Goal: Task Accomplishment & Management: Use online tool/utility

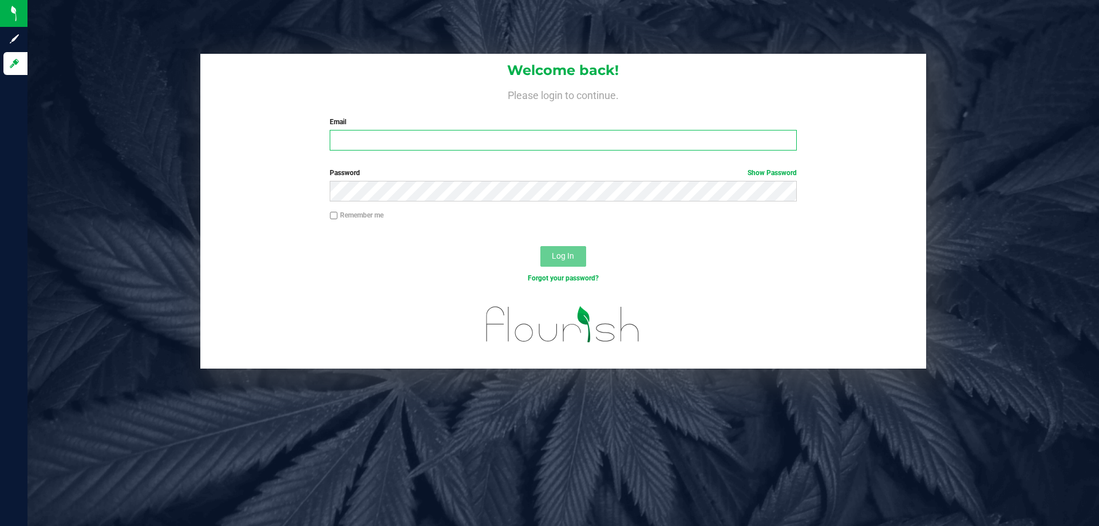
click at [389, 144] on input "Email" at bounding box center [563, 140] width 466 height 21
type input "[EMAIL_ADDRESS][DOMAIN_NAME]"
click at [540, 246] on button "Log In" at bounding box center [563, 256] width 46 height 21
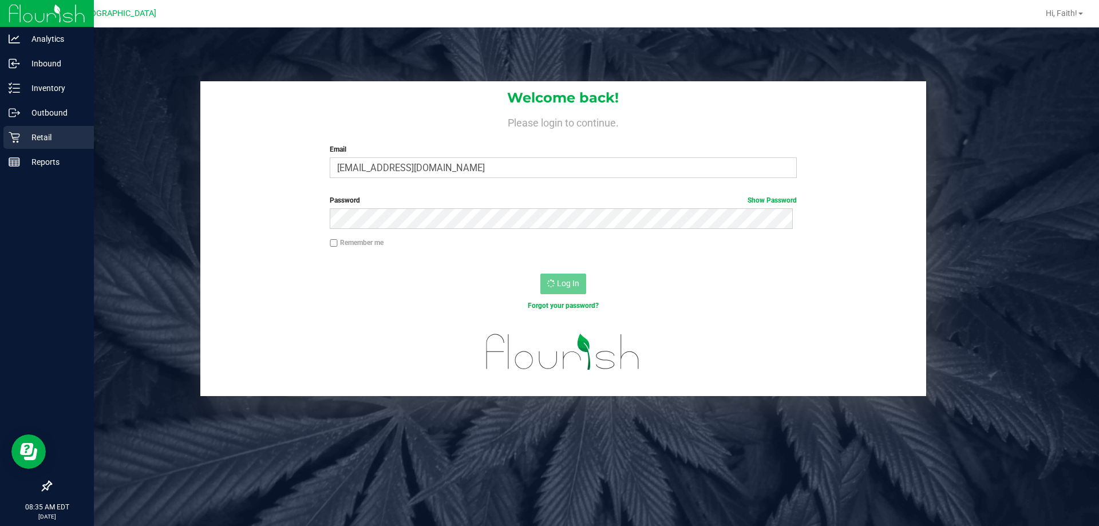
click at [34, 145] on div "Retail" at bounding box center [48, 137] width 90 height 23
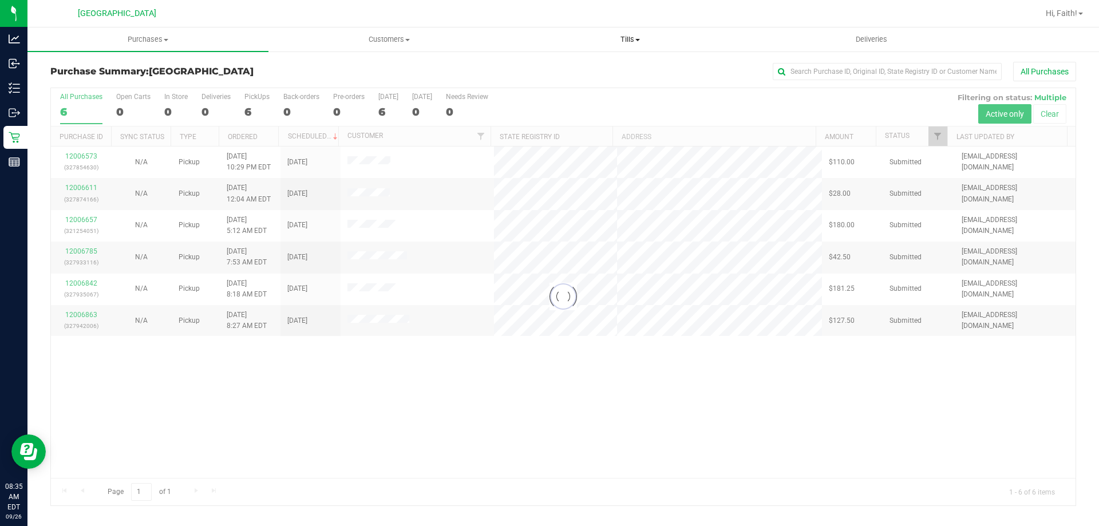
click at [627, 33] on uib-tab-heading "Tills Manage tills Reconcile e-payments" at bounding box center [630, 39] width 240 height 23
click at [622, 66] on li "Manage tills" at bounding box center [629, 69] width 241 height 14
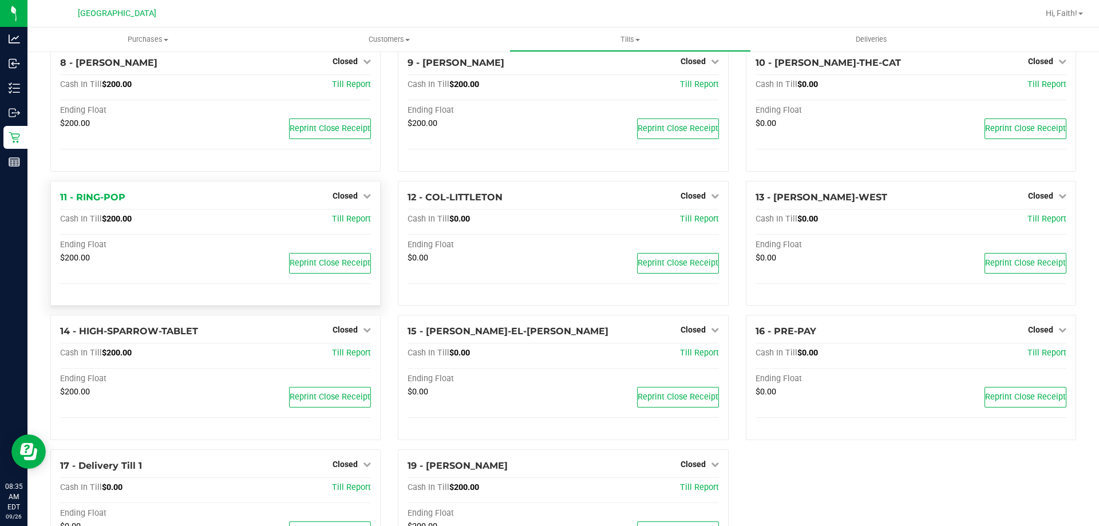
scroll to position [343, 0]
click at [1034, 334] on span "Closed" at bounding box center [1040, 329] width 25 height 9
click at [1031, 355] on link "Open Till" at bounding box center [1040, 353] width 30 height 9
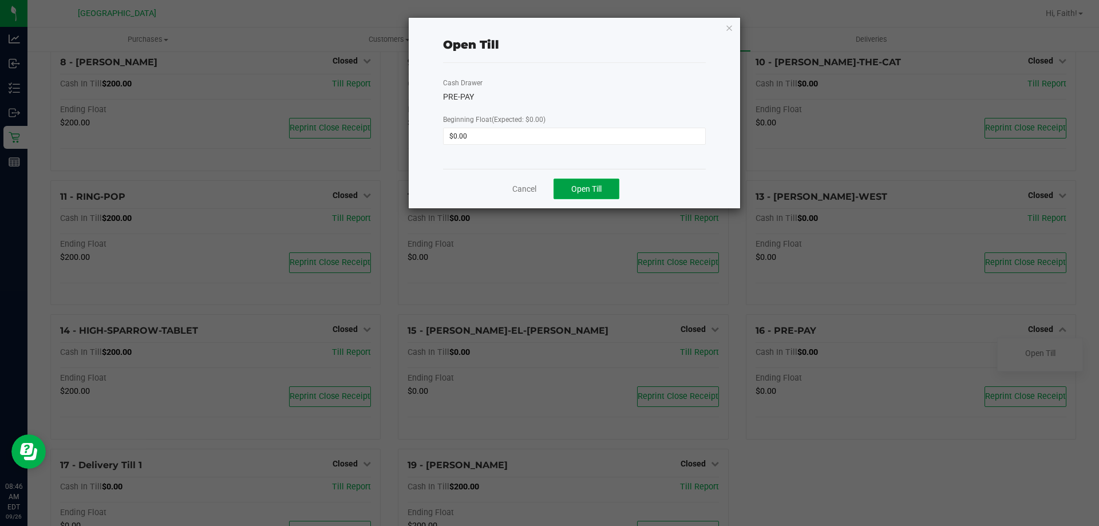
click at [600, 192] on span "Open Till" at bounding box center [586, 188] width 30 height 9
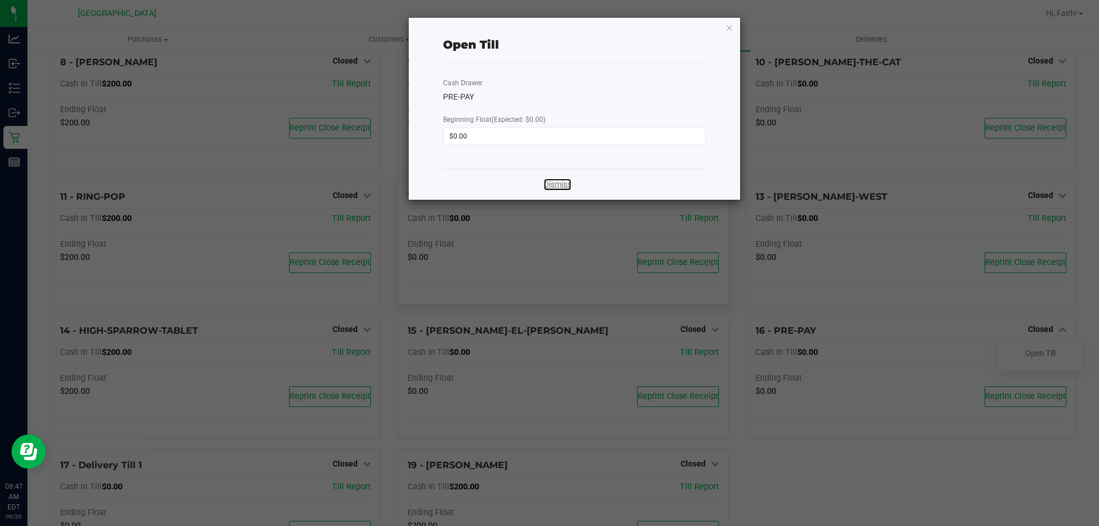
click at [568, 182] on link "Dismiss" at bounding box center [557, 185] width 27 height 12
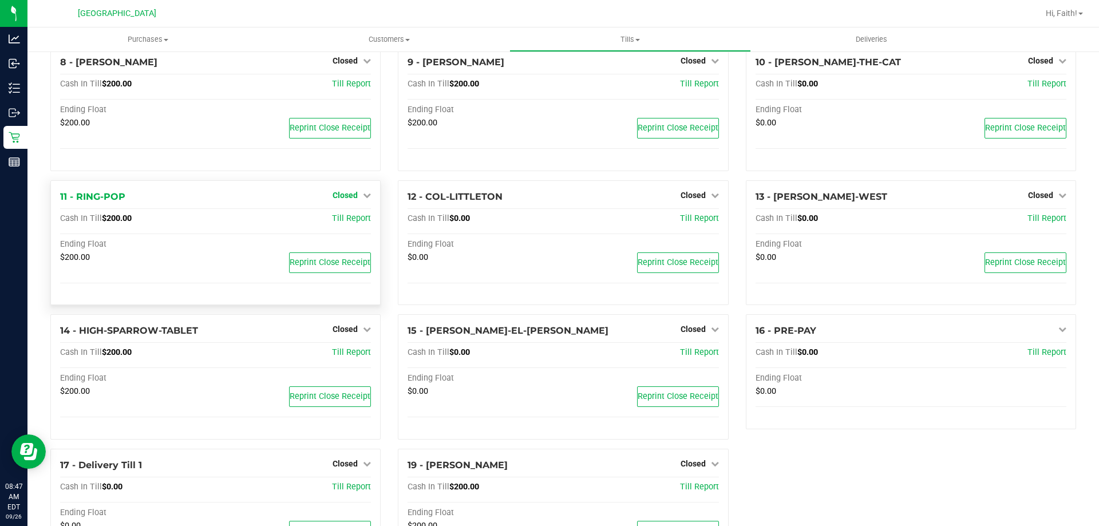
click at [353, 193] on span "Closed" at bounding box center [345, 195] width 25 height 9
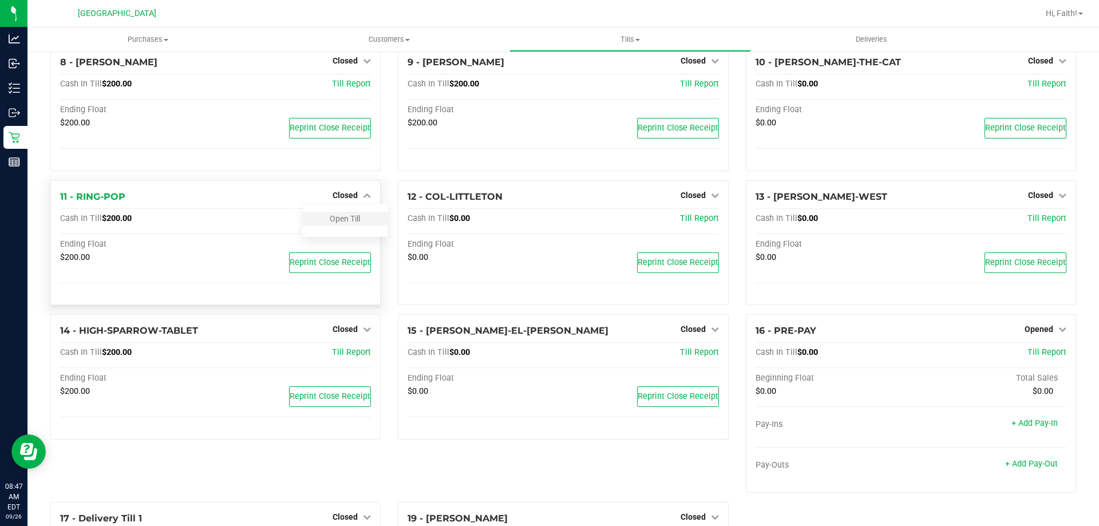
click at [342, 215] on div "Open Till" at bounding box center [345, 219] width 85 height 14
click at [338, 221] on link "Open Till" at bounding box center [345, 218] width 30 height 9
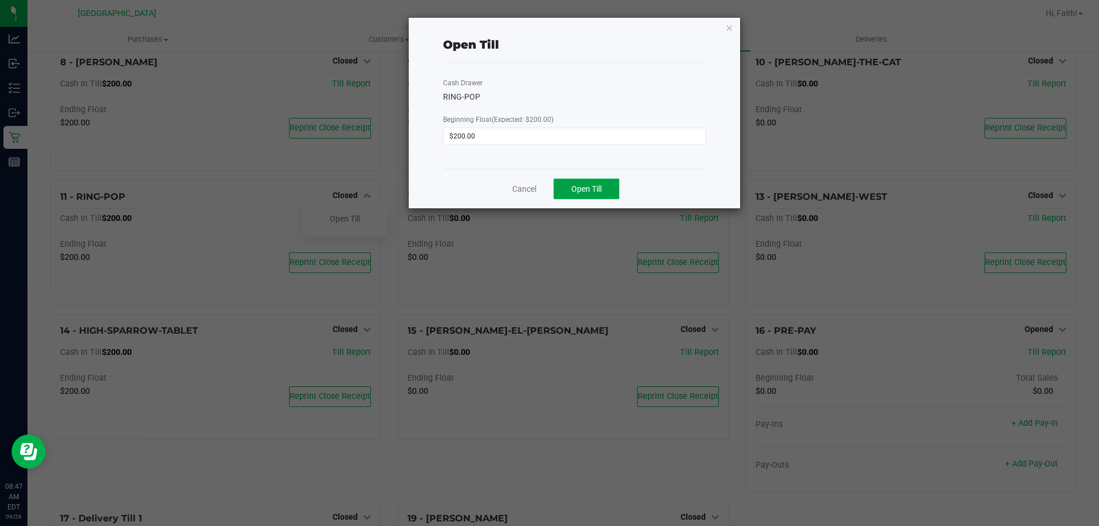
click at [586, 191] on span "Open Till" at bounding box center [586, 188] width 30 height 9
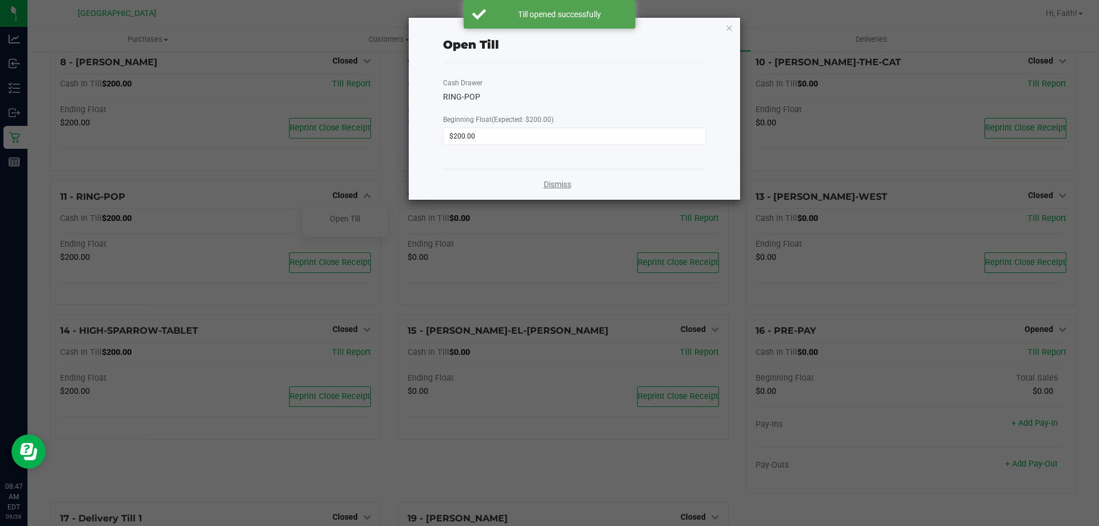
click at [554, 180] on link "Dismiss" at bounding box center [557, 185] width 27 height 12
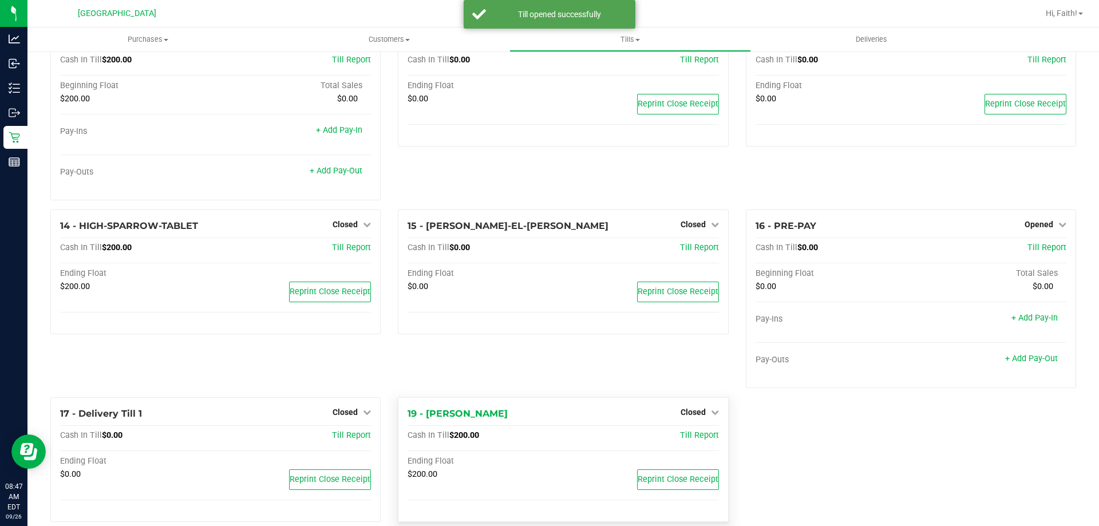
scroll to position [521, 0]
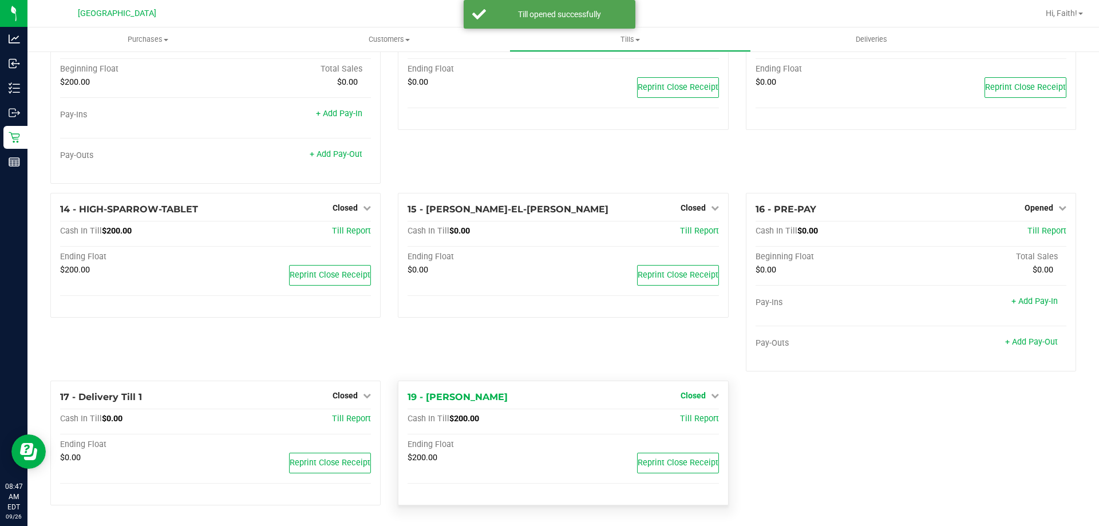
click at [685, 400] on span "Closed" at bounding box center [693, 395] width 25 height 9
click at [689, 416] on link "Open Till" at bounding box center [693, 418] width 30 height 9
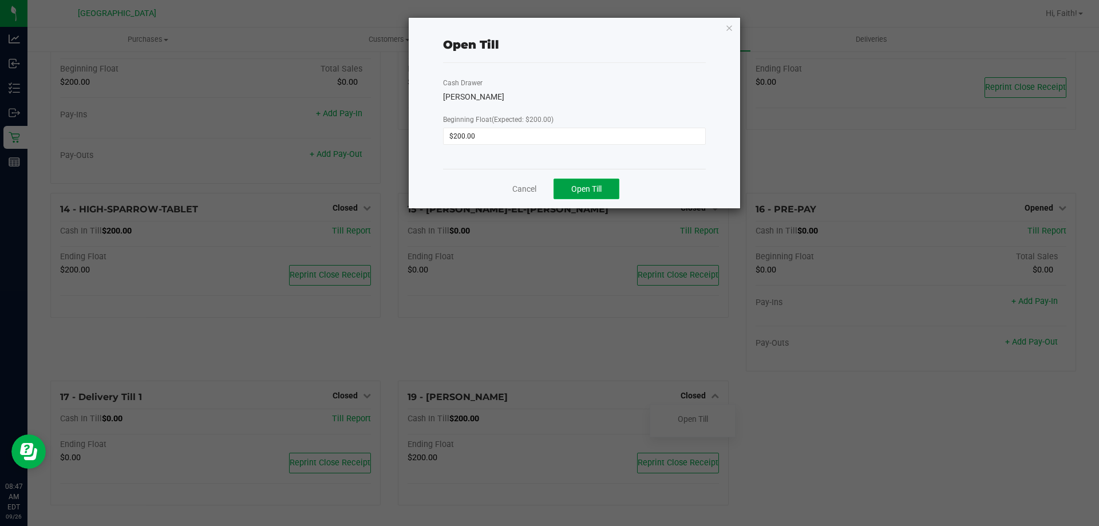
click at [606, 184] on button "Open Till" at bounding box center [586, 189] width 66 height 21
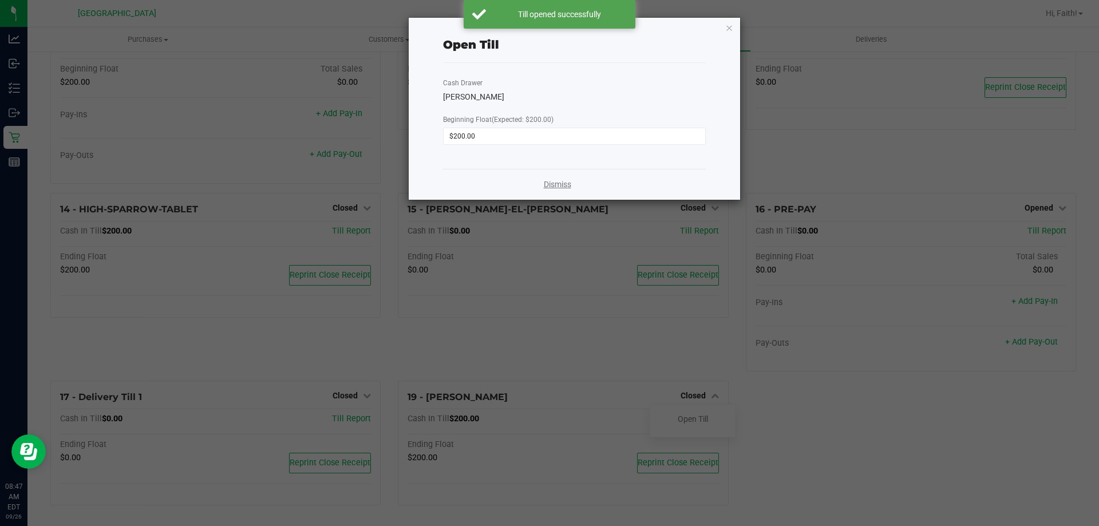
click at [557, 184] on link "Dismiss" at bounding box center [557, 185] width 27 height 12
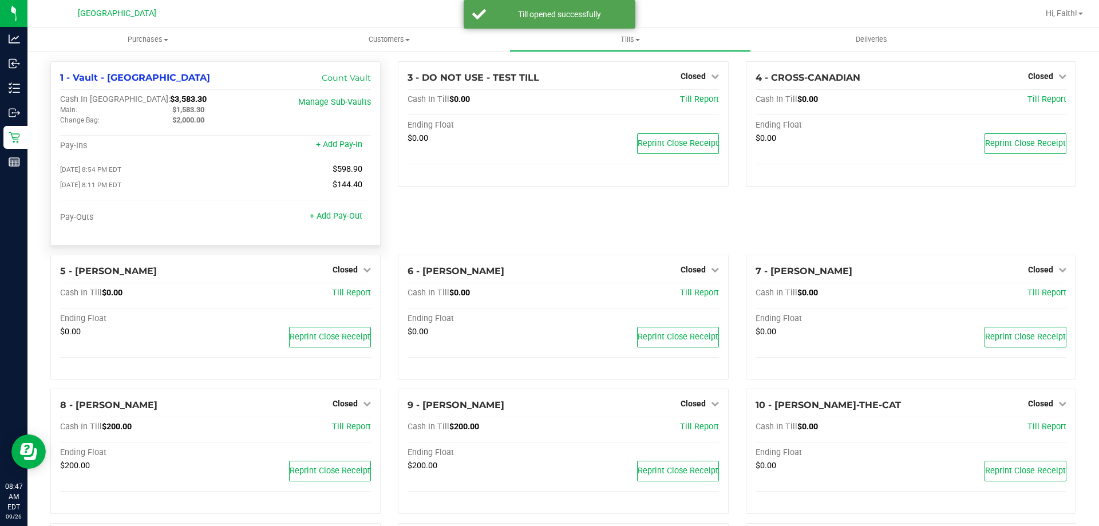
scroll to position [0, 0]
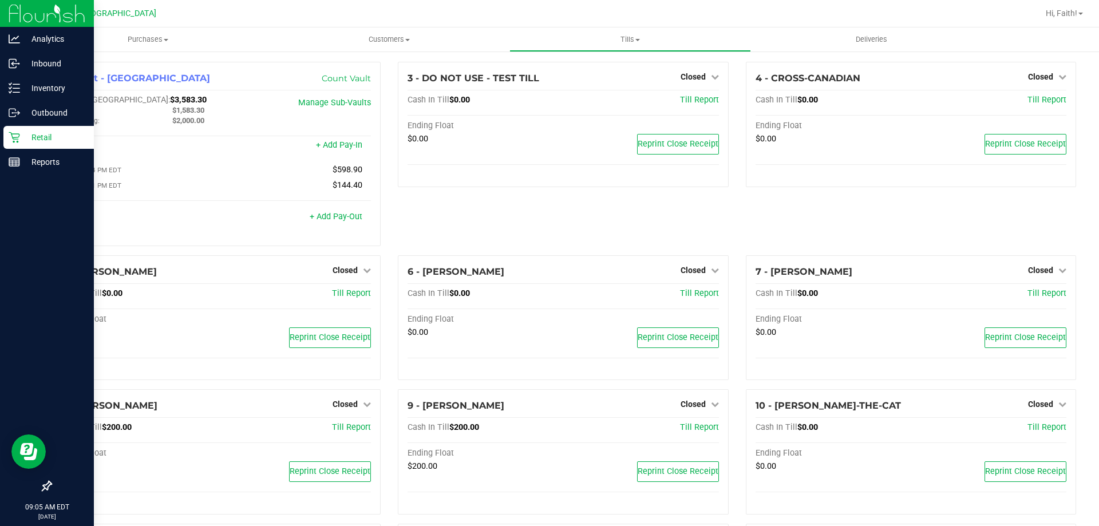
click at [38, 130] on div "Retail" at bounding box center [48, 137] width 90 height 23
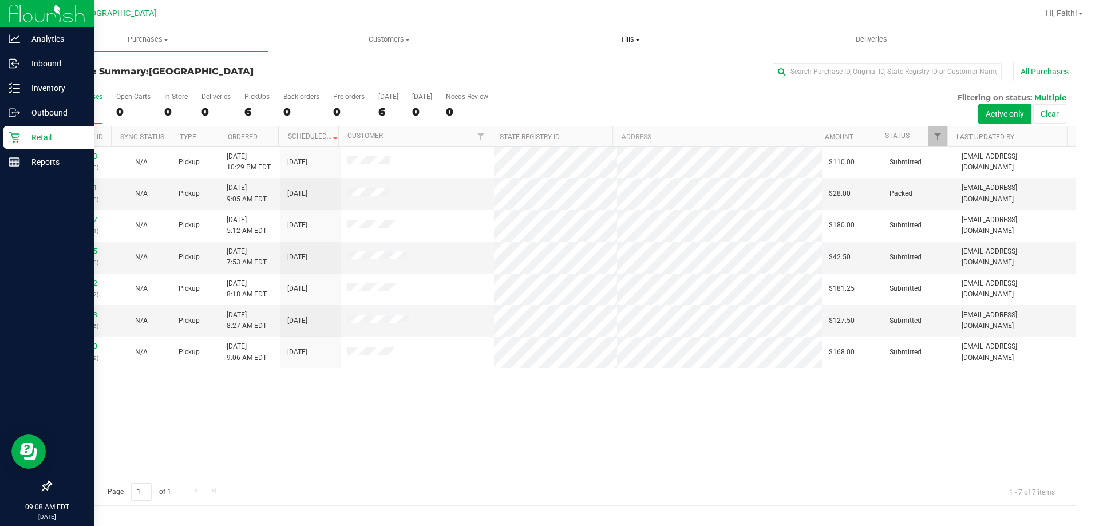
click at [640, 37] on span "Tills" at bounding box center [630, 39] width 240 height 10
click at [544, 66] on span "Manage tills" at bounding box center [547, 69] width 77 height 10
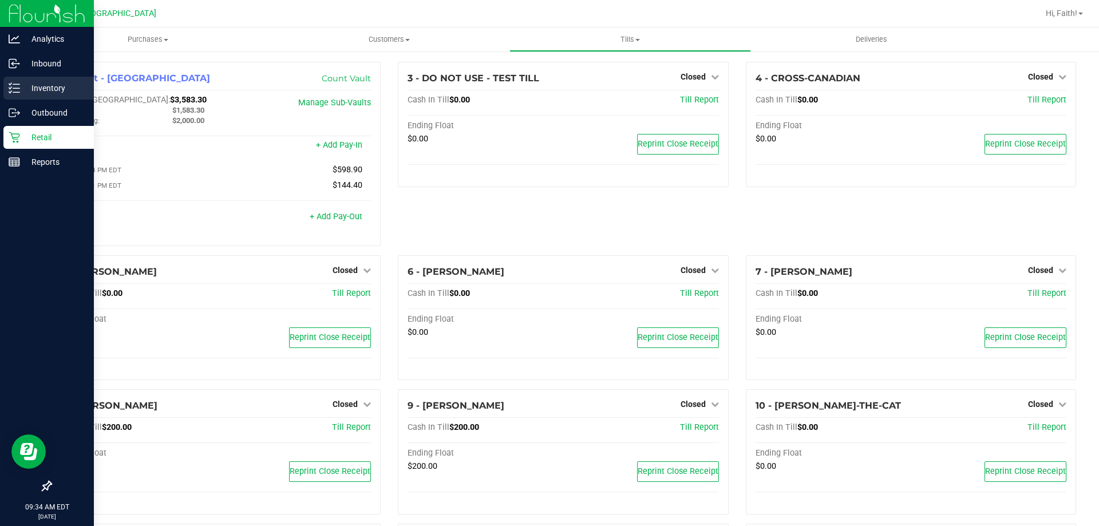
click at [18, 86] on icon at bounding box center [14, 87] width 11 height 11
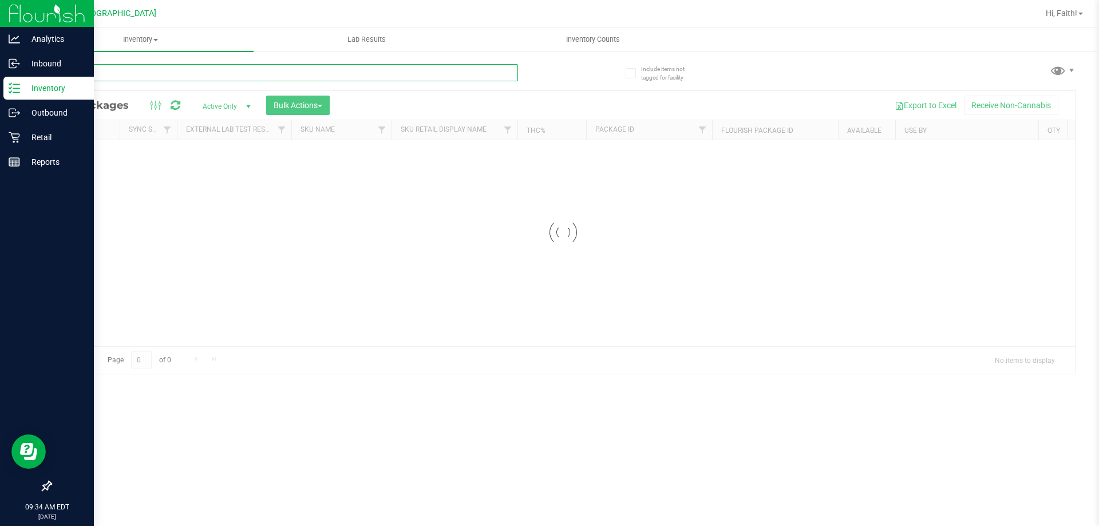
click at [219, 76] on input "text" at bounding box center [284, 72] width 468 height 17
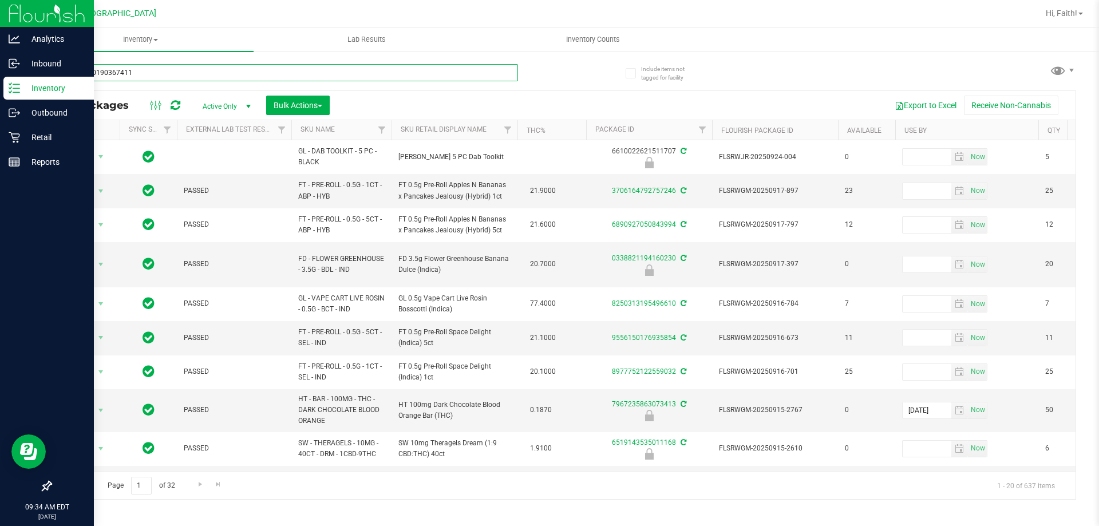
type input "6414470190367411"
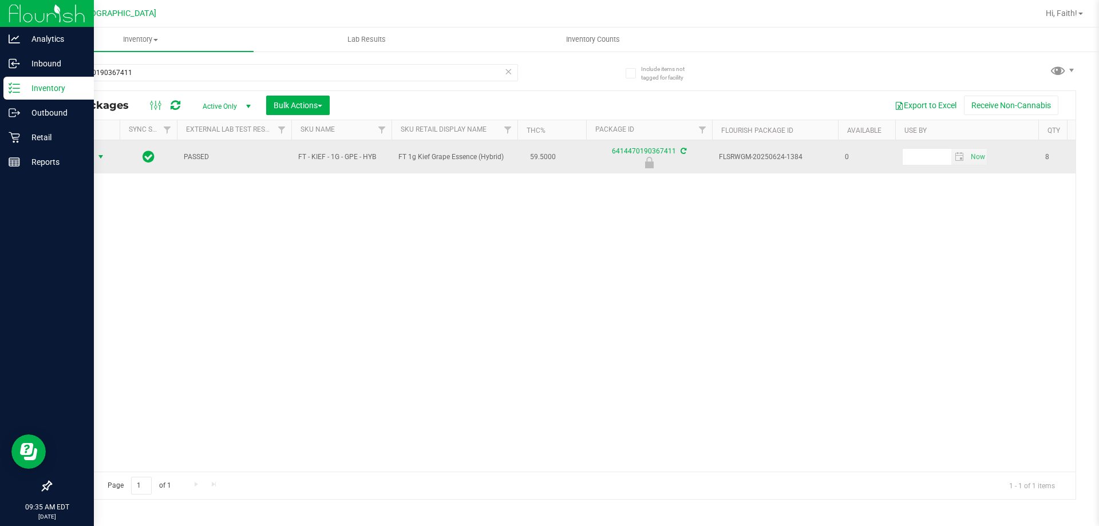
click at [92, 151] on span "Action" at bounding box center [77, 157] width 31 height 16
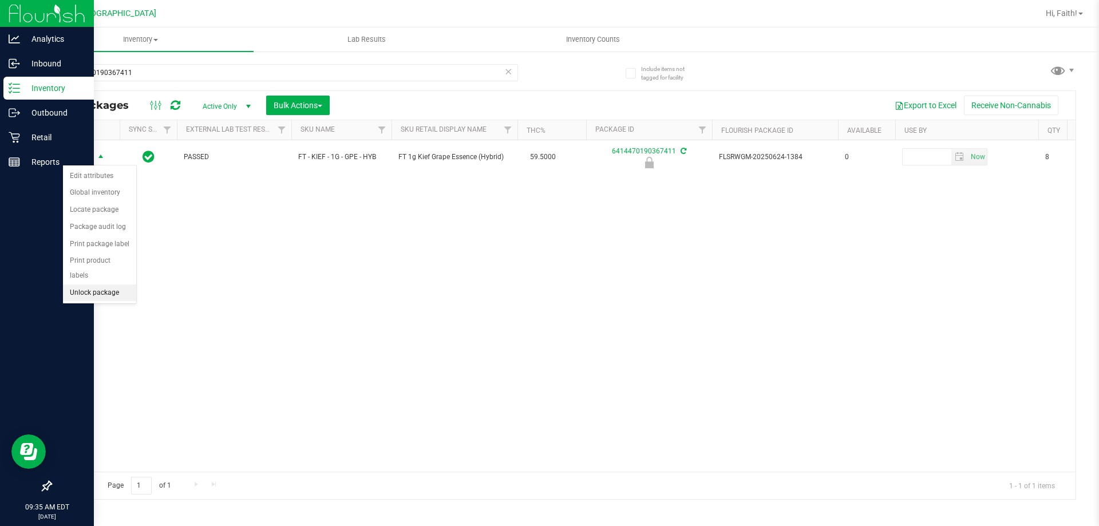
click at [78, 284] on li "Unlock package" at bounding box center [99, 292] width 73 height 17
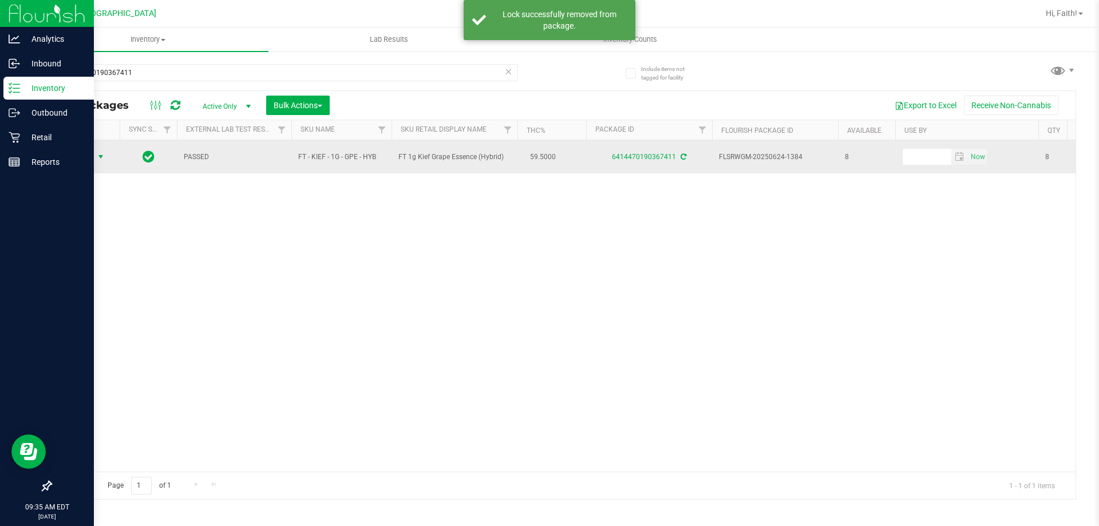
click at [85, 157] on span "Action" at bounding box center [77, 157] width 31 height 16
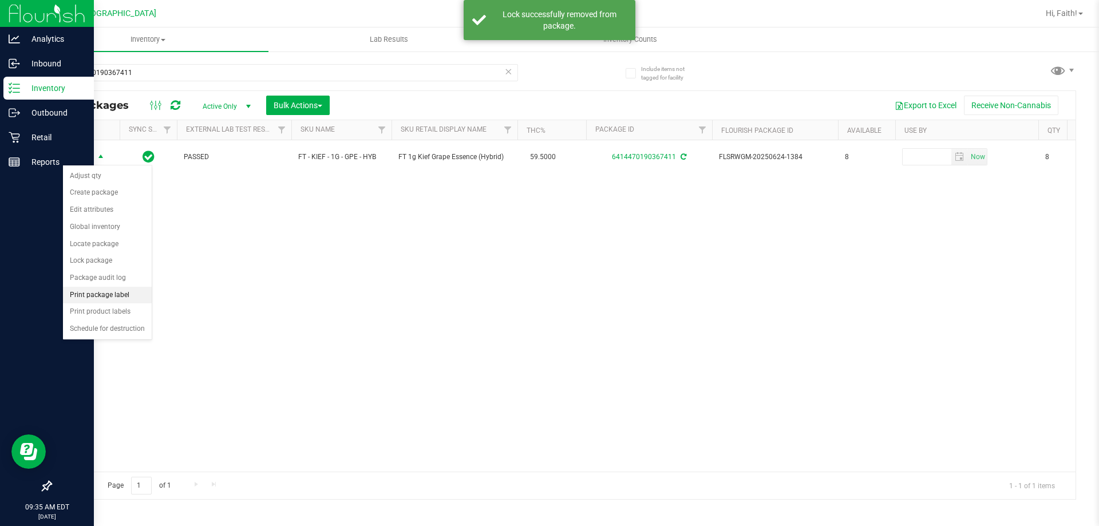
click at [105, 294] on li "Print package label" at bounding box center [107, 295] width 89 height 17
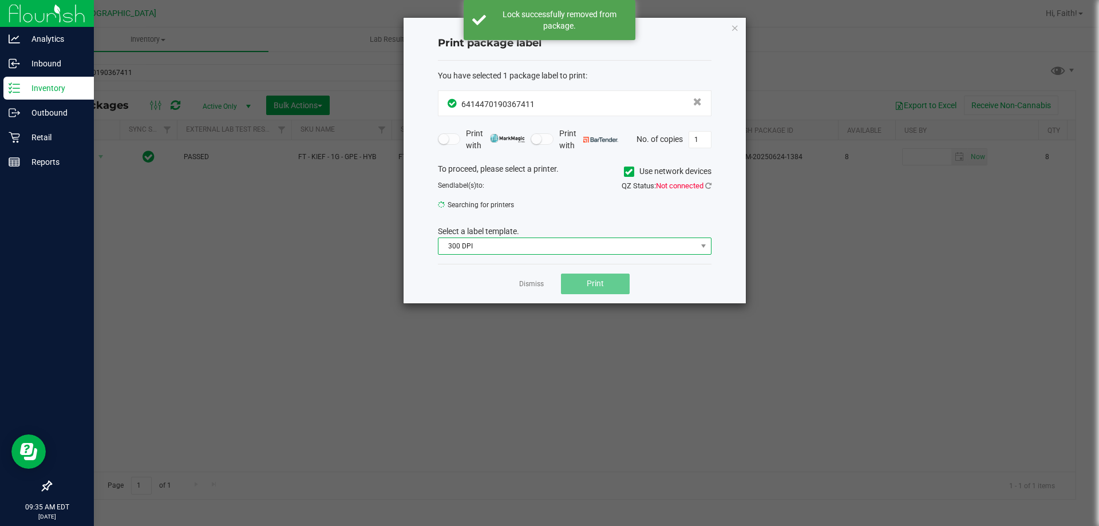
click at [502, 242] on span "300 DPI" at bounding box center [567, 246] width 258 height 16
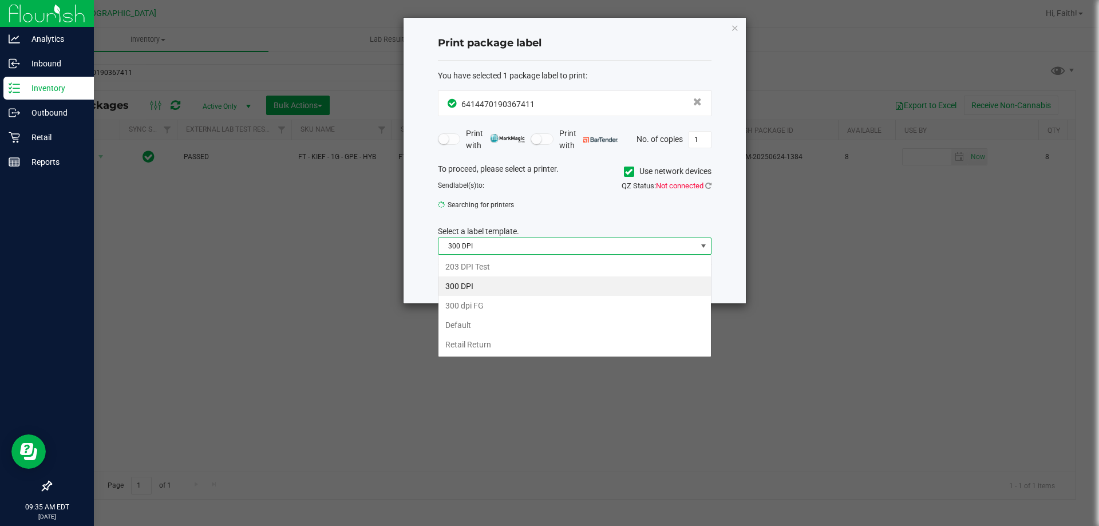
scroll to position [17, 274]
click at [472, 274] on li "203 DPI Test" at bounding box center [574, 266] width 272 height 19
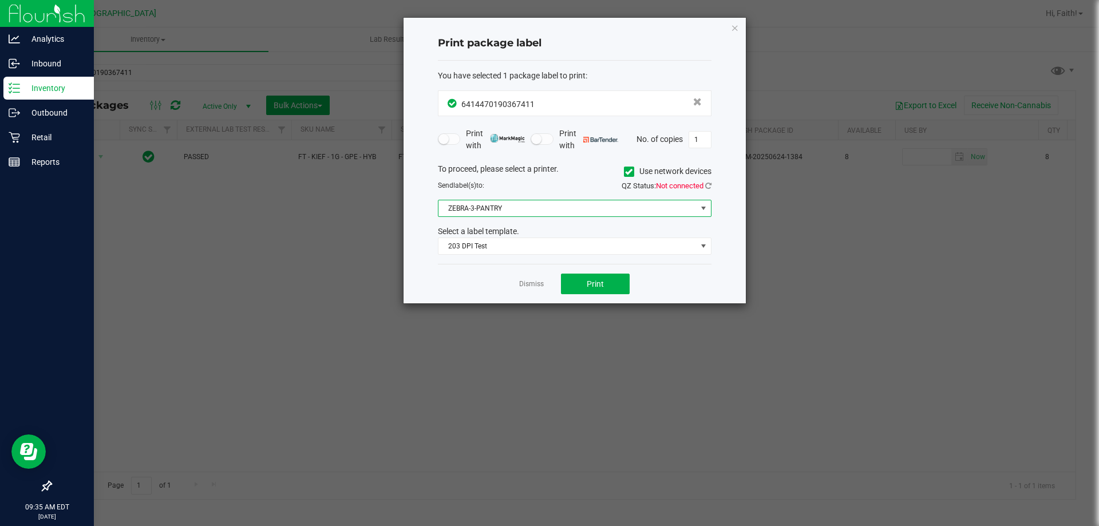
click at [478, 213] on span "ZEBRA-3-PANTRY" at bounding box center [567, 208] width 258 height 16
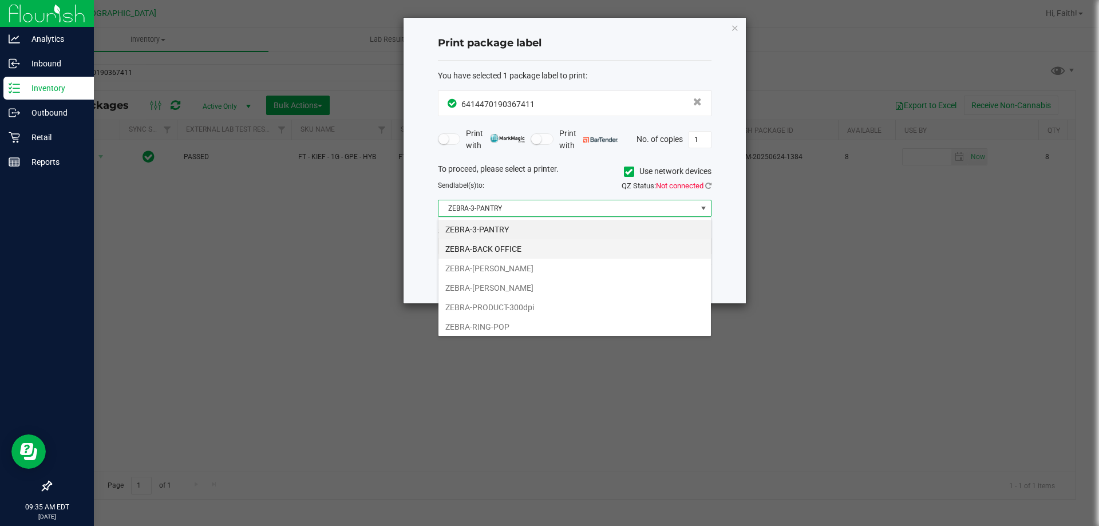
click at [506, 250] on li "ZEBRA-BACK OFFICE" at bounding box center [574, 248] width 272 height 19
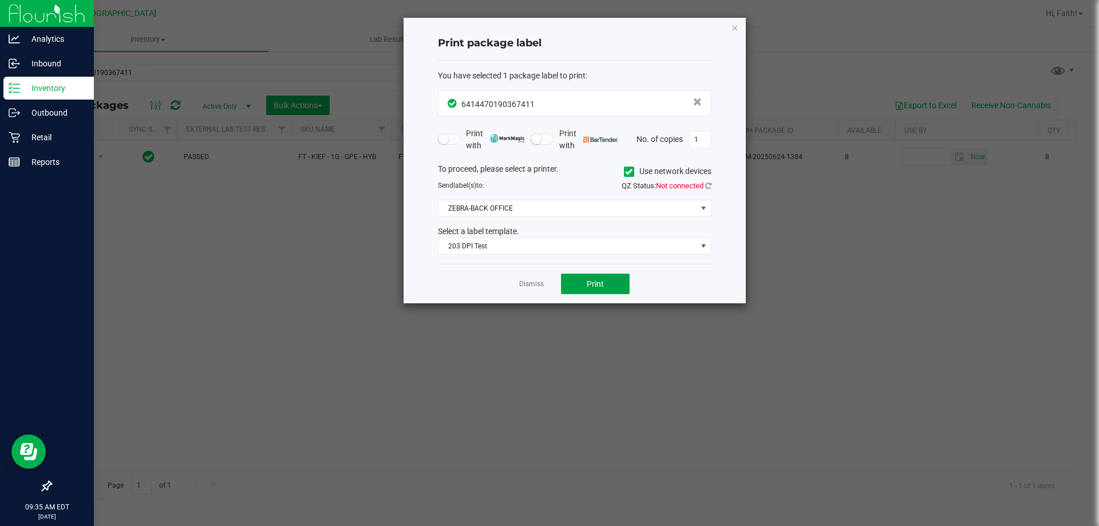
click at [606, 286] on button "Print" at bounding box center [595, 284] width 69 height 21
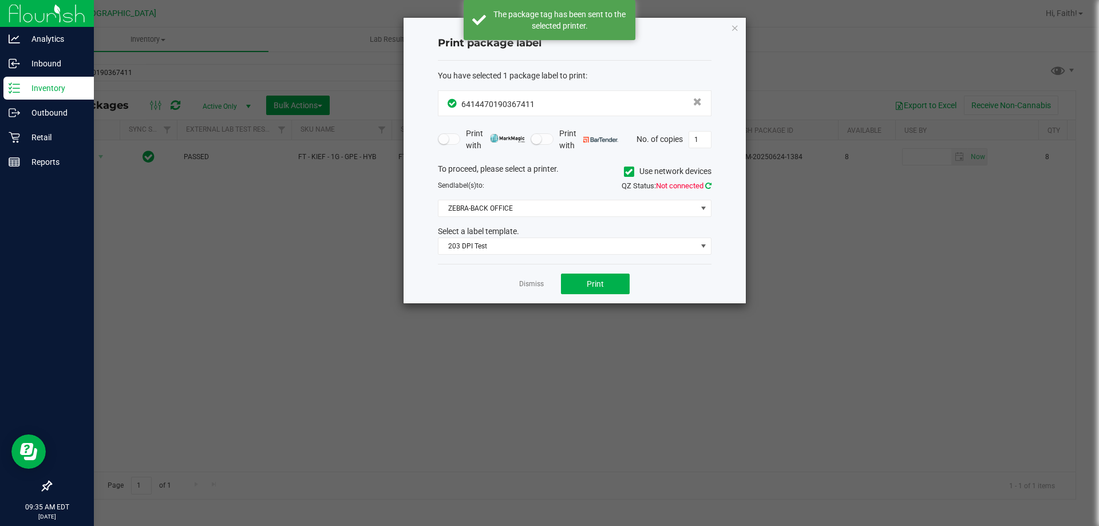
click at [709, 183] on icon at bounding box center [708, 185] width 6 height 7
click at [735, 28] on icon "button" at bounding box center [735, 28] width 8 height 14
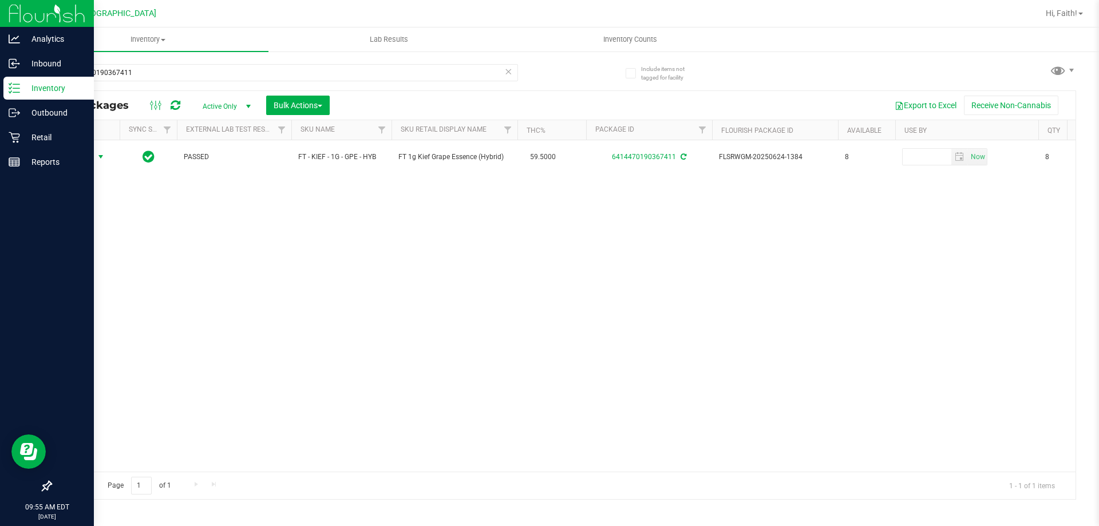
click at [505, 73] on icon at bounding box center [508, 71] width 8 height 14
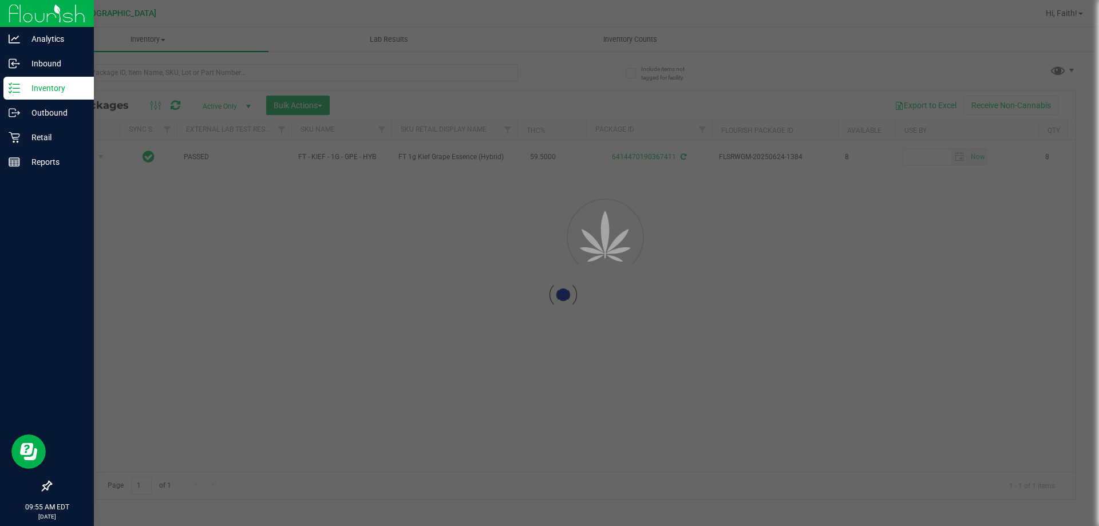
click at [501, 67] on div at bounding box center [549, 263] width 1099 height 526
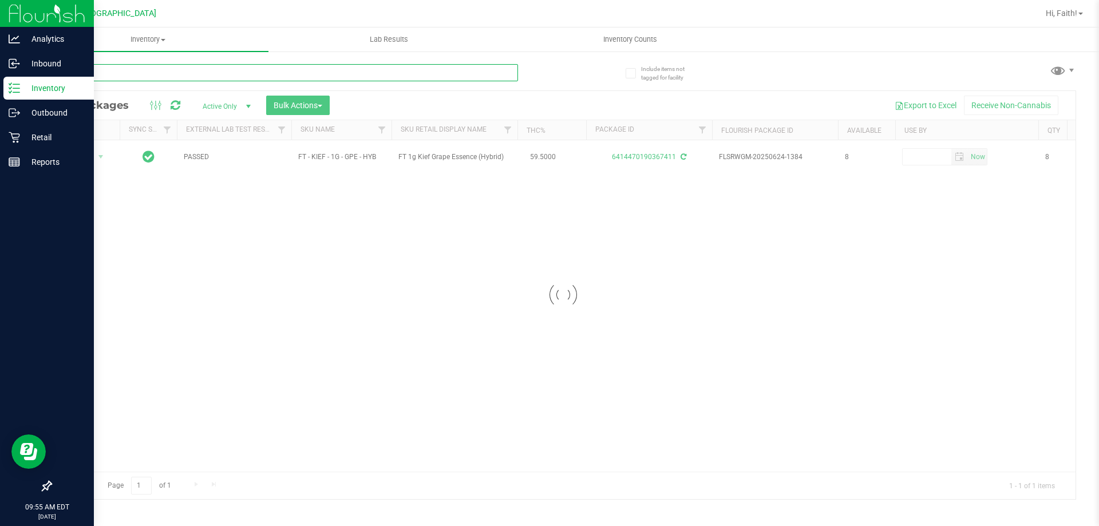
click at [405, 69] on input "text" at bounding box center [284, 72] width 468 height 17
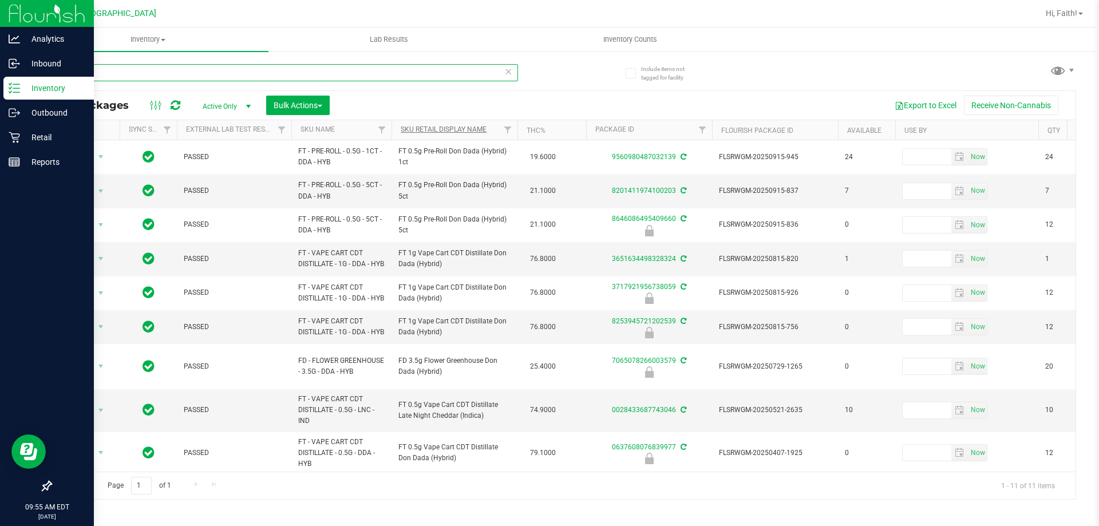
type input "DDA"
click at [448, 129] on link "Sku Retail Display Name" at bounding box center [444, 129] width 86 height 8
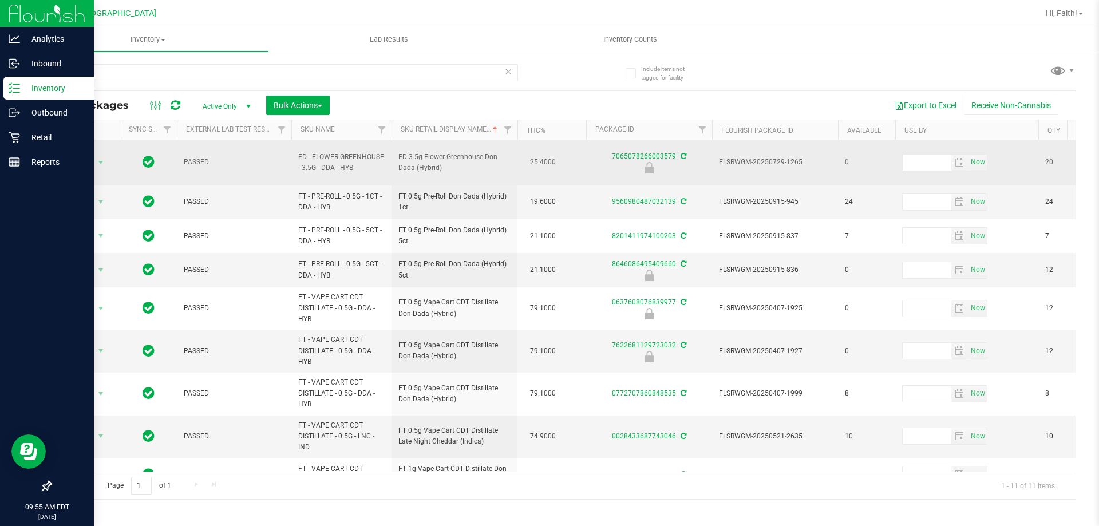
click at [84, 156] on span "Action" at bounding box center [77, 163] width 31 height 16
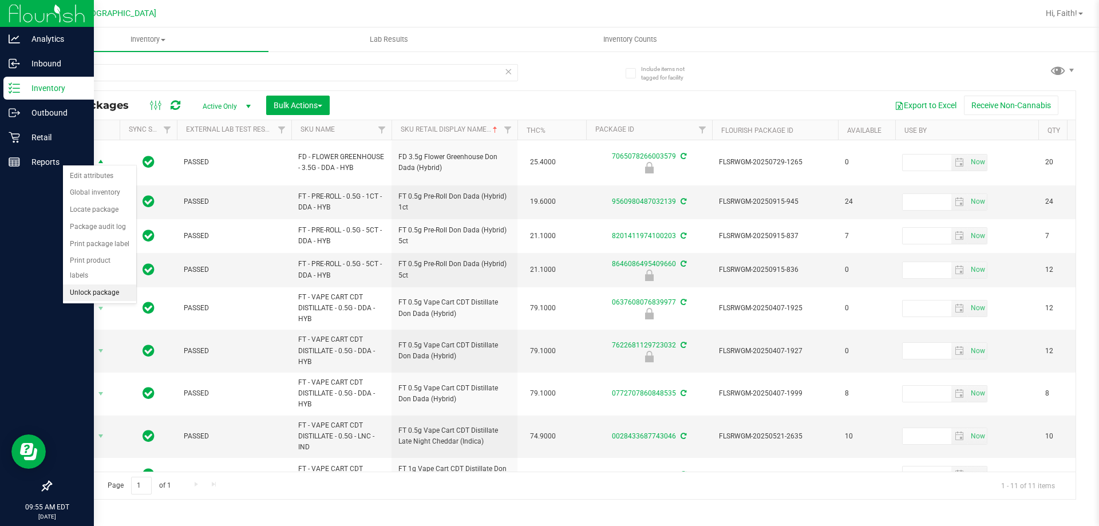
click at [102, 284] on li "Unlock package" at bounding box center [99, 292] width 73 height 17
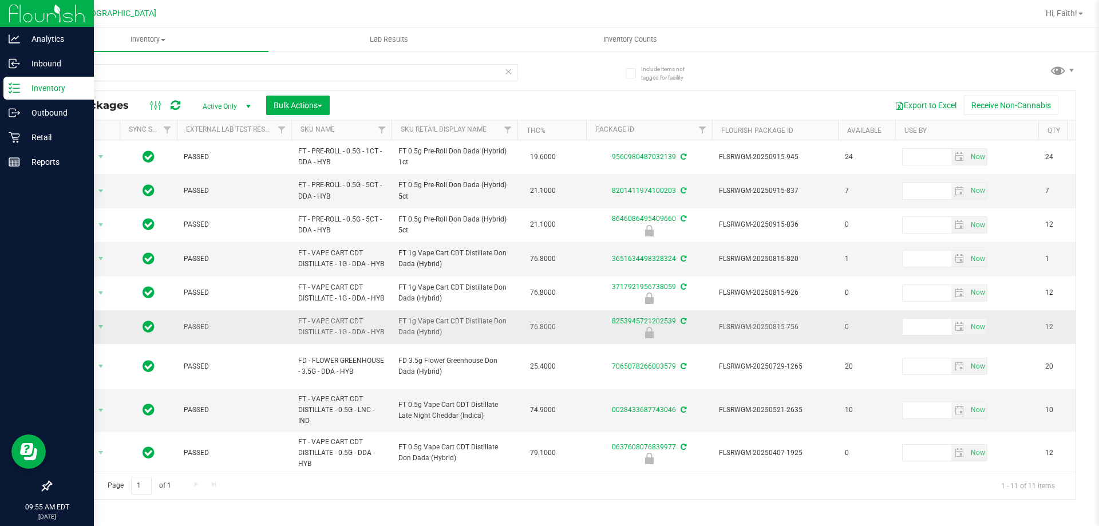
scroll to position [112, 0]
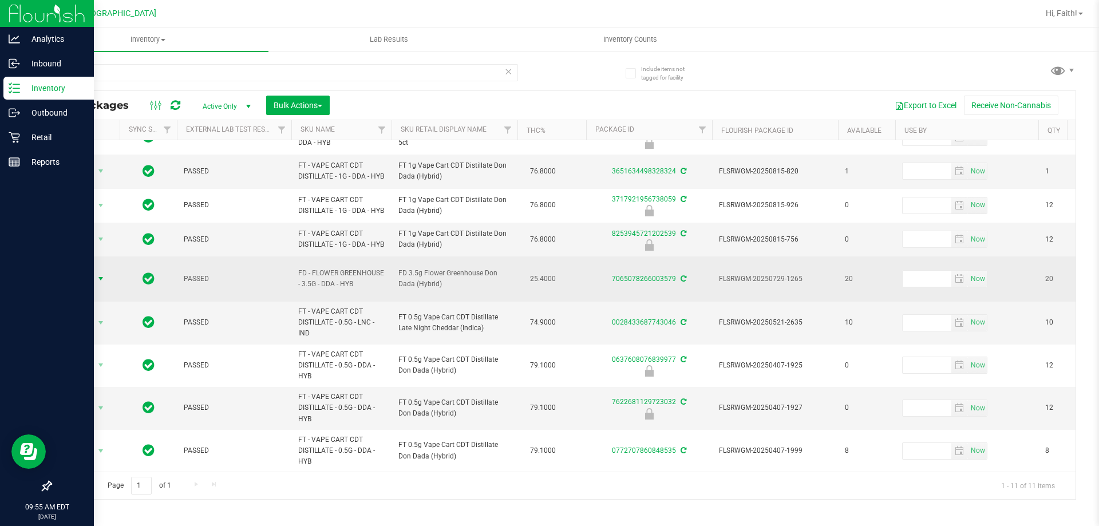
click at [89, 271] on span "Action" at bounding box center [77, 279] width 31 height 16
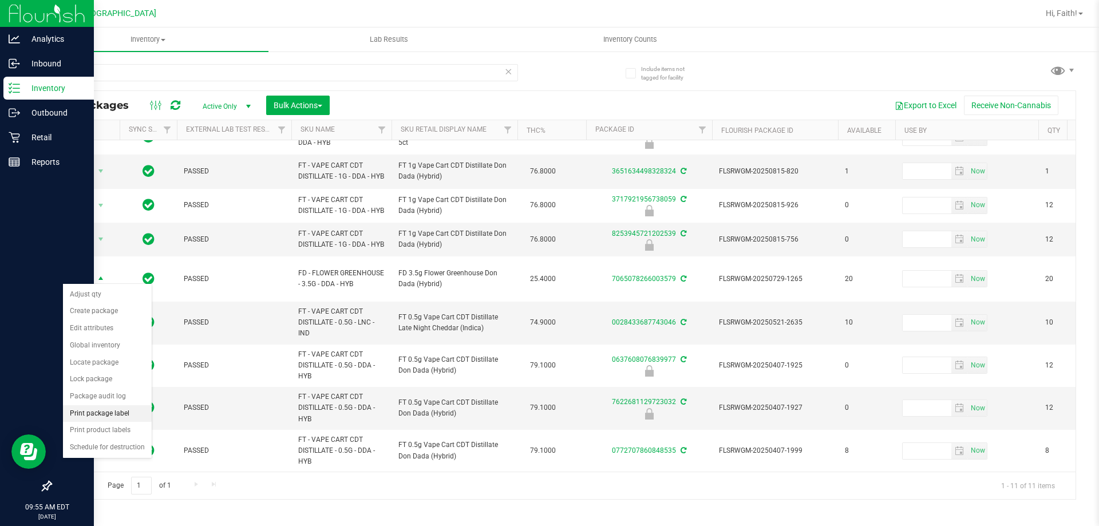
click at [104, 413] on li "Print package label" at bounding box center [107, 413] width 89 height 17
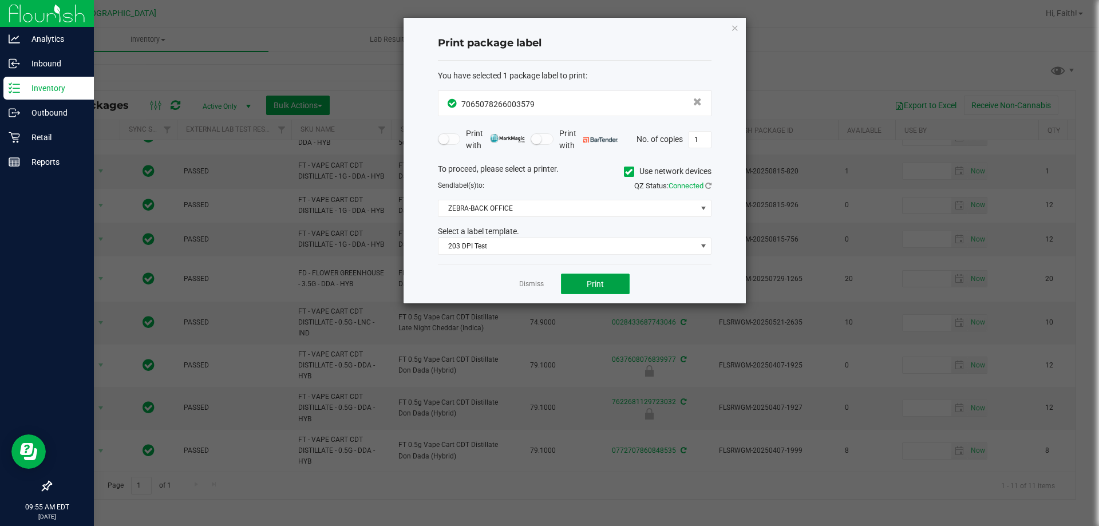
click at [599, 290] on button "Print" at bounding box center [595, 284] width 69 height 21
click at [733, 29] on icon "button" at bounding box center [735, 28] width 8 height 14
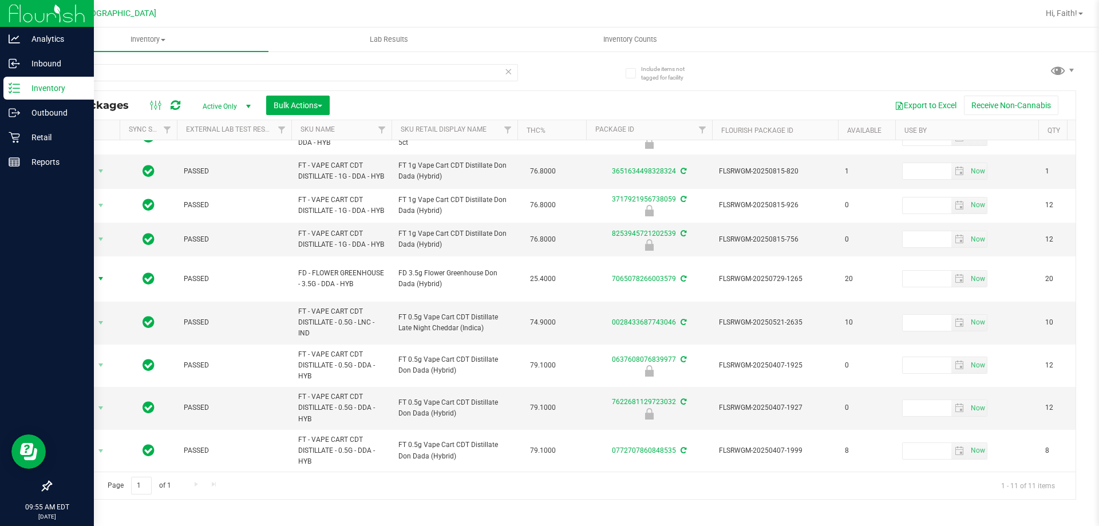
click at [509, 72] on icon at bounding box center [508, 71] width 8 height 14
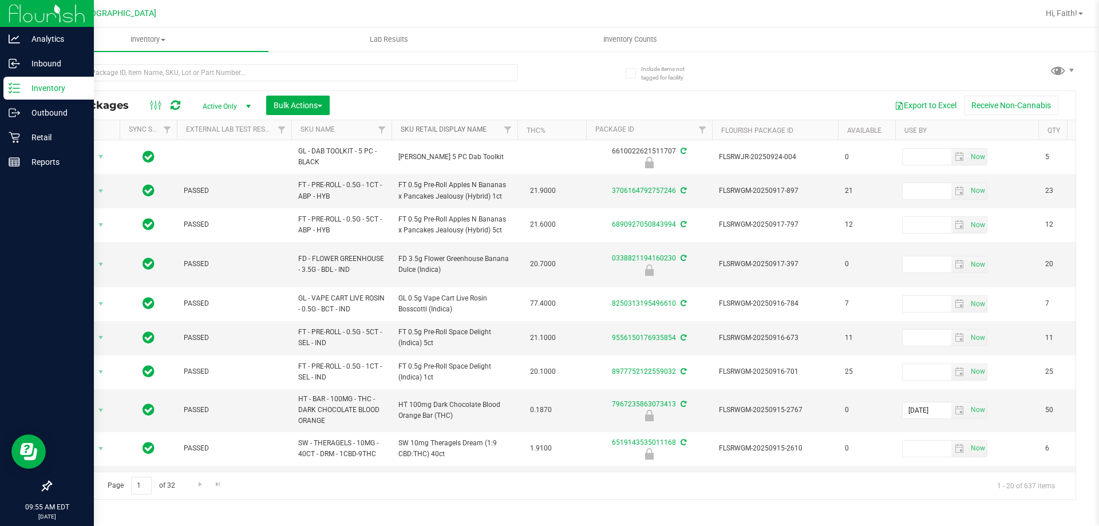
click at [461, 126] on link "Sku Retail Display Name" at bounding box center [444, 129] width 86 height 8
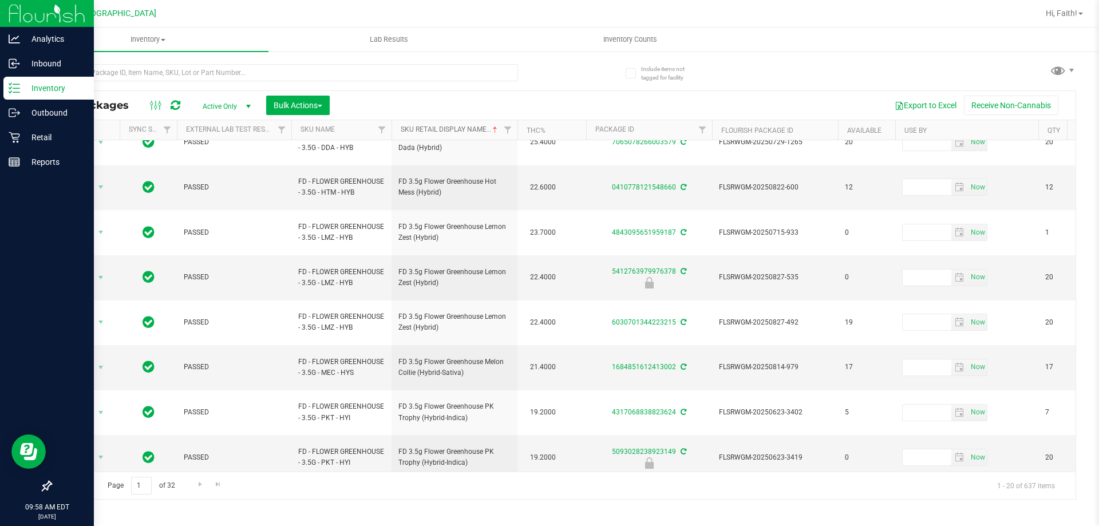
scroll to position [357, 0]
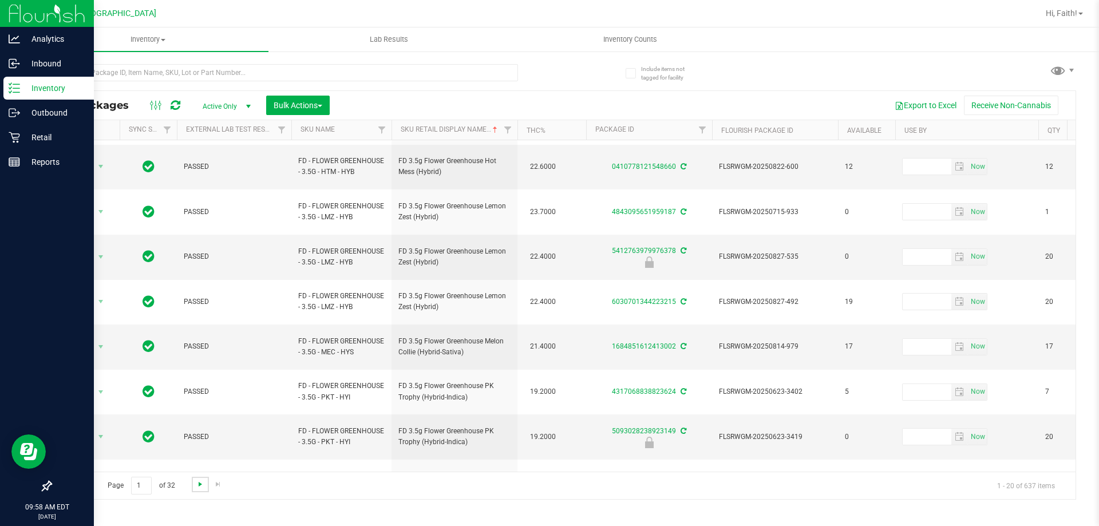
click at [197, 481] on span "Go to the next page" at bounding box center [200, 484] width 9 height 9
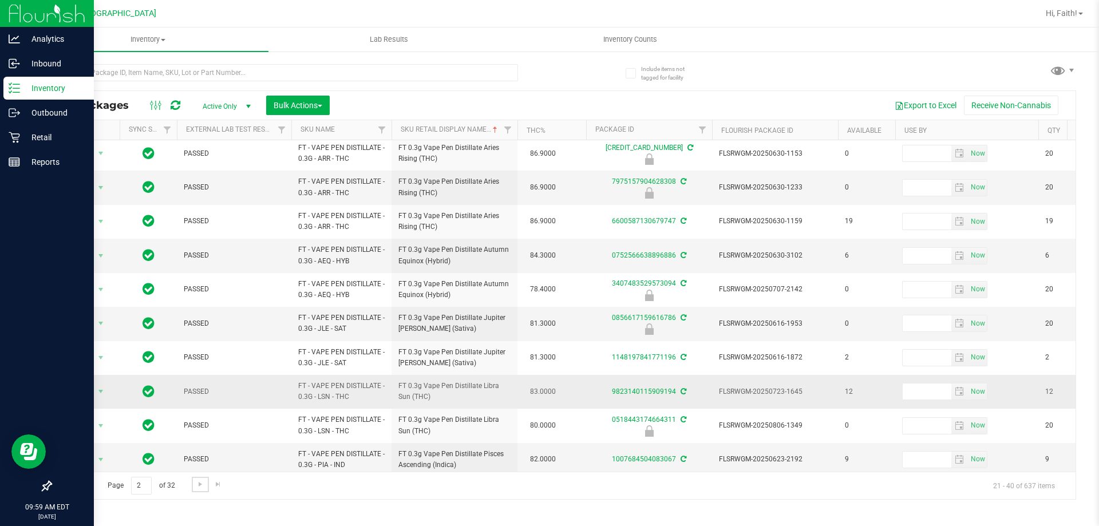
scroll to position [357, 0]
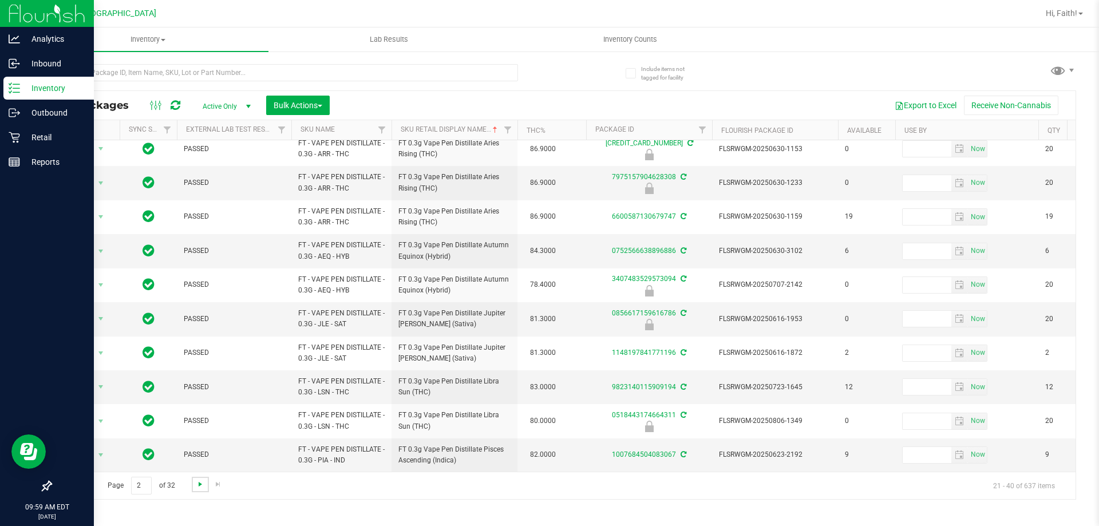
click at [197, 480] on span "Go to the next page" at bounding box center [200, 484] width 9 height 9
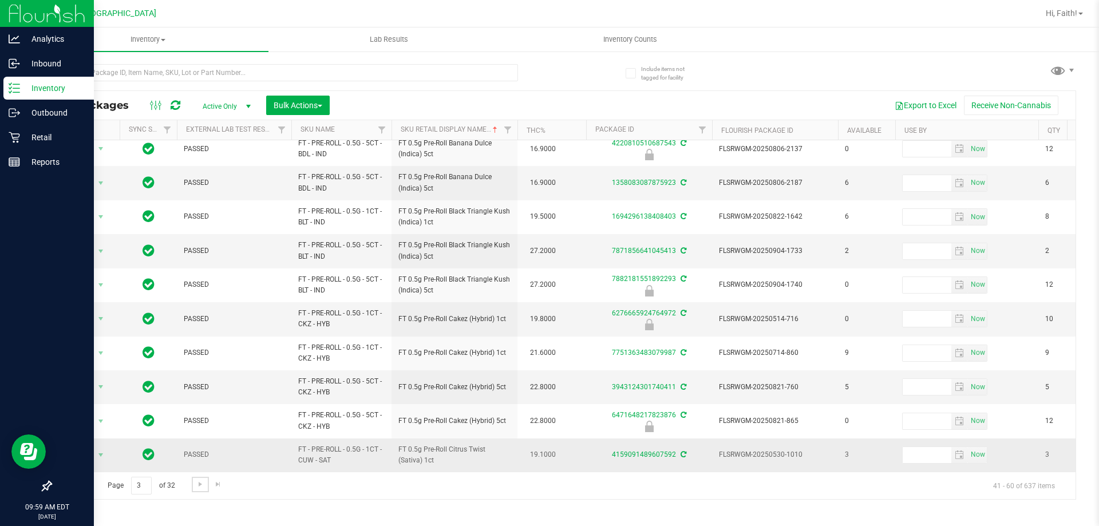
scroll to position [357, 0]
click at [193, 482] on link "Go to the next page" at bounding box center [200, 484] width 17 height 15
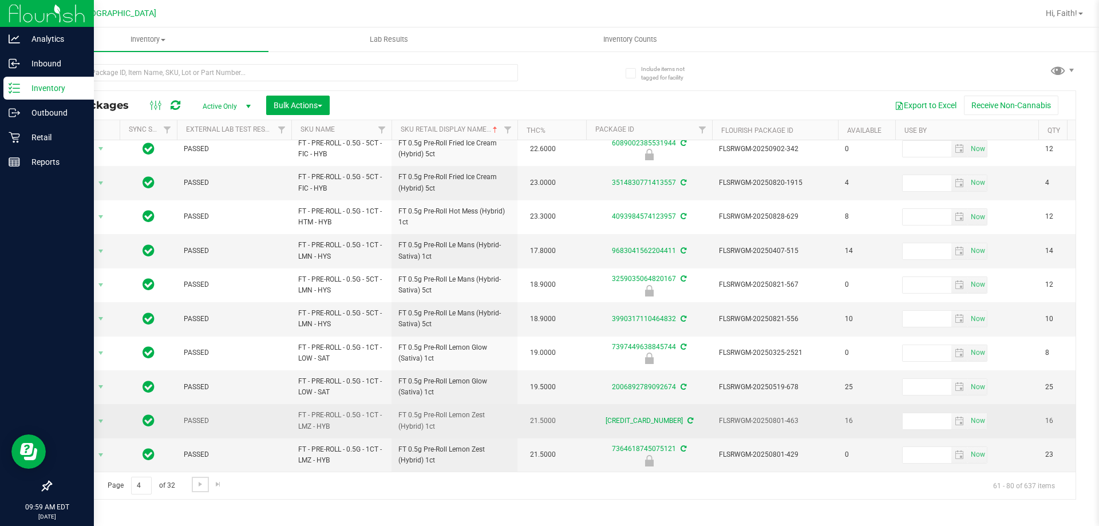
scroll to position [357, 0]
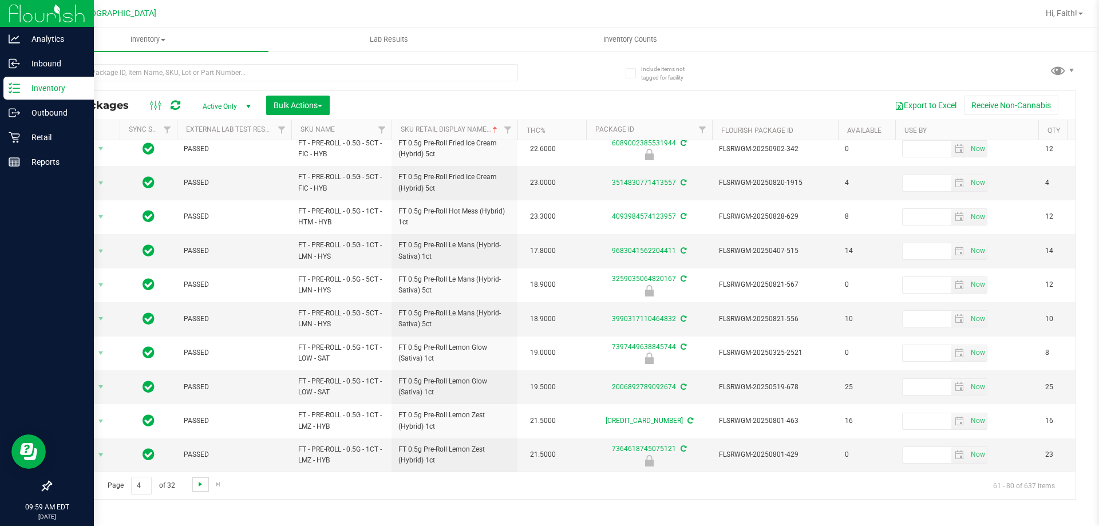
click at [203, 482] on span "Go to the next page" at bounding box center [200, 484] width 9 height 9
click at [199, 480] on span "Go to the next page" at bounding box center [200, 484] width 9 height 9
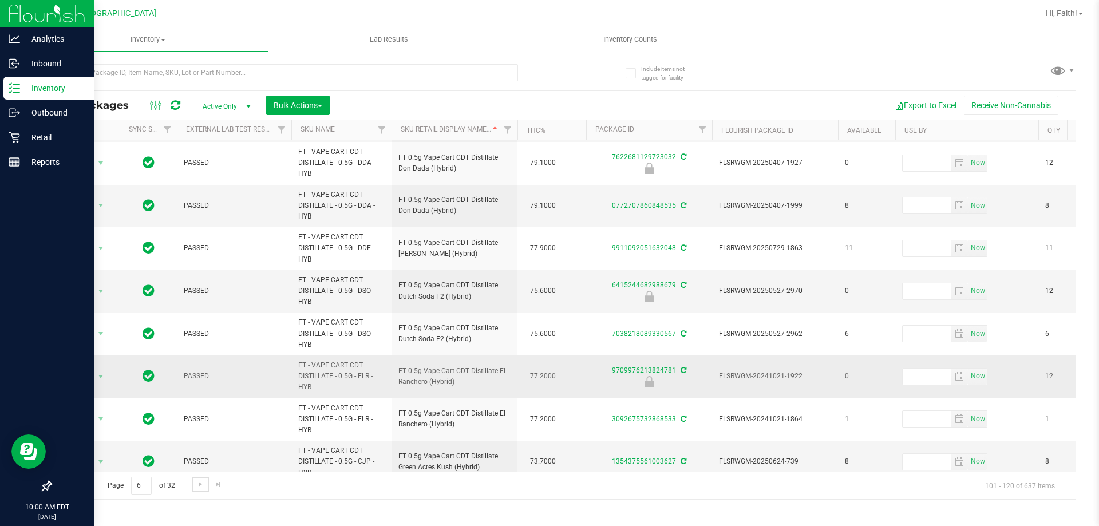
scroll to position [513, 0]
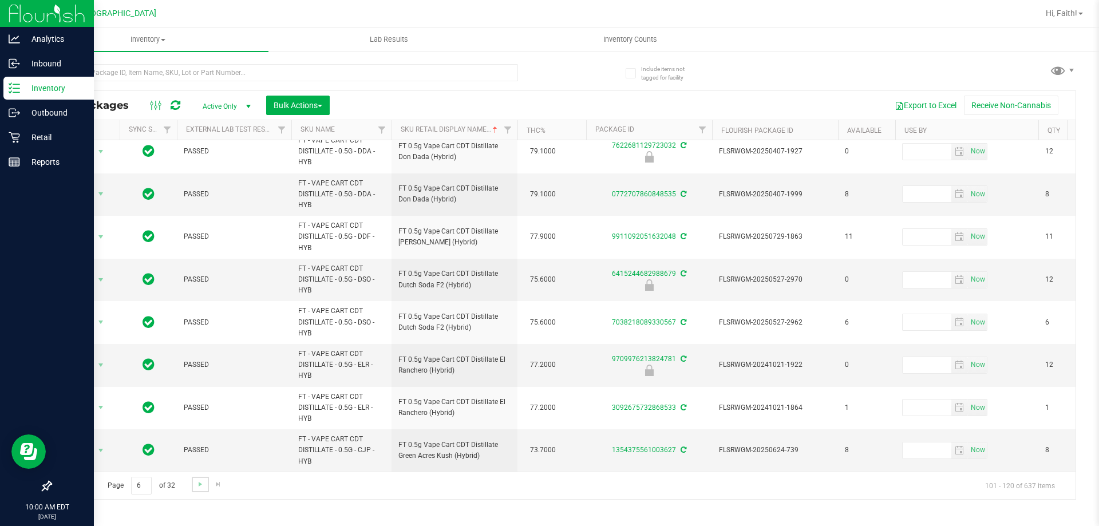
click at [194, 486] on link "Go to the next page" at bounding box center [200, 484] width 17 height 15
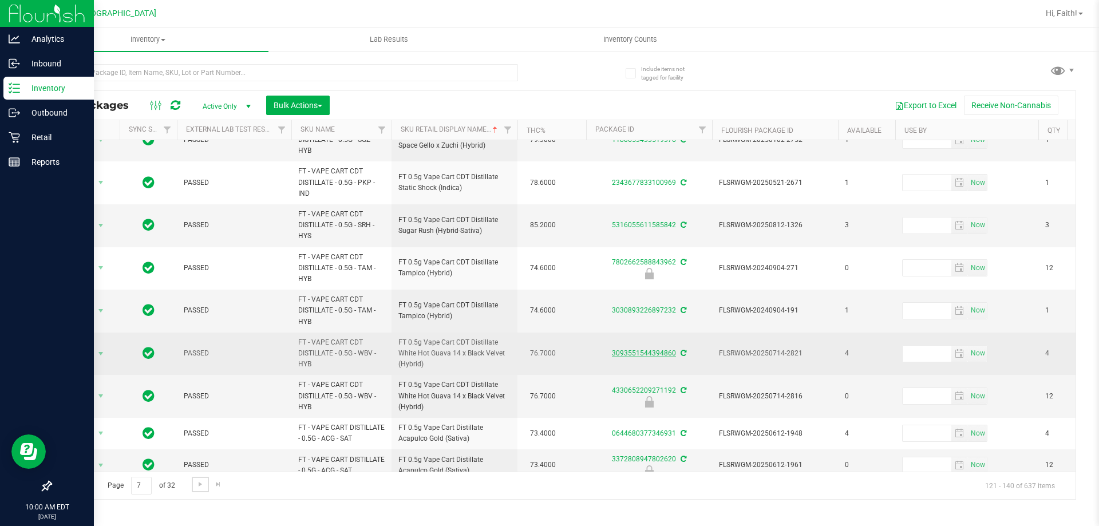
scroll to position [509, 0]
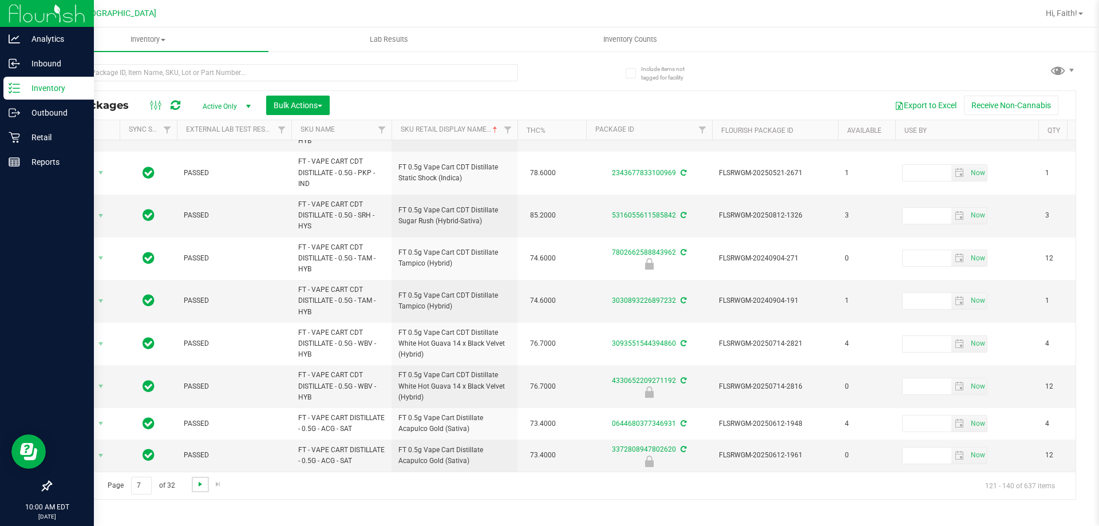
click at [197, 488] on span "Go to the next page" at bounding box center [200, 484] width 9 height 9
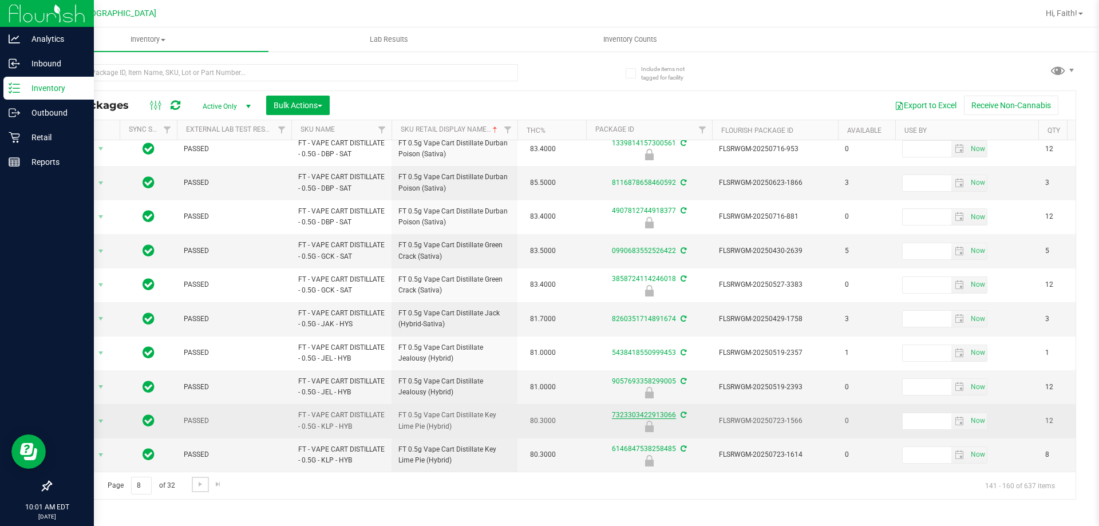
scroll to position [357, 0]
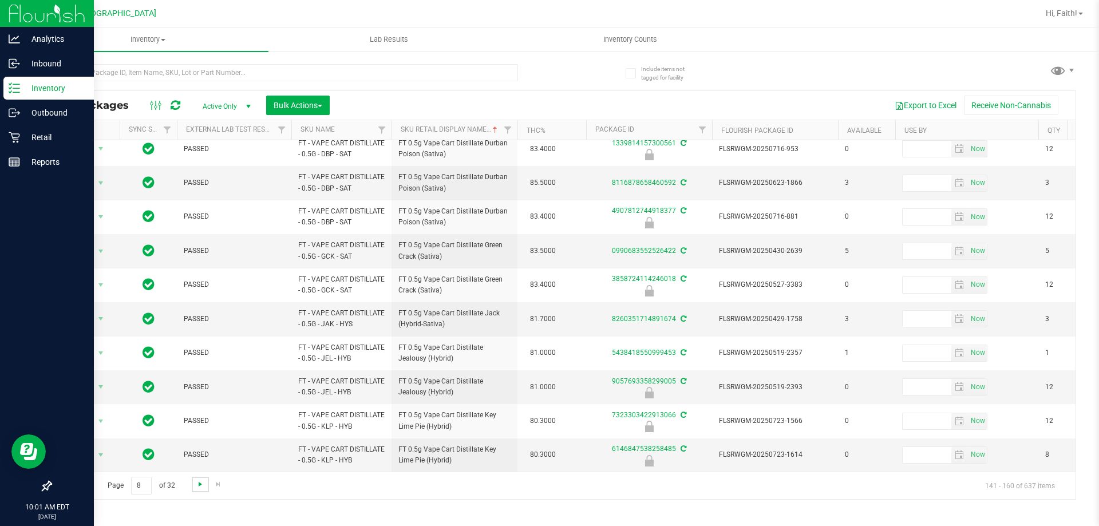
click at [199, 488] on span "Go to the next page" at bounding box center [200, 484] width 9 height 9
click at [201, 487] on span "Go to the next page" at bounding box center [200, 484] width 9 height 9
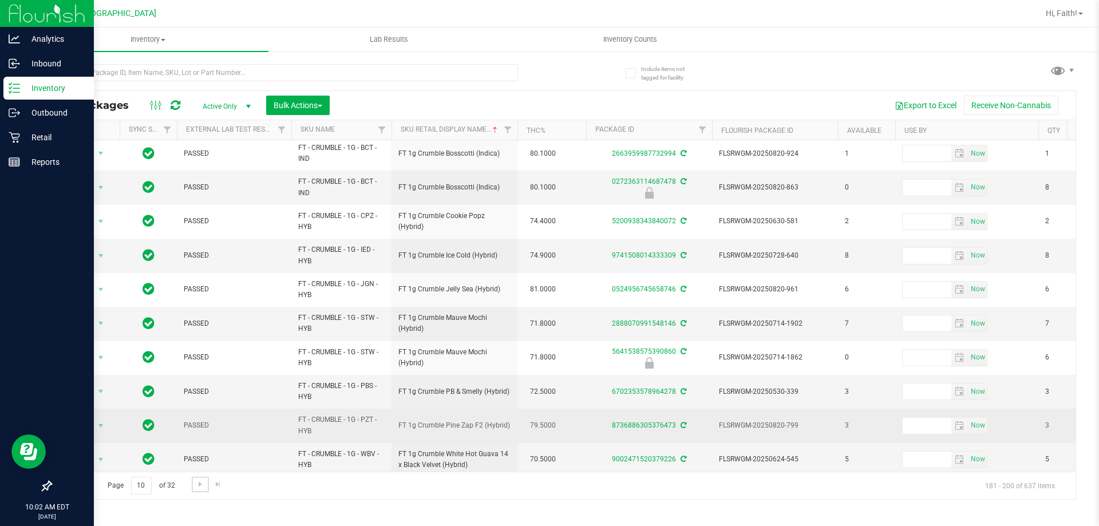
scroll to position [367, 0]
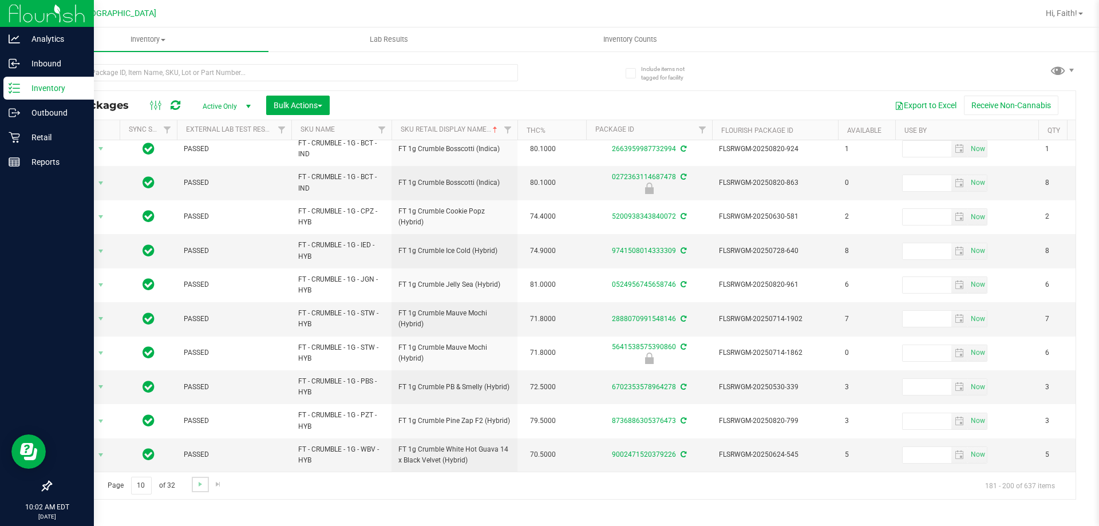
click at [196, 491] on link "Go to the next page" at bounding box center [200, 484] width 17 height 15
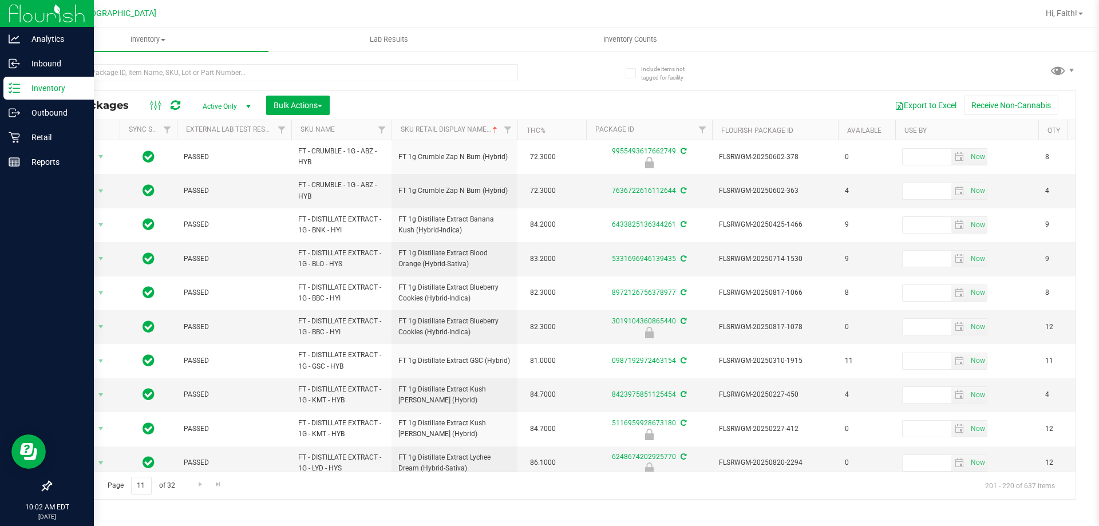
click at [83, 491] on link "Go to the previous page" at bounding box center [82, 484] width 17 height 15
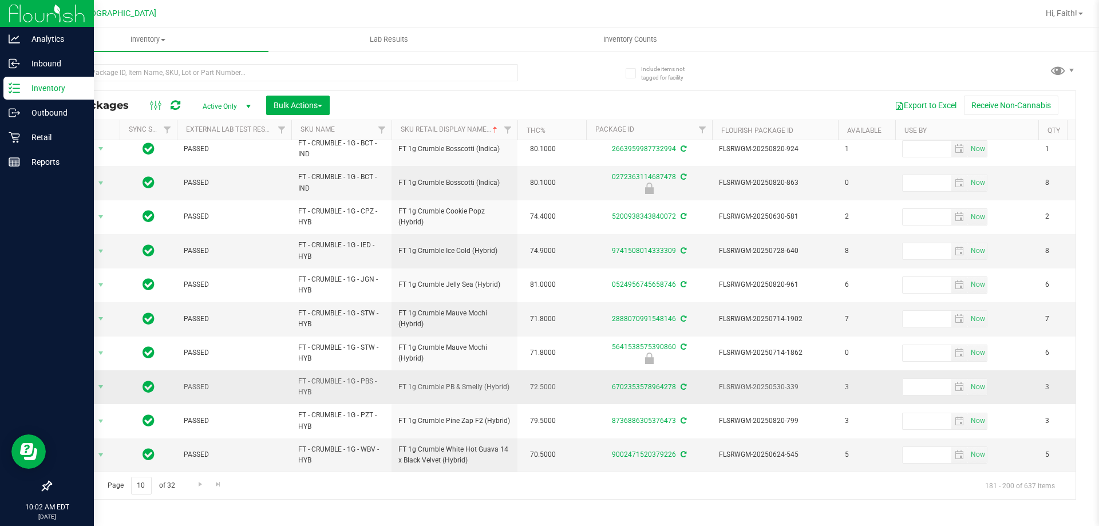
scroll to position [367, 0]
click at [204, 481] on link "Go to the next page" at bounding box center [200, 484] width 17 height 15
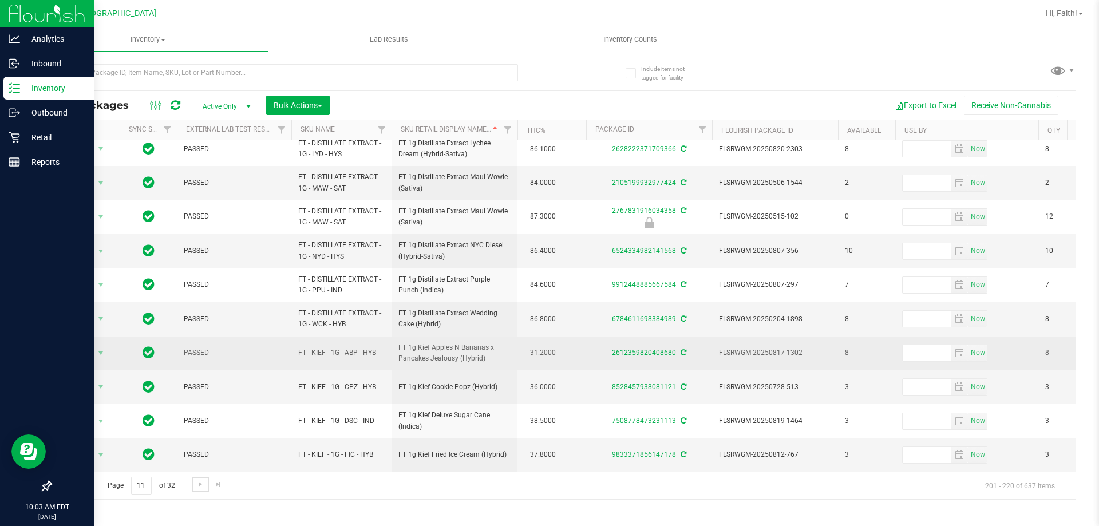
scroll to position [357, 0]
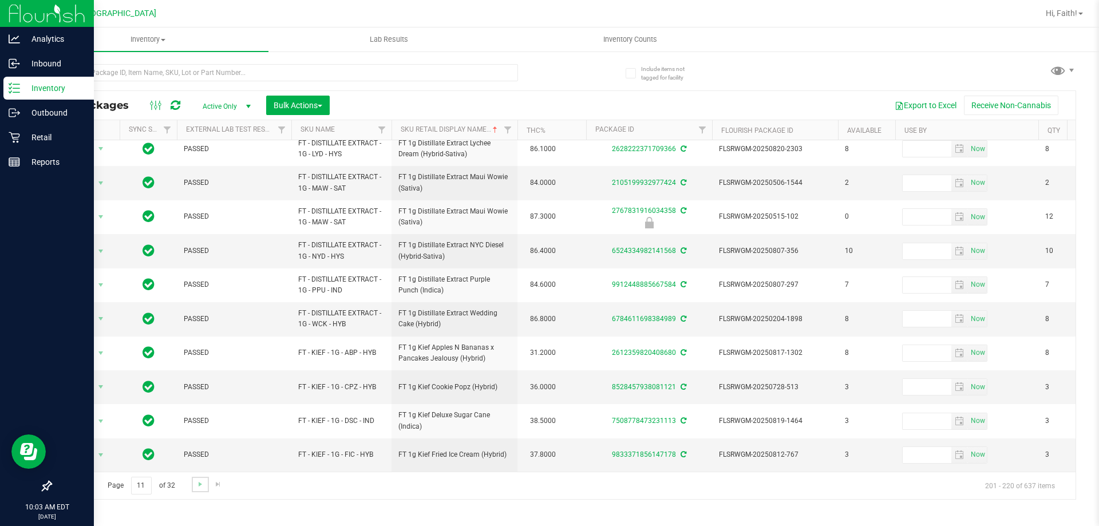
click at [193, 484] on link "Go to the next page" at bounding box center [200, 484] width 17 height 15
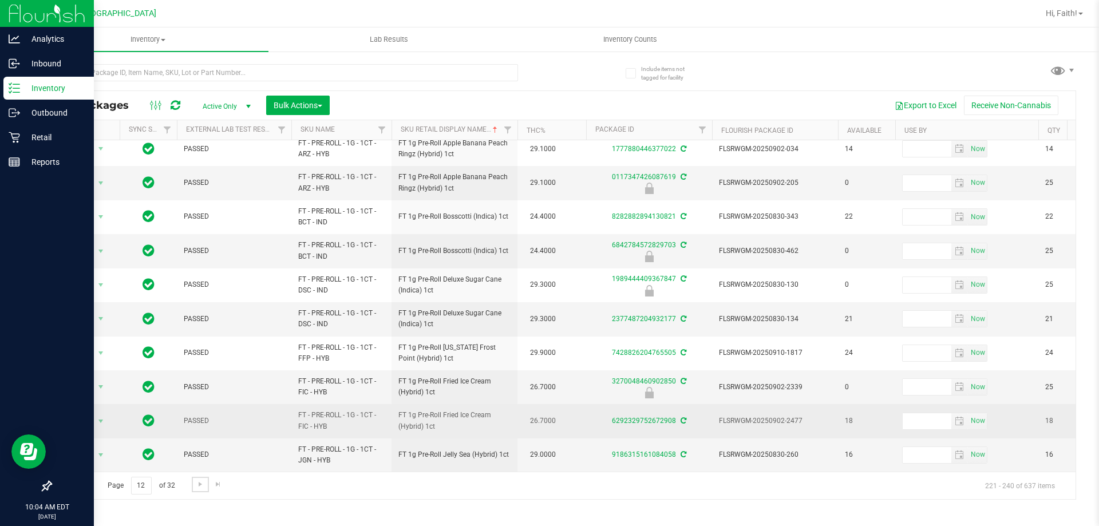
scroll to position [357, 0]
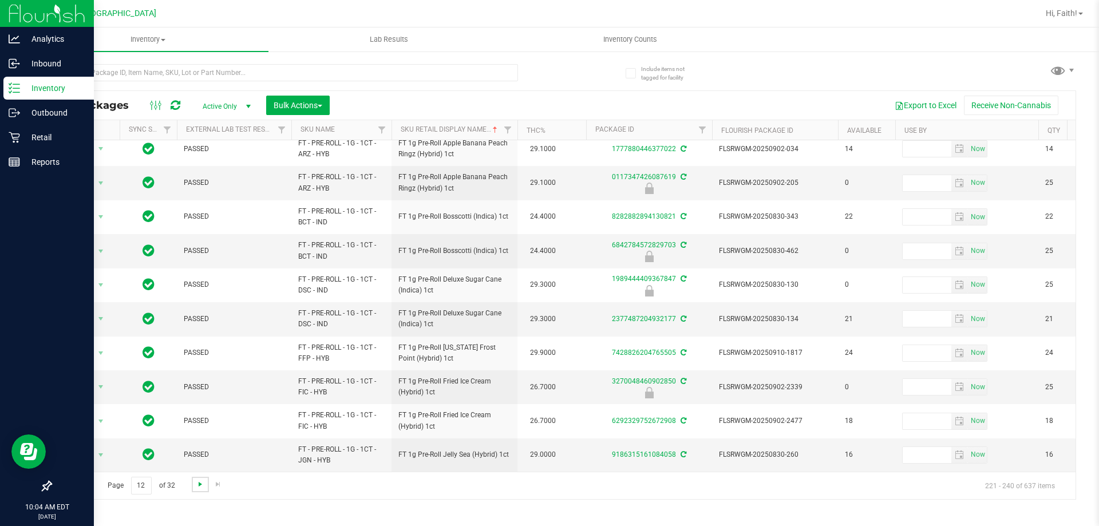
click at [196, 483] on span "Go to the next page" at bounding box center [200, 484] width 9 height 9
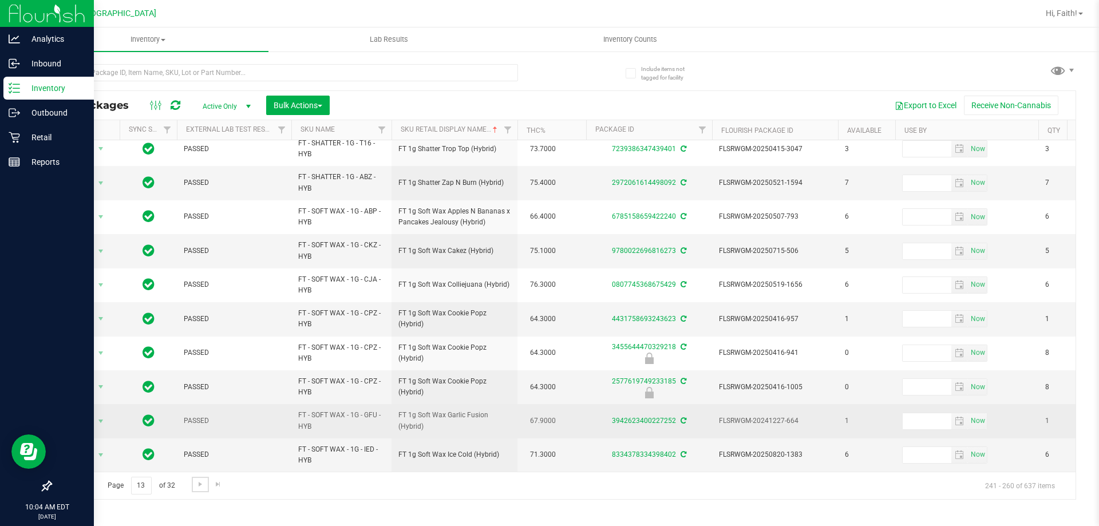
scroll to position [357, 0]
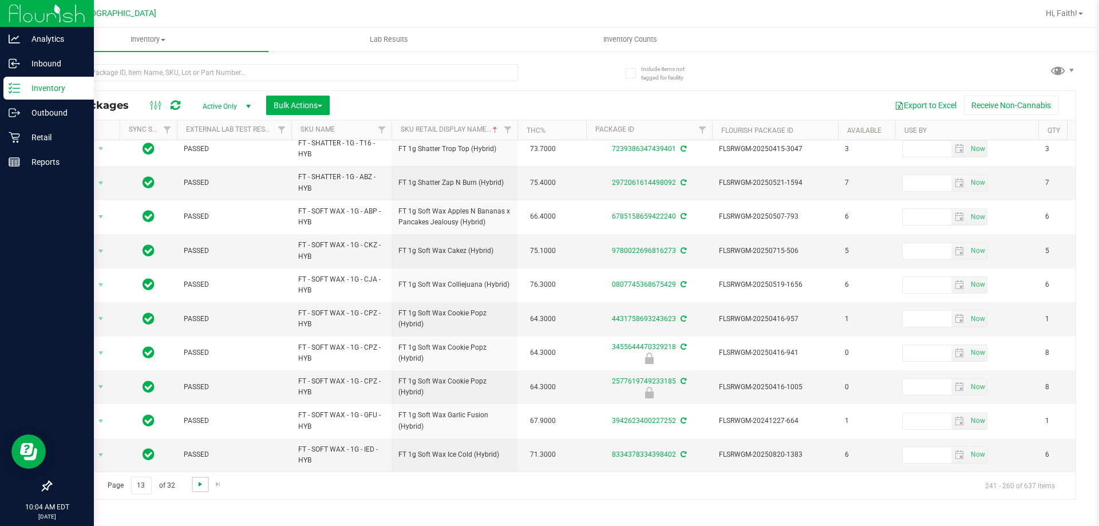
click at [199, 488] on span "Go to the next page" at bounding box center [200, 484] width 9 height 9
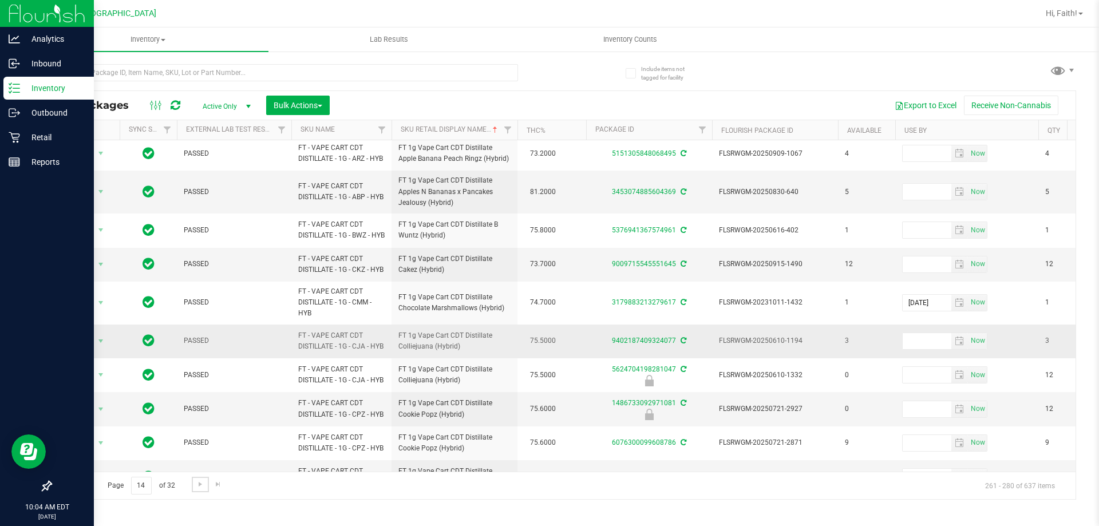
scroll to position [400, 0]
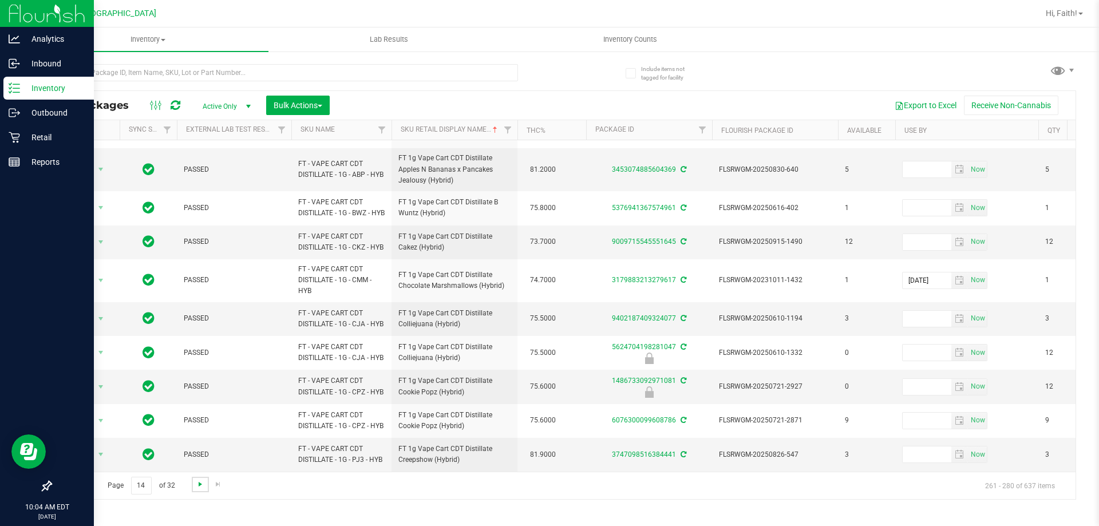
click at [198, 488] on span "Go to the next page" at bounding box center [200, 484] width 9 height 9
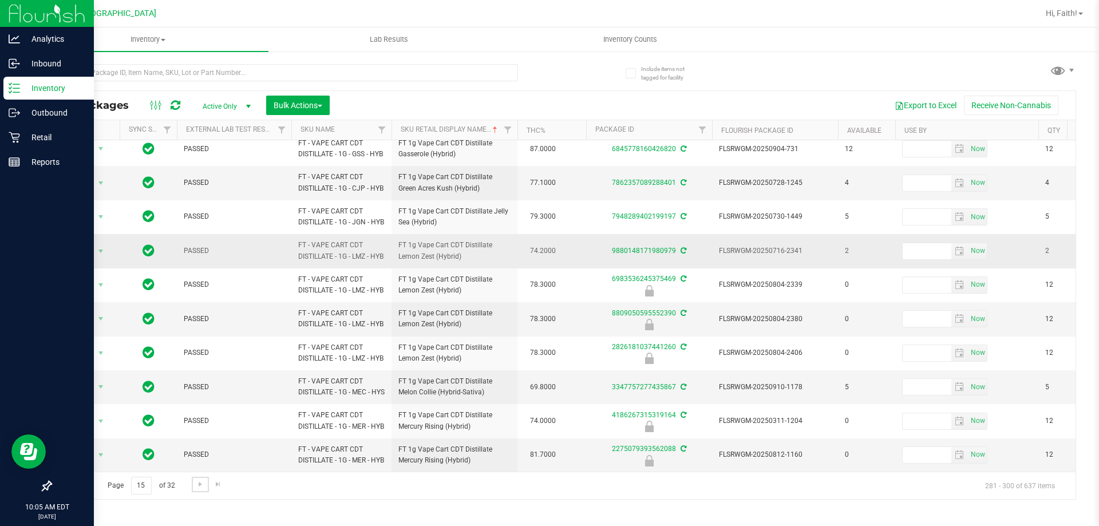
scroll to position [452, 0]
click at [203, 482] on span "Go to the next page" at bounding box center [200, 484] width 9 height 9
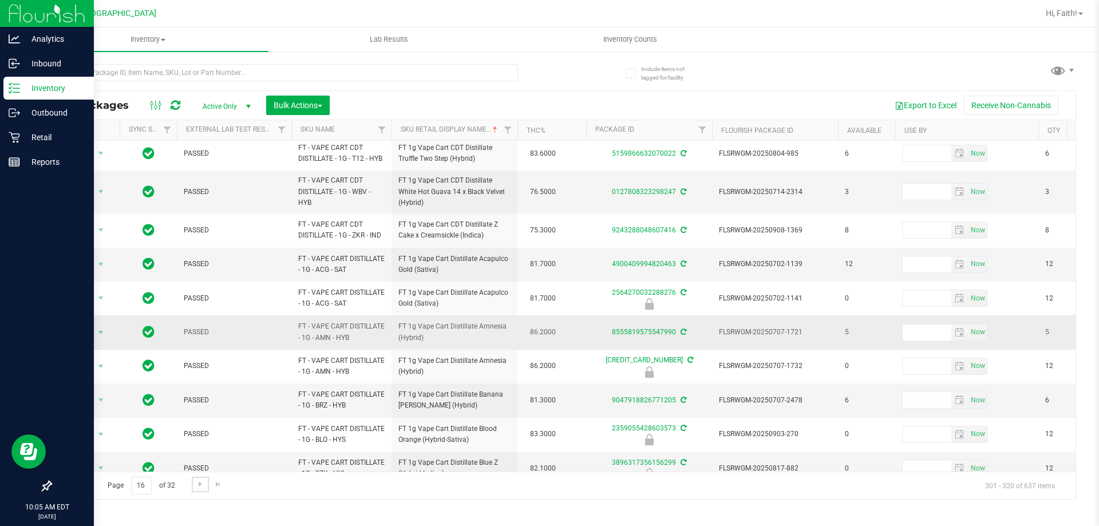
scroll to position [391, 0]
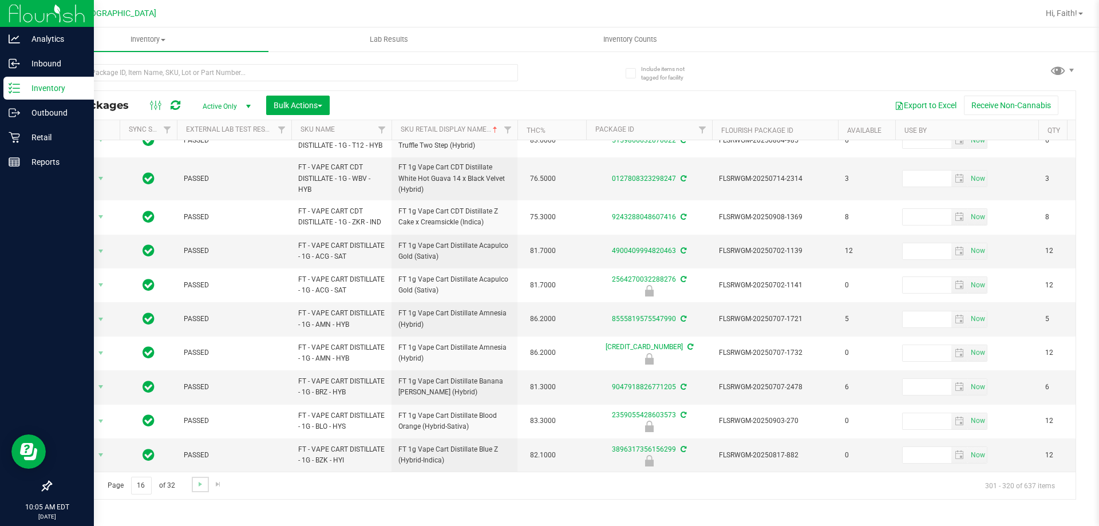
click at [205, 486] on link "Go to the next page" at bounding box center [200, 484] width 17 height 15
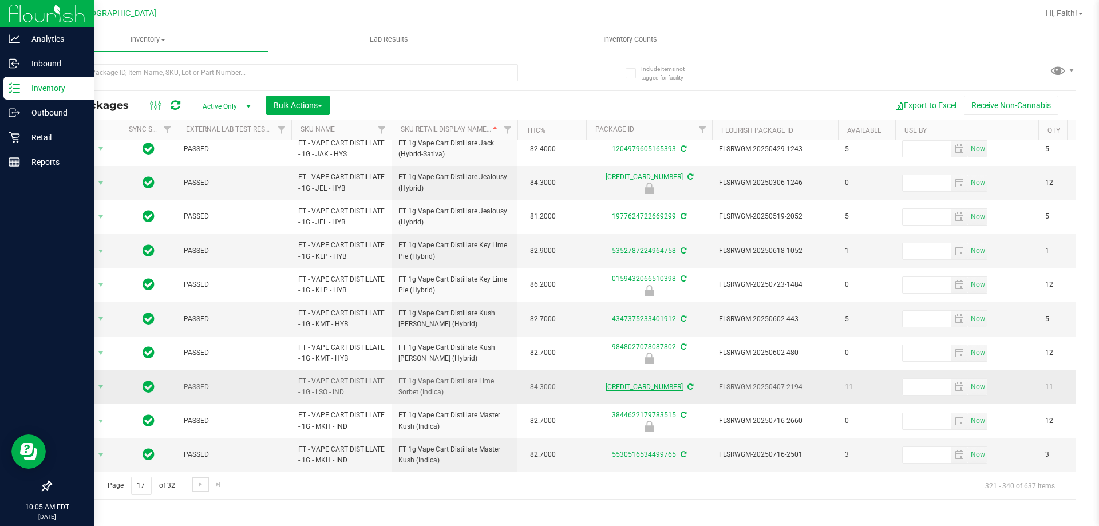
scroll to position [357, 0]
click at [203, 482] on span "Go to the next page" at bounding box center [200, 484] width 9 height 9
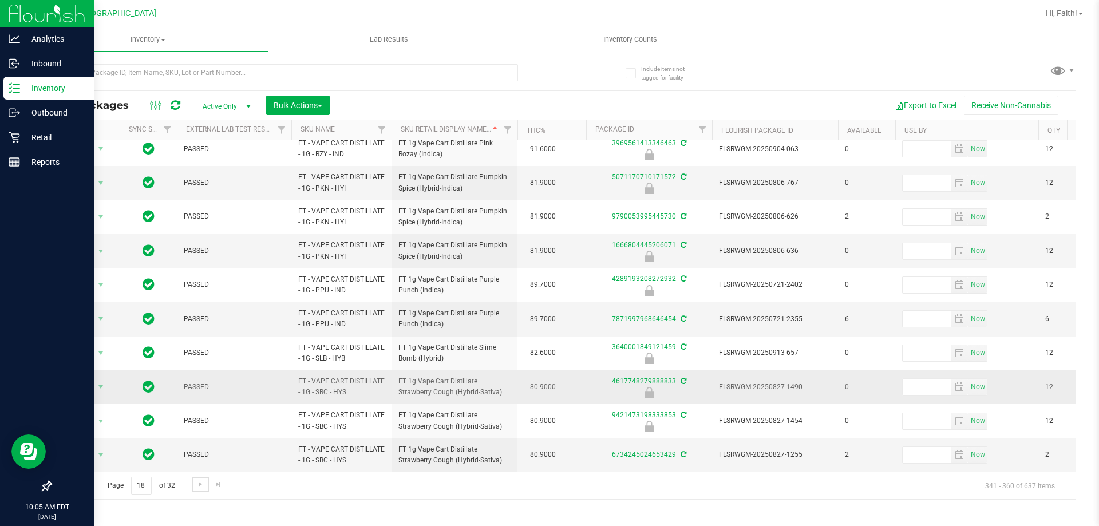
scroll to position [357, 0]
click at [196, 486] on span "Go to the next page" at bounding box center [200, 484] width 9 height 9
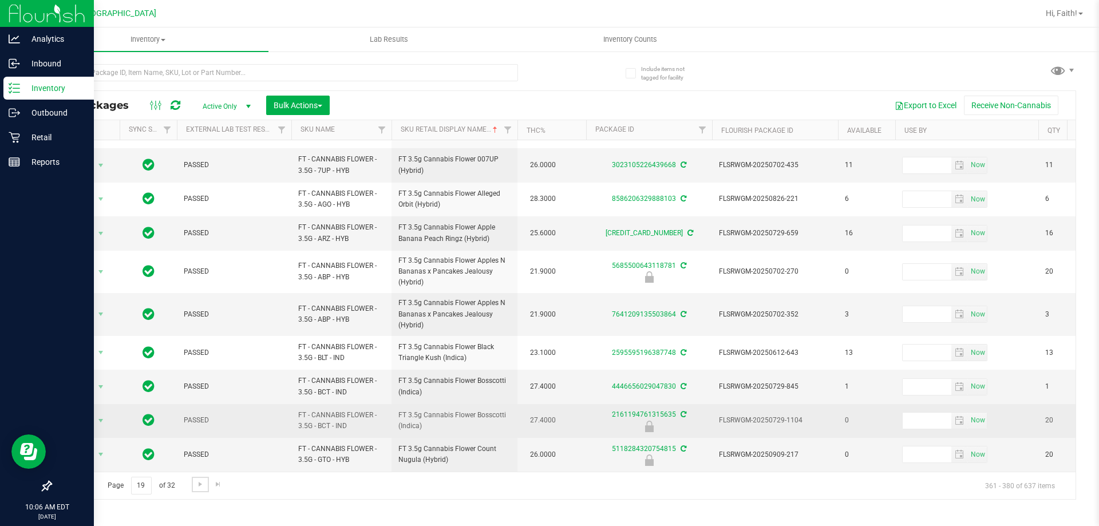
scroll to position [374, 0]
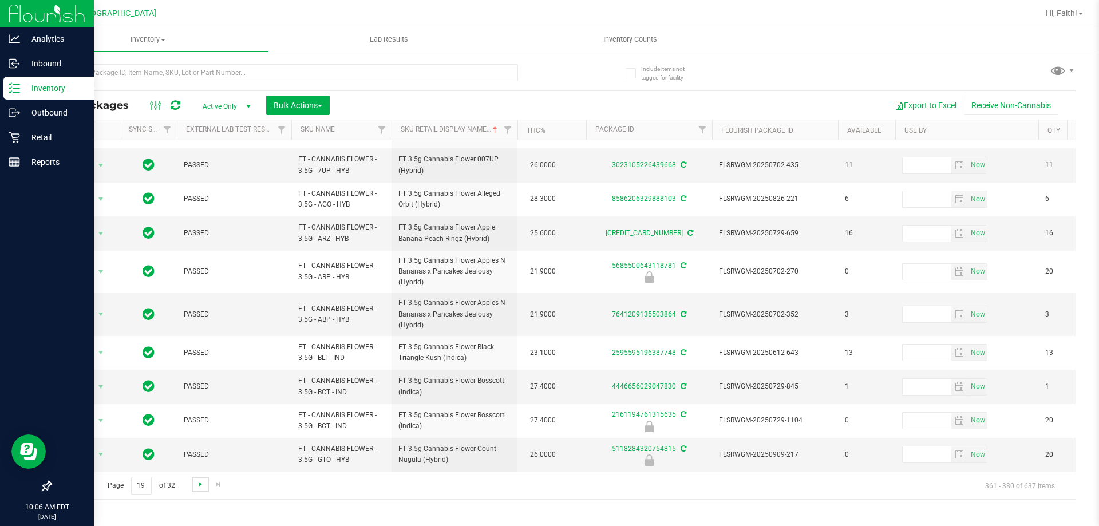
click at [200, 482] on span "Go to the next page" at bounding box center [200, 484] width 9 height 9
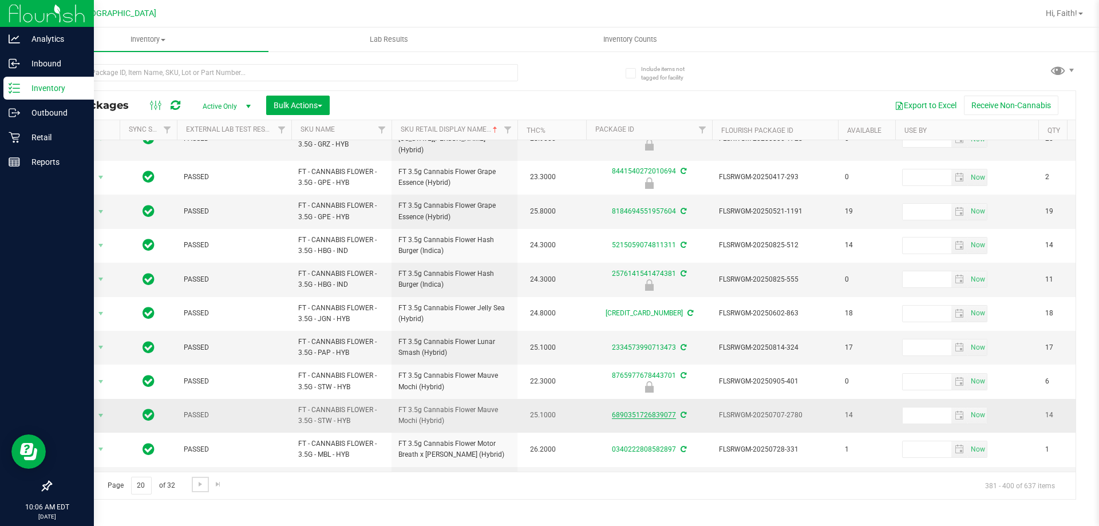
scroll to position [357, 0]
click at [203, 492] on link "Go to the next page" at bounding box center [200, 484] width 17 height 15
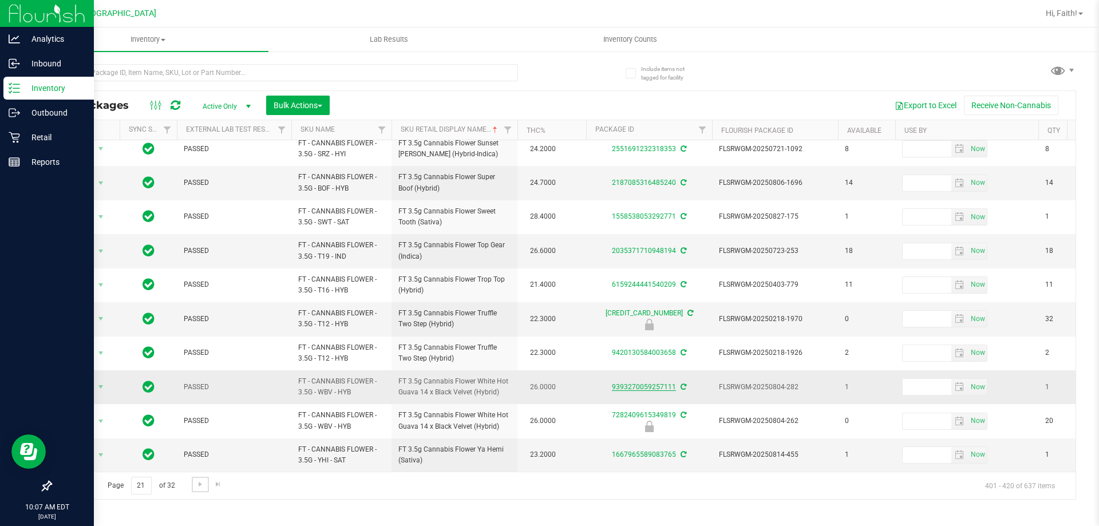
scroll to position [357, 0]
click at [200, 483] on span "Go to the next page" at bounding box center [200, 484] width 9 height 9
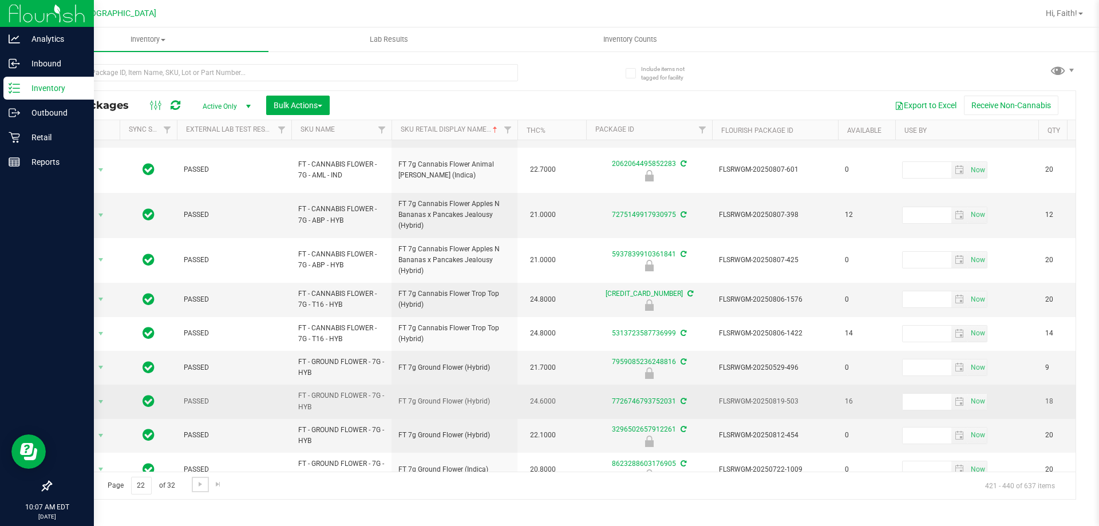
scroll to position [374, 0]
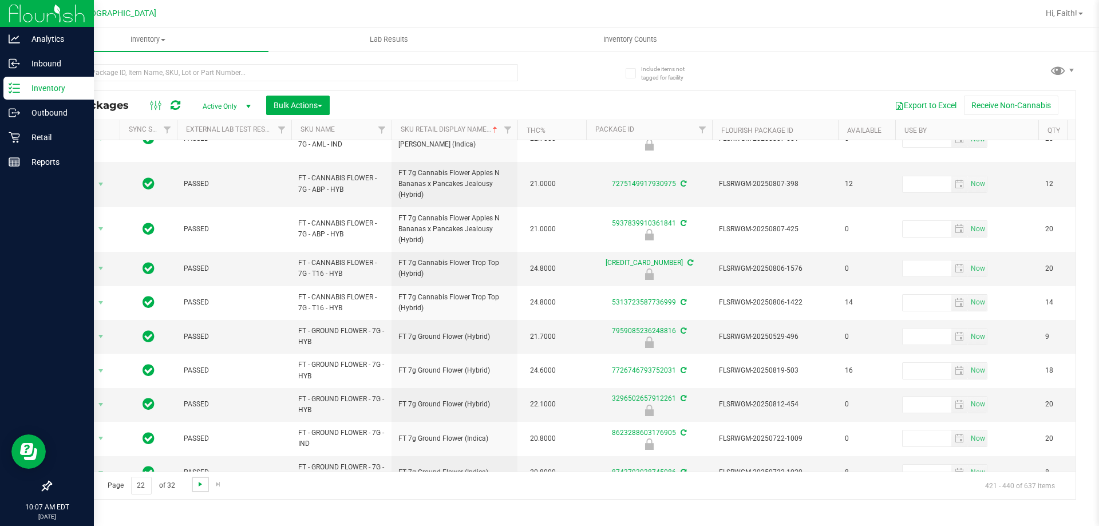
click at [203, 485] on span "Go to the next page" at bounding box center [200, 484] width 9 height 9
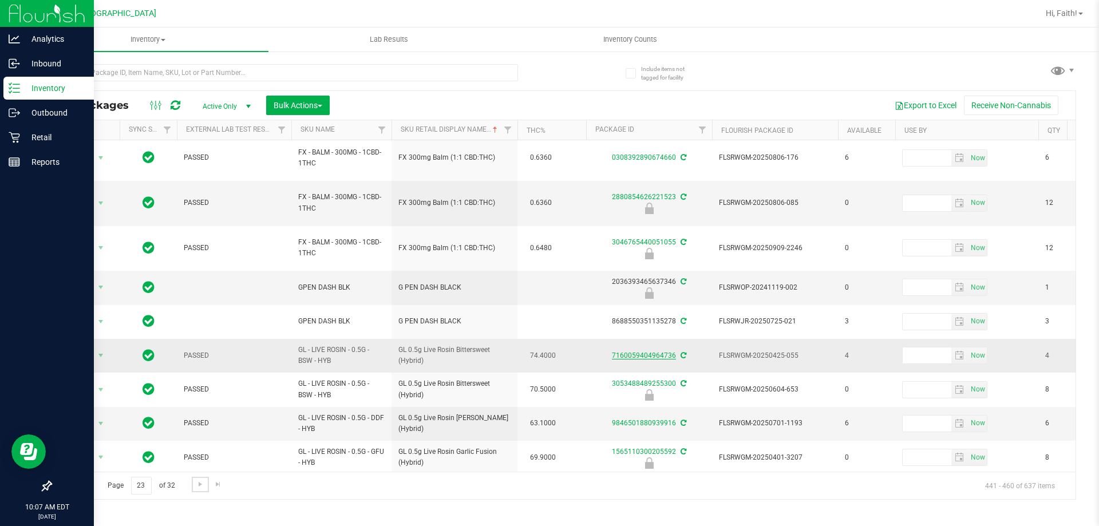
scroll to position [367, 0]
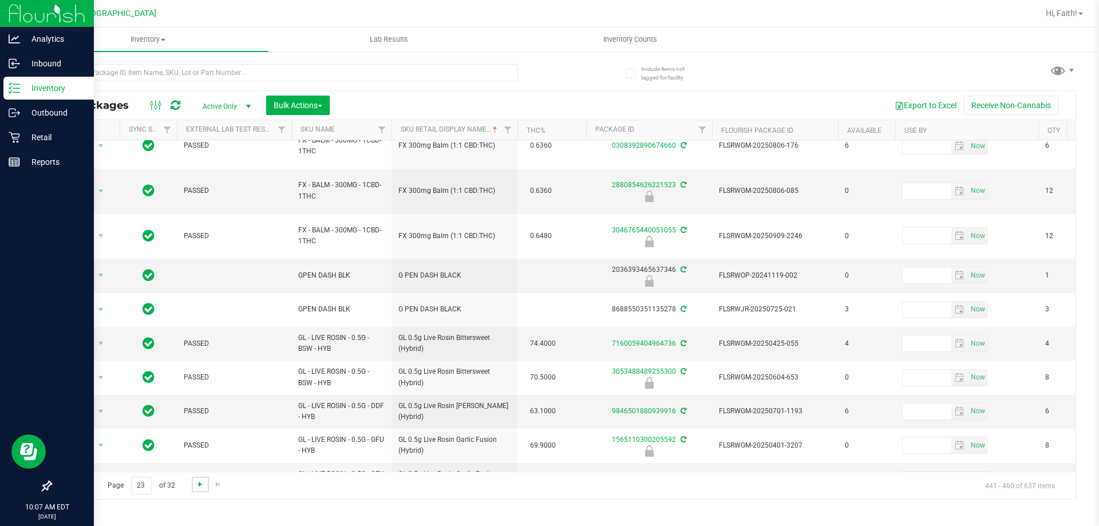
click at [199, 482] on span "Go to the next page" at bounding box center [200, 484] width 9 height 9
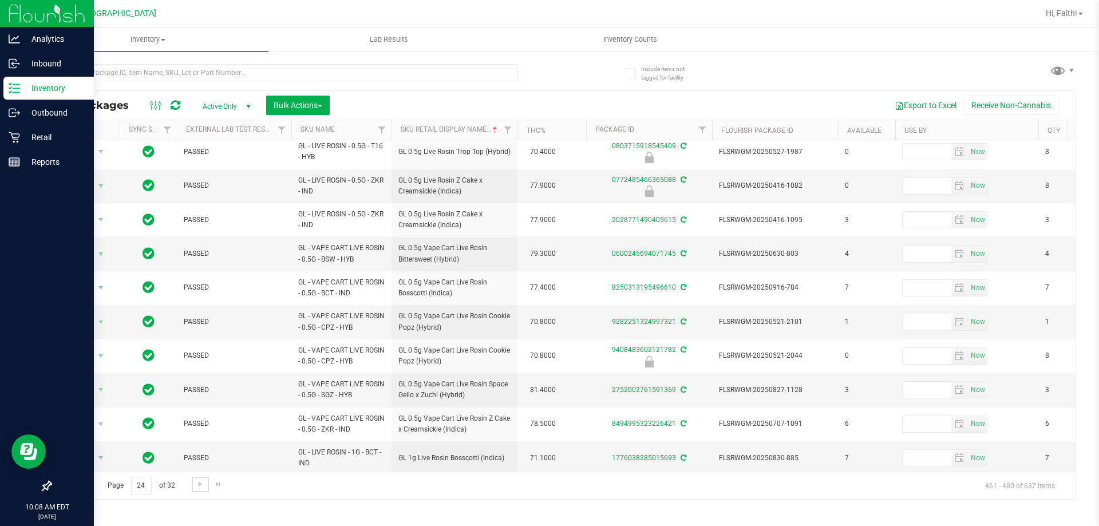
scroll to position [357, 0]
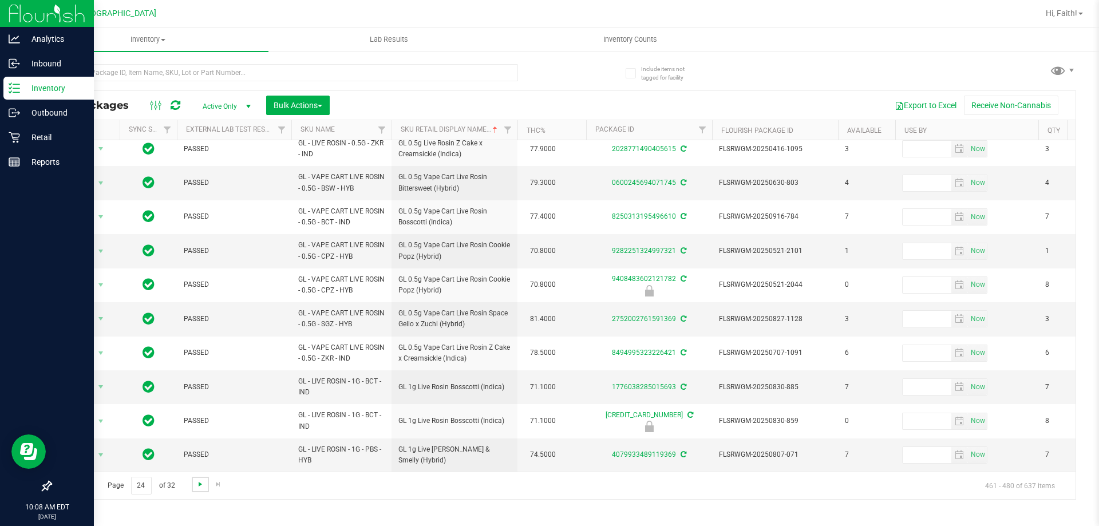
click at [197, 482] on span "Go to the next page" at bounding box center [200, 484] width 9 height 9
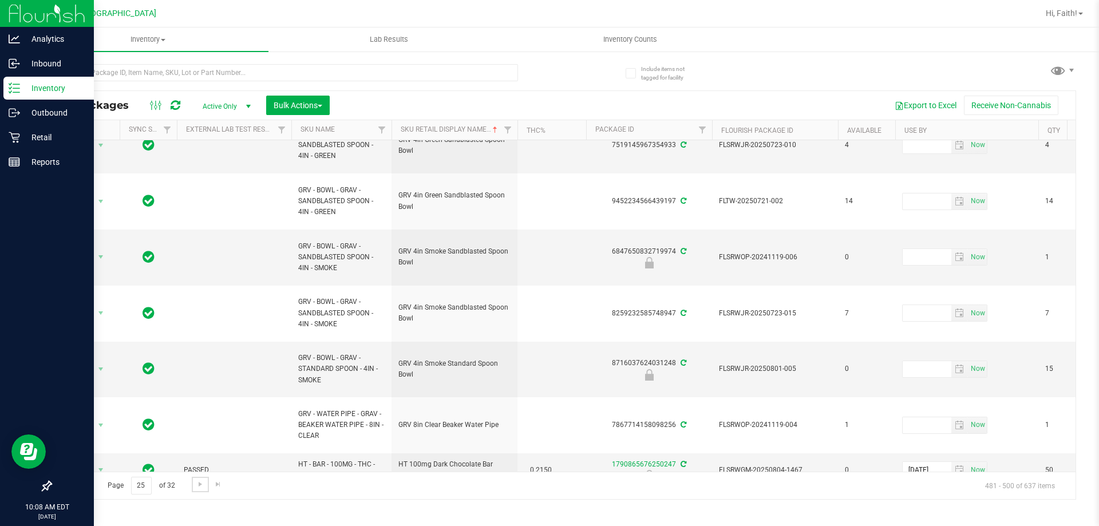
scroll to position [567, 0]
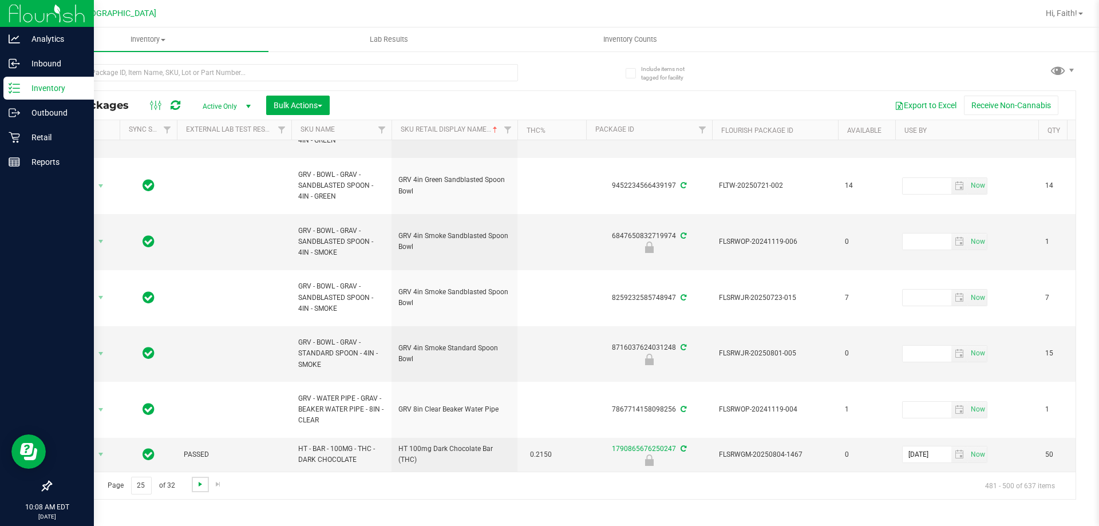
click at [196, 484] on span "Go to the next page" at bounding box center [200, 484] width 9 height 9
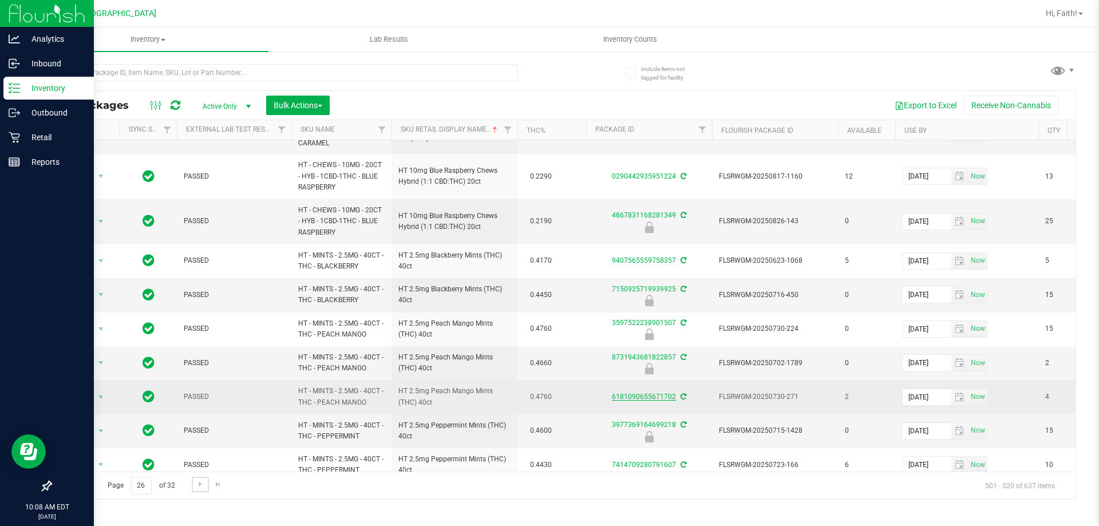
scroll to position [396, 0]
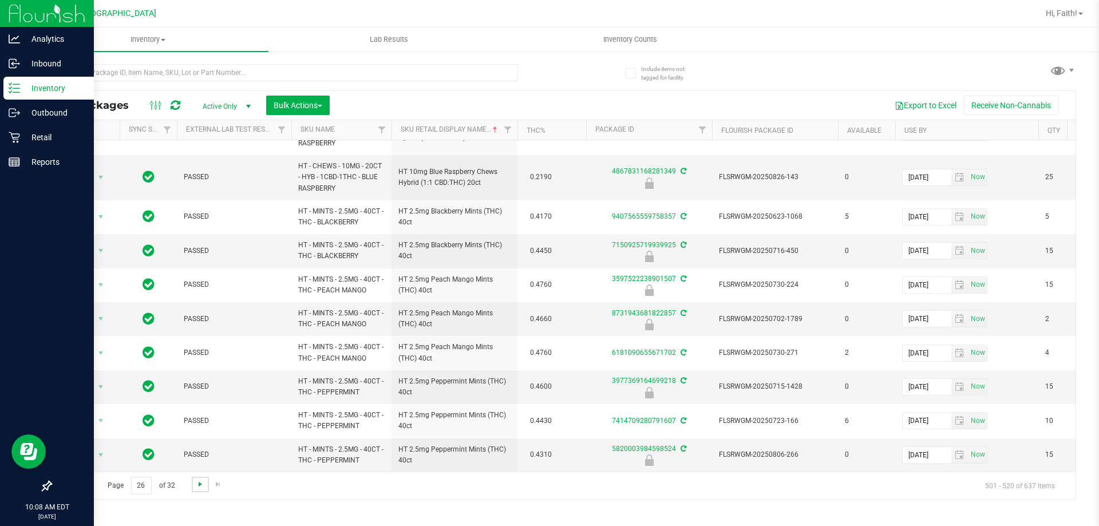
click at [199, 481] on span "Go to the next page" at bounding box center [200, 484] width 9 height 9
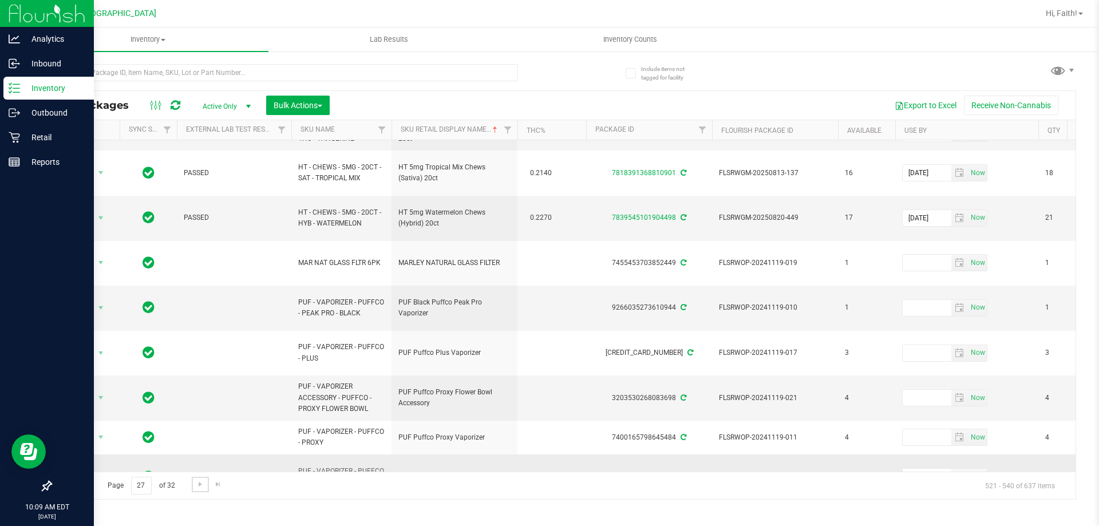
scroll to position [462, 0]
click at [198, 485] on span "Go to the next page" at bounding box center [200, 484] width 9 height 9
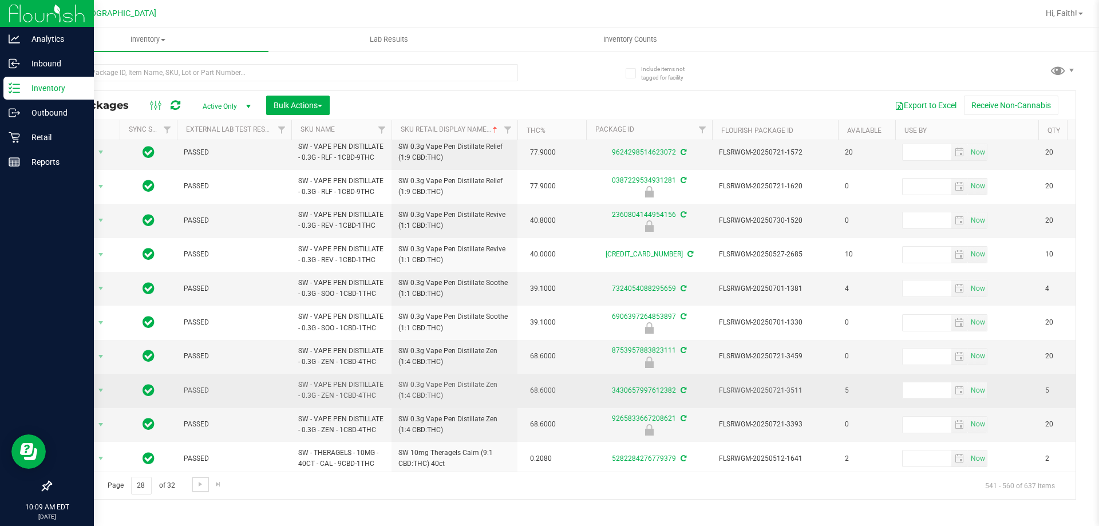
scroll to position [390, 0]
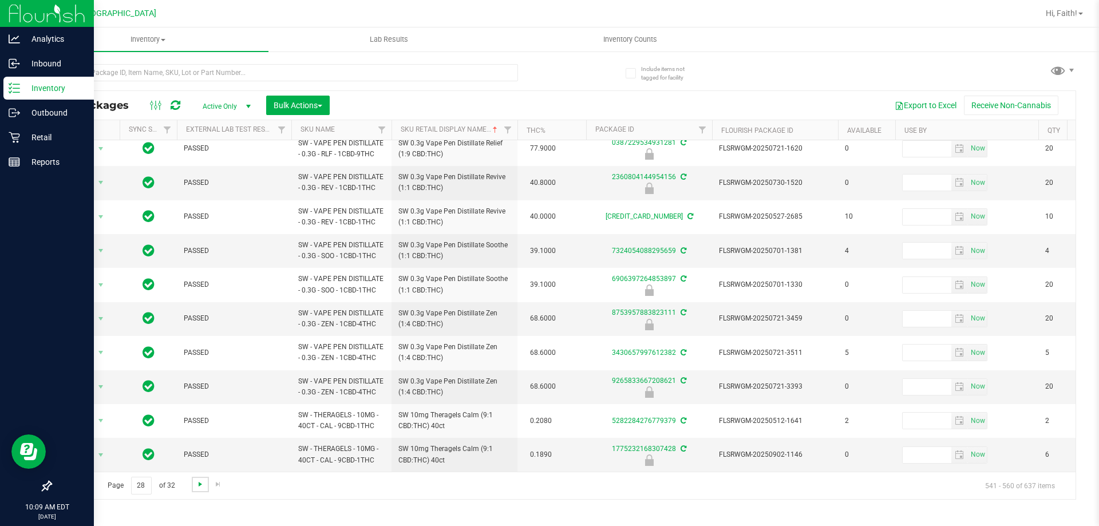
click at [197, 485] on span "Go to the next page" at bounding box center [200, 484] width 9 height 9
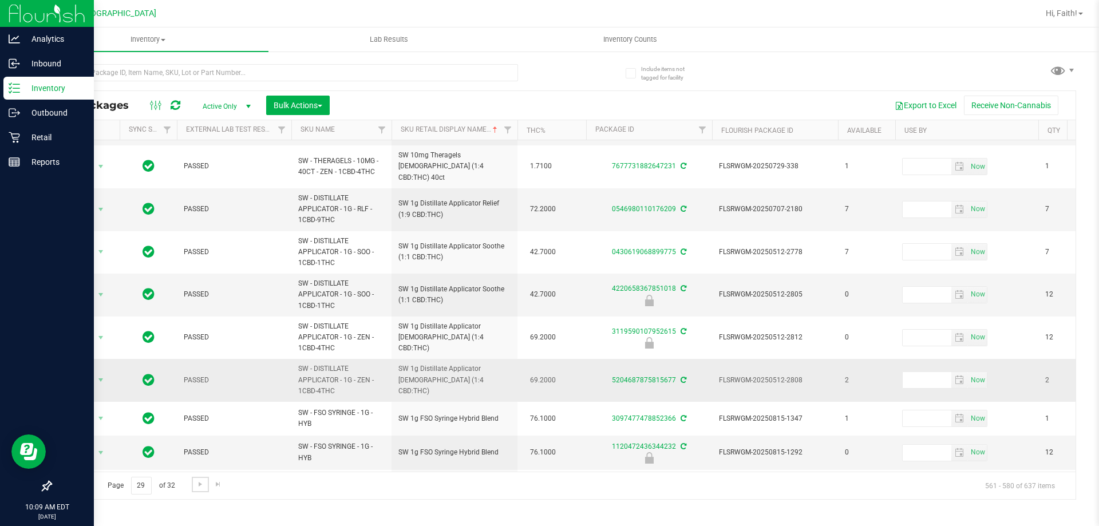
scroll to position [400, 0]
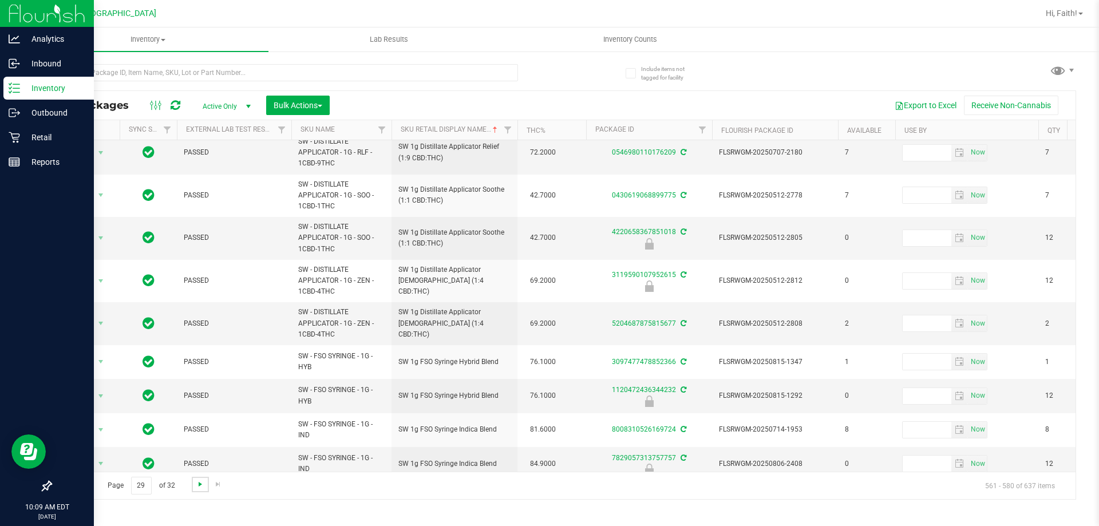
click at [196, 481] on span "Go to the next page" at bounding box center [200, 484] width 9 height 9
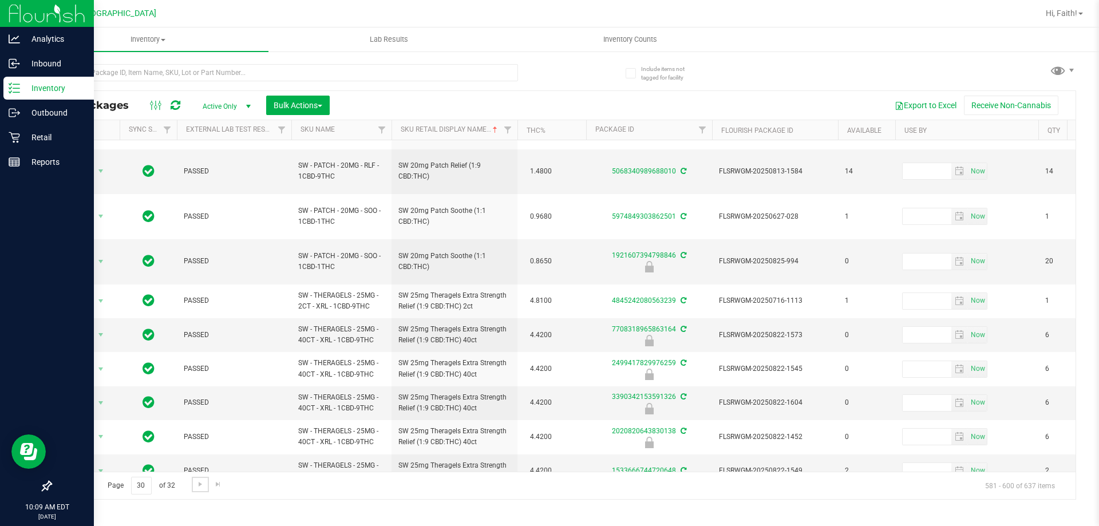
scroll to position [365, 0]
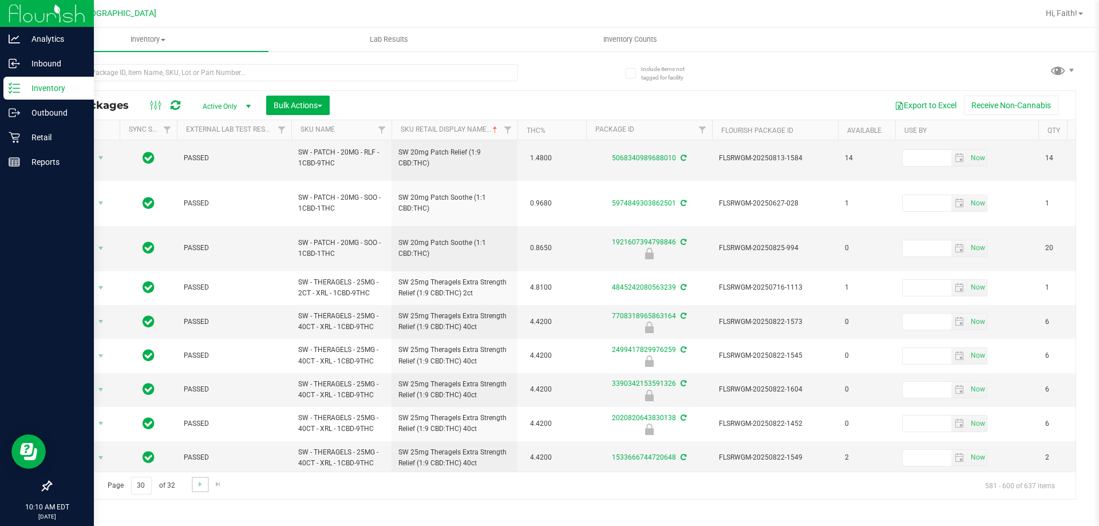
click at [205, 484] on link "Go to the next page" at bounding box center [200, 484] width 17 height 15
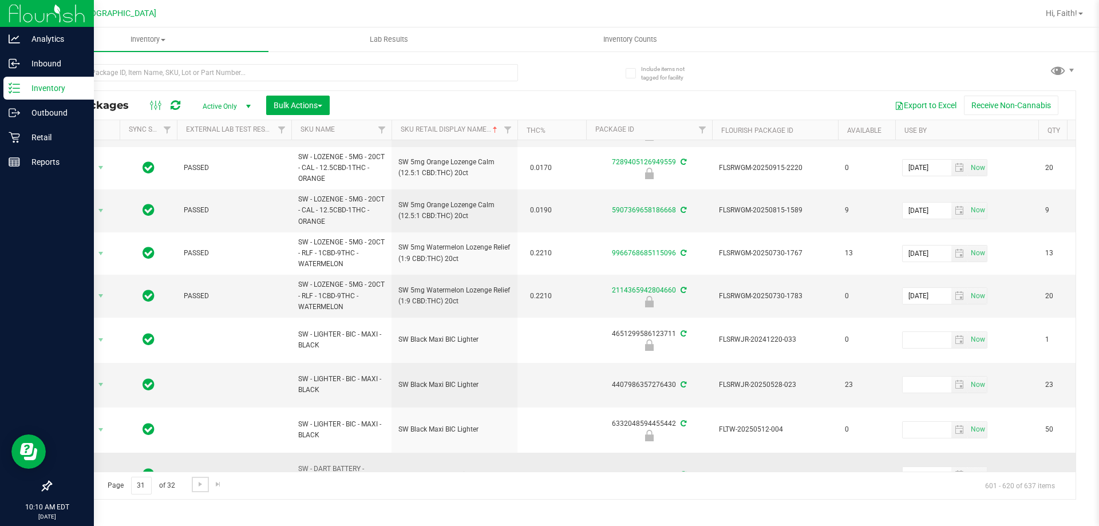
scroll to position [453, 0]
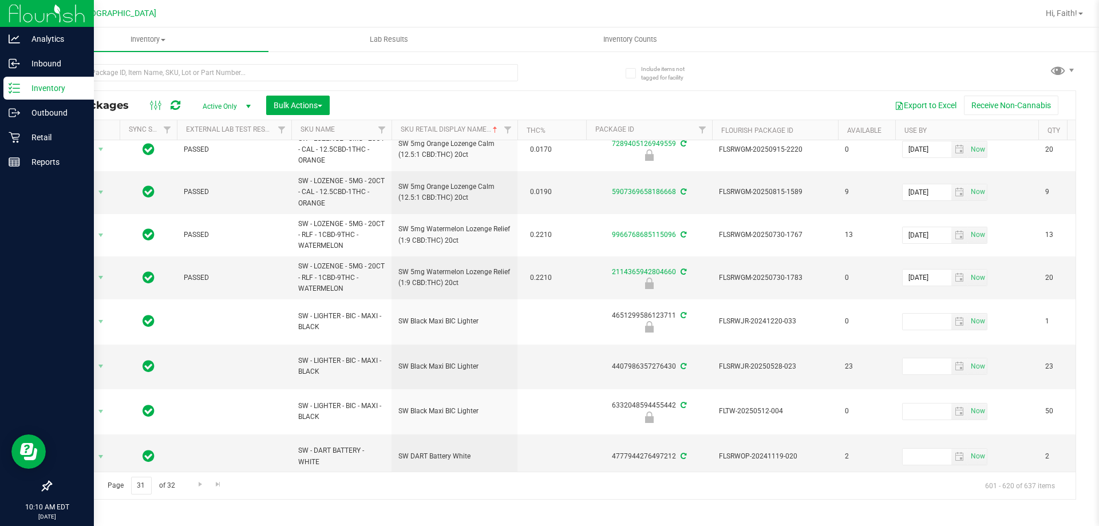
click at [195, 476] on div "Page 31 of 32 601 - 620 of 637 items" at bounding box center [563, 485] width 1025 height 27
click at [196, 481] on span "Go to the next page" at bounding box center [200, 484] width 9 height 9
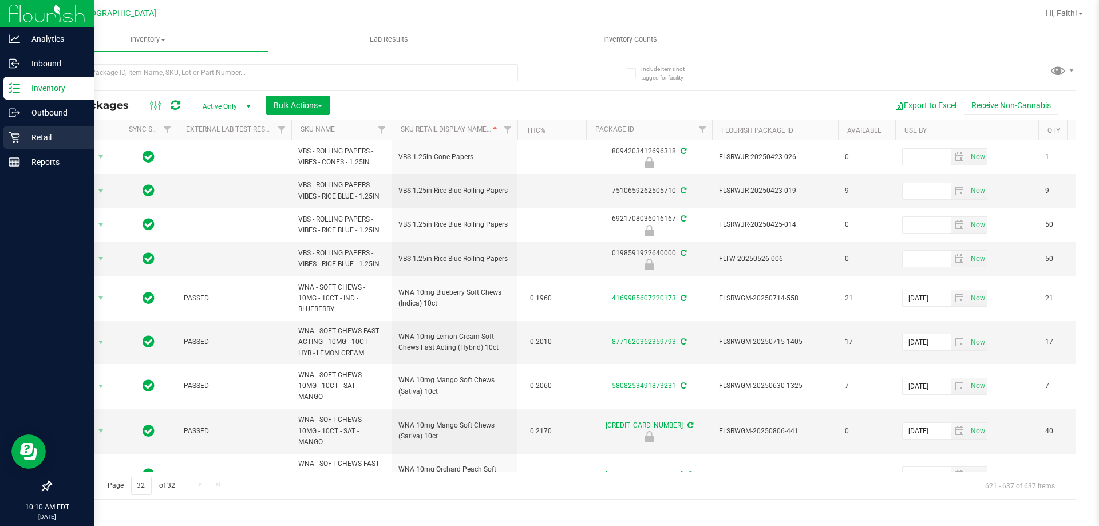
click at [12, 133] on icon at bounding box center [14, 137] width 11 height 11
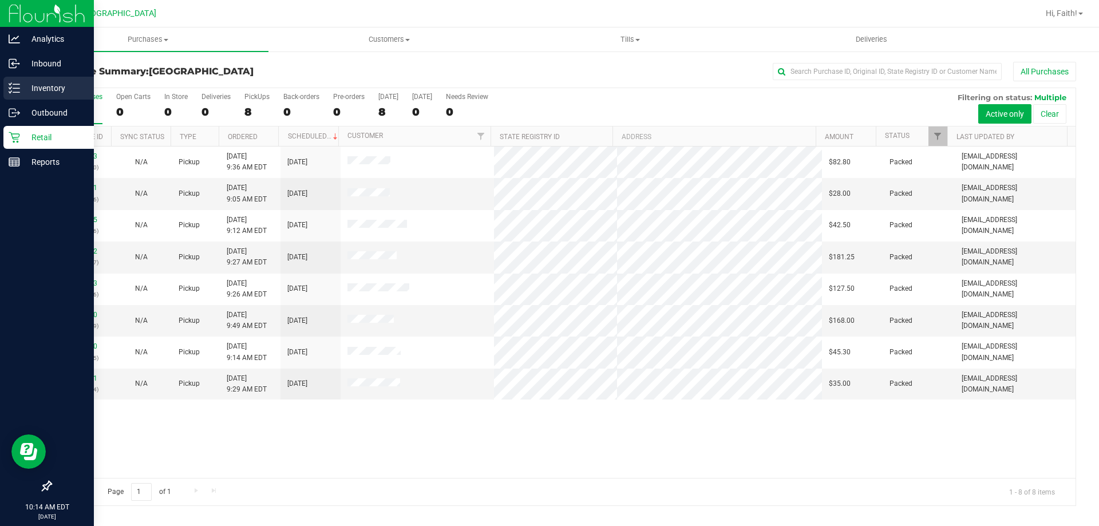
click at [46, 93] on p "Inventory" at bounding box center [54, 88] width 69 height 14
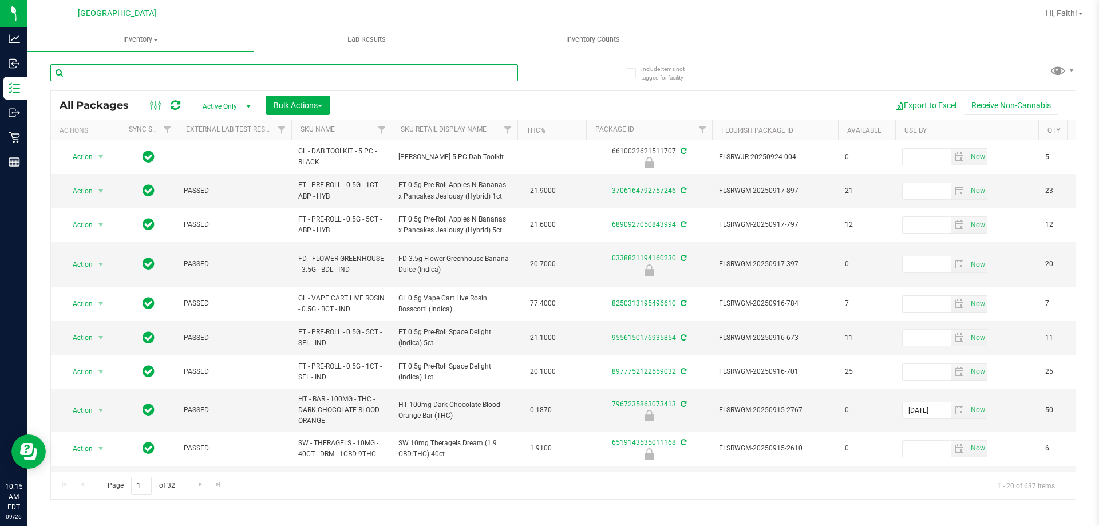
click at [402, 74] on input "text" at bounding box center [284, 72] width 468 height 17
type input "7909784502228325"
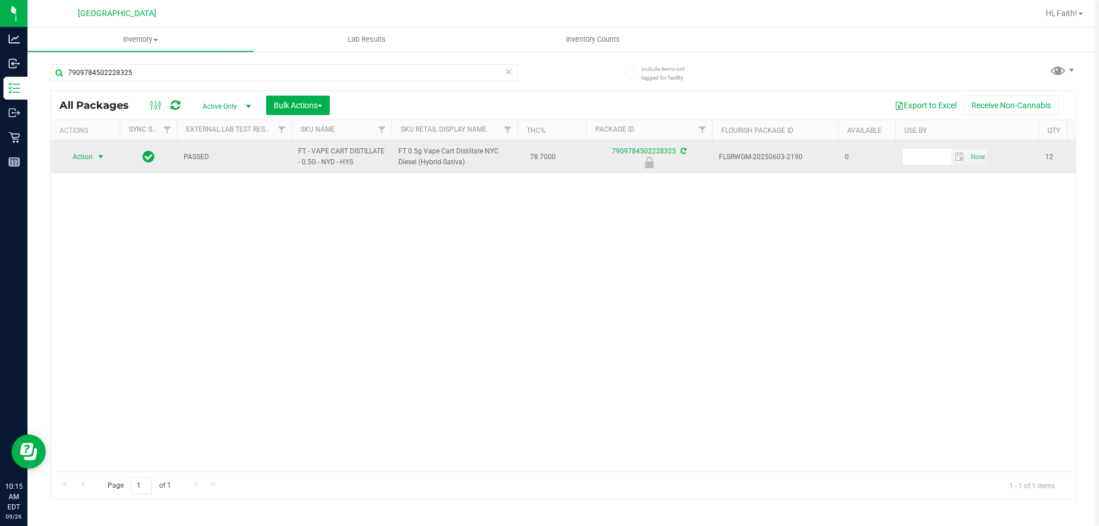
click at [89, 161] on span "Action" at bounding box center [77, 157] width 31 height 16
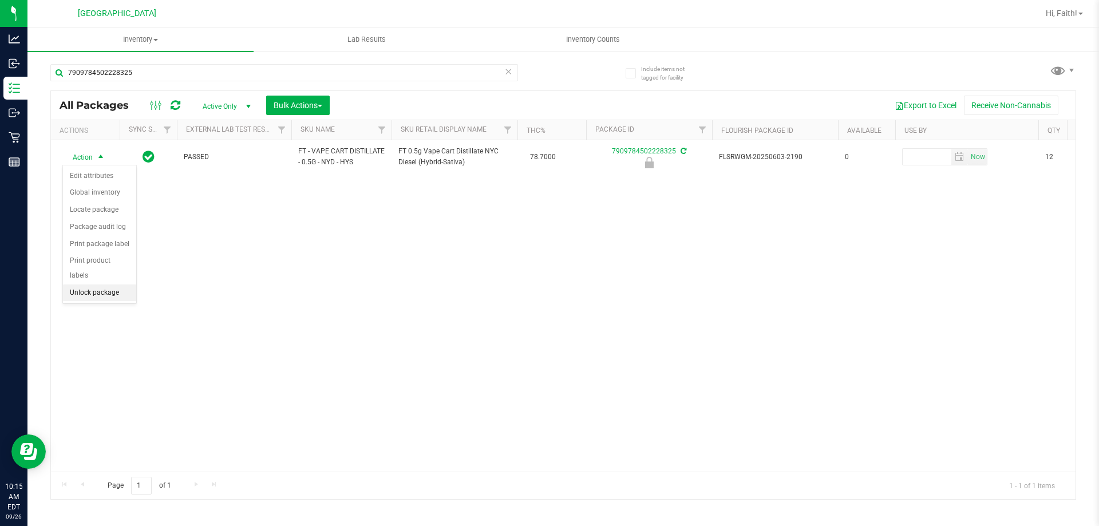
click at [112, 284] on li "Unlock package" at bounding box center [99, 292] width 73 height 17
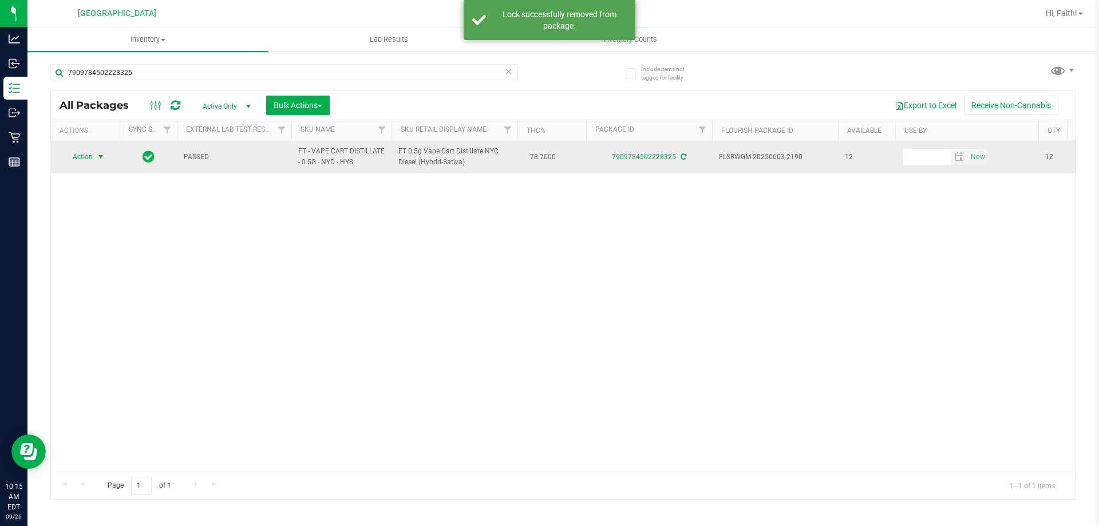
click at [82, 161] on span "Action" at bounding box center [77, 157] width 31 height 16
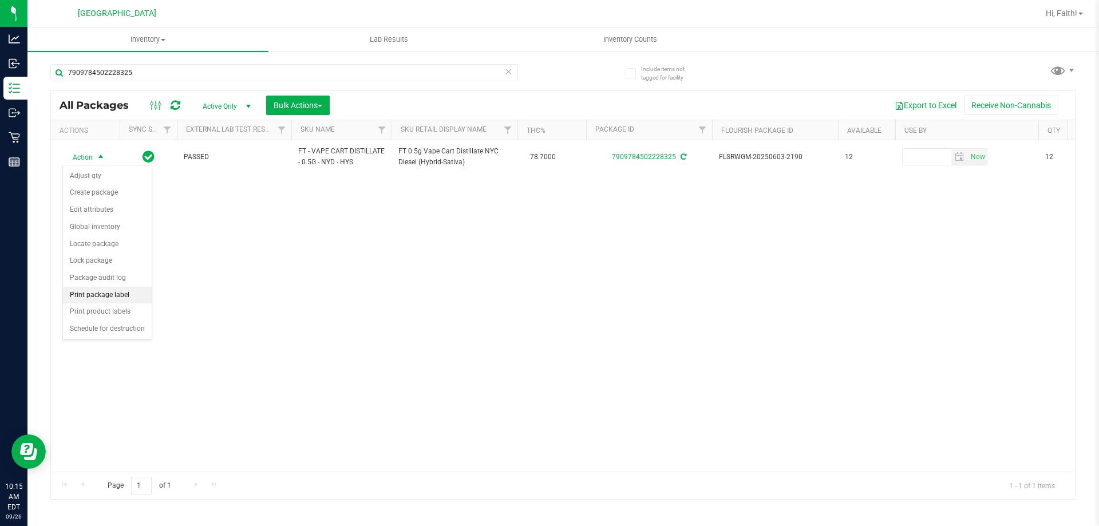
click at [114, 295] on li "Print package label" at bounding box center [107, 295] width 89 height 17
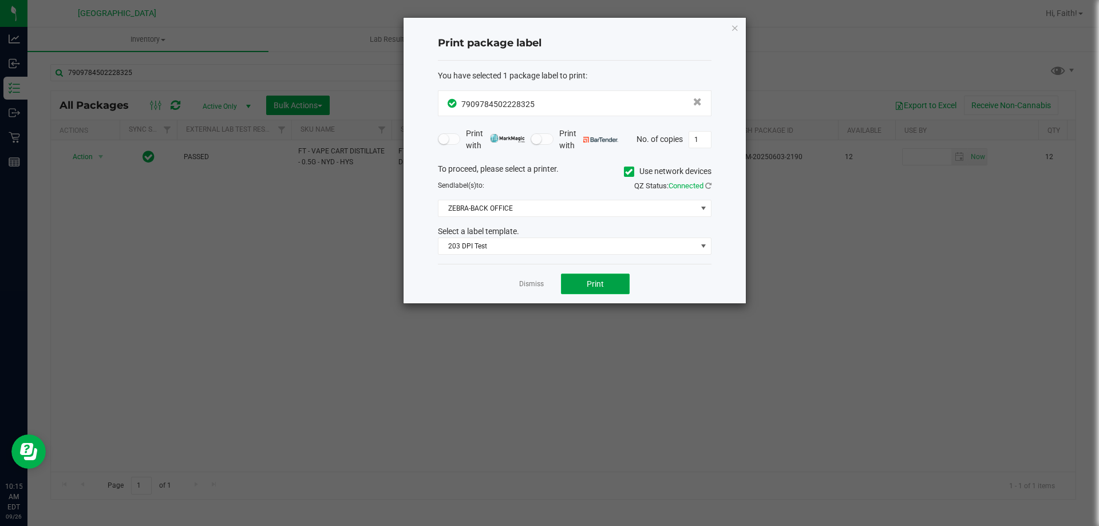
click at [597, 292] on button "Print" at bounding box center [595, 284] width 69 height 21
click at [734, 33] on icon "button" at bounding box center [735, 28] width 8 height 14
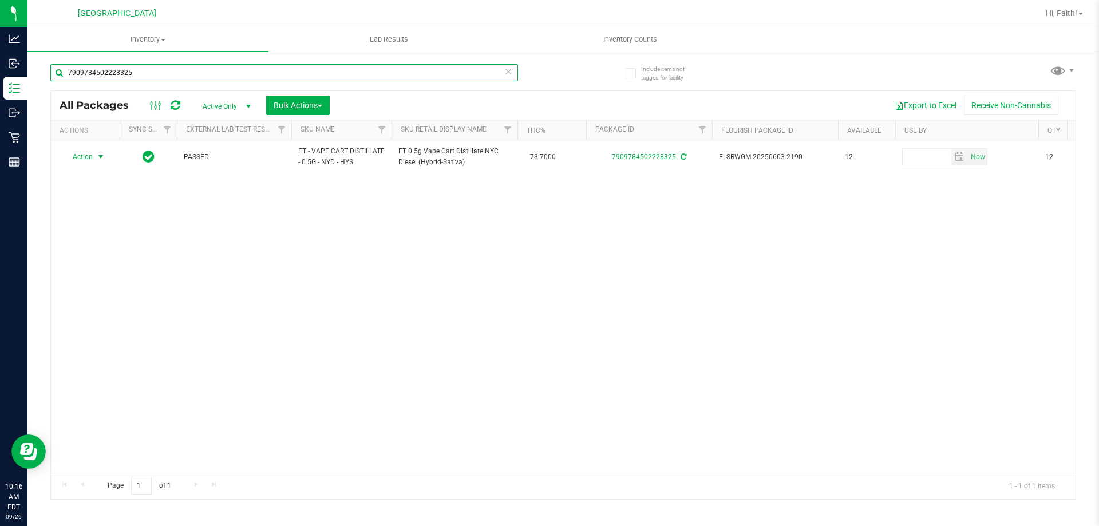
click at [481, 72] on input "7909784502228325" at bounding box center [284, 72] width 468 height 17
click at [507, 68] on icon at bounding box center [508, 71] width 8 height 14
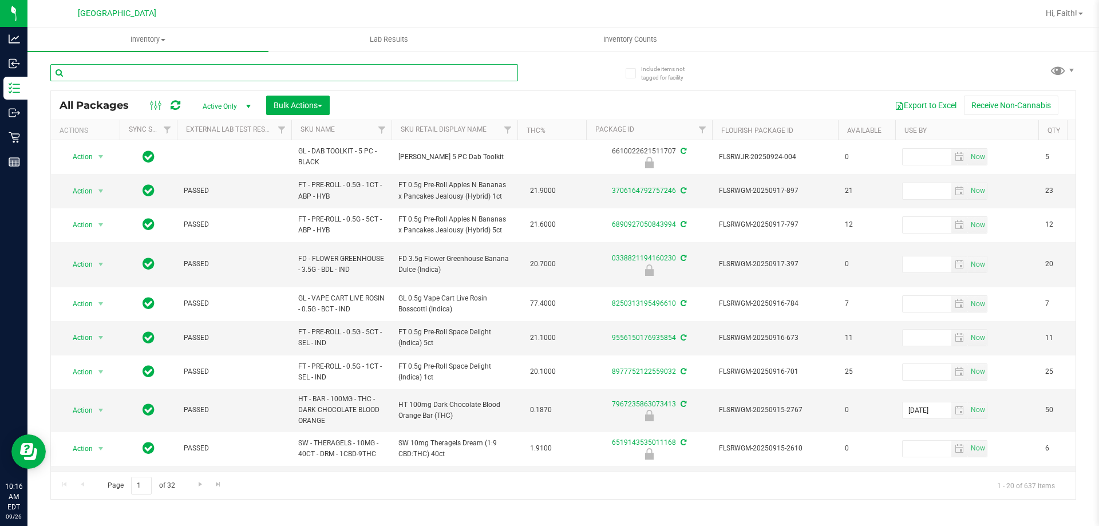
click at [156, 74] on input "text" at bounding box center [284, 72] width 468 height 17
type input "3135711674898266"
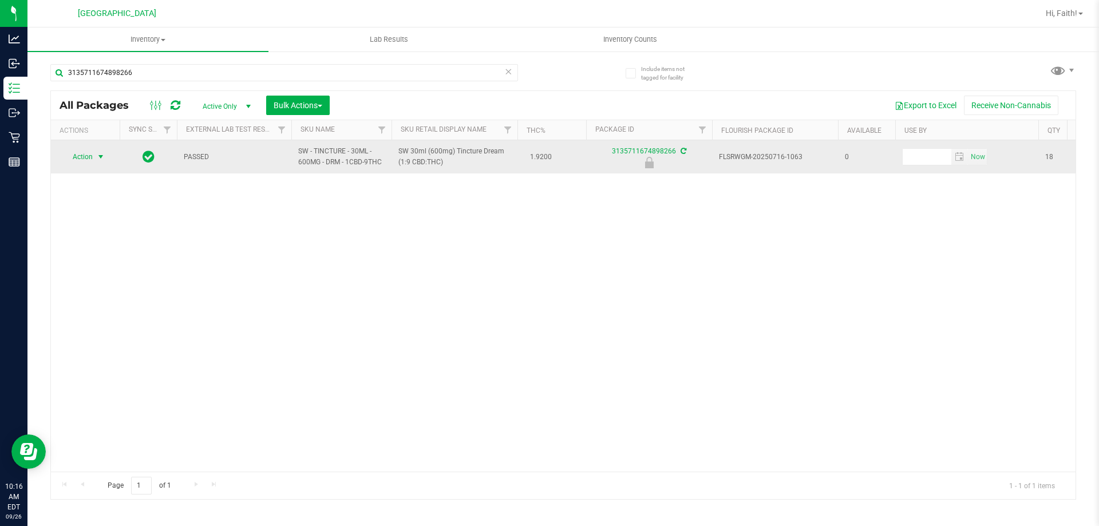
click at [94, 163] on span "select" at bounding box center [101, 157] width 14 height 16
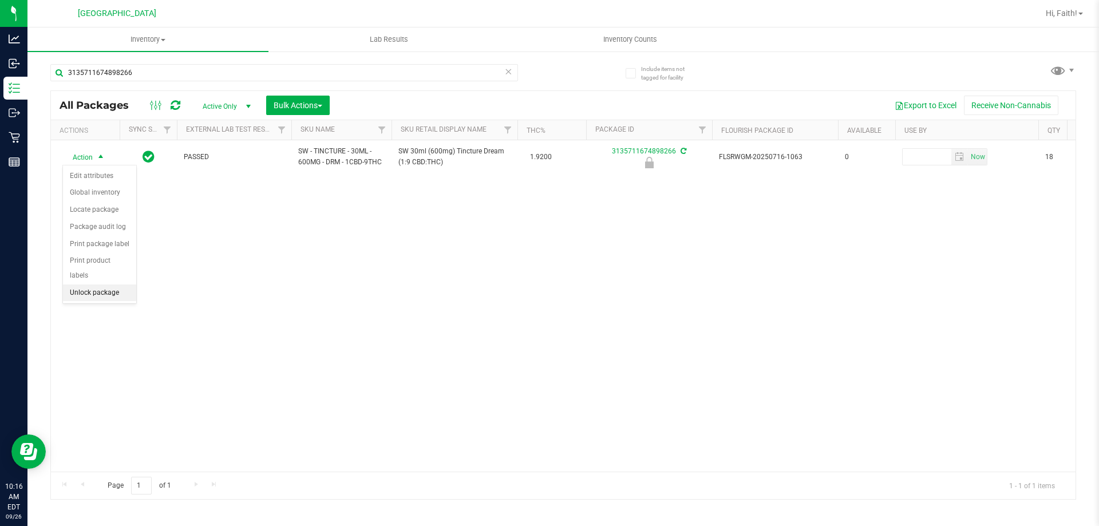
click at [105, 286] on li "Unlock package" at bounding box center [99, 292] width 73 height 17
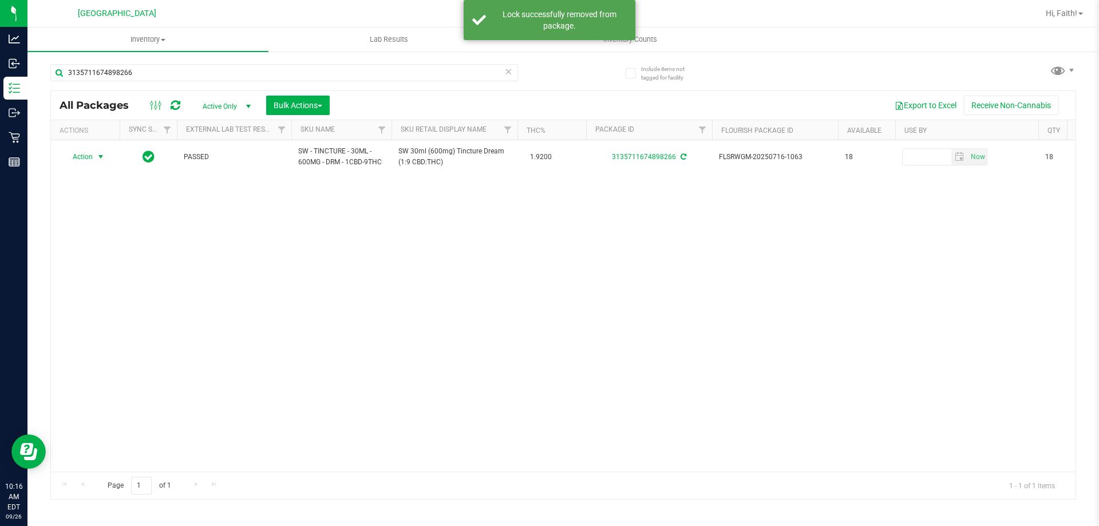
click at [104, 156] on span "select" at bounding box center [100, 156] width 9 height 9
click at [116, 290] on li "Print package label" at bounding box center [107, 295] width 89 height 17
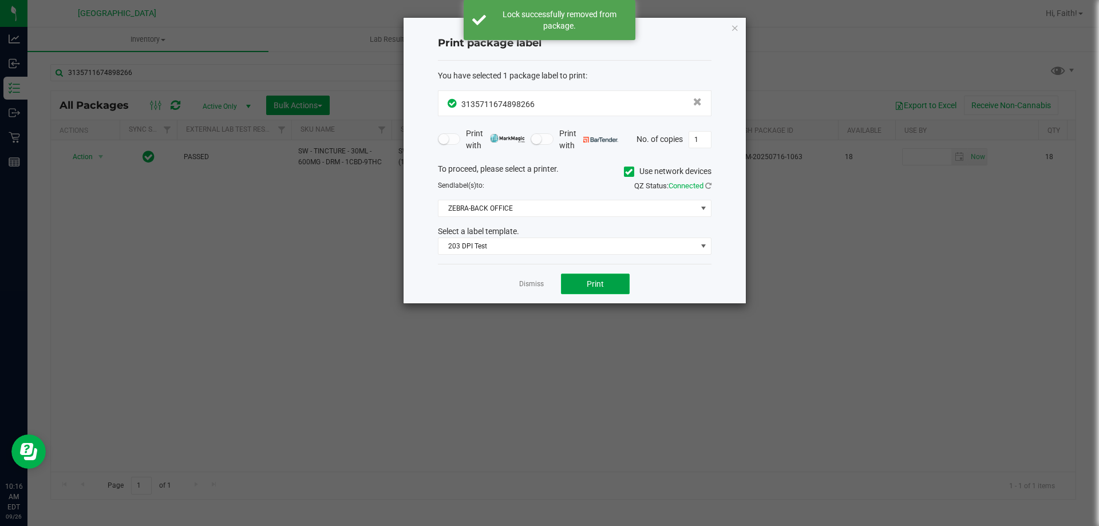
click at [593, 291] on button "Print" at bounding box center [595, 284] width 69 height 21
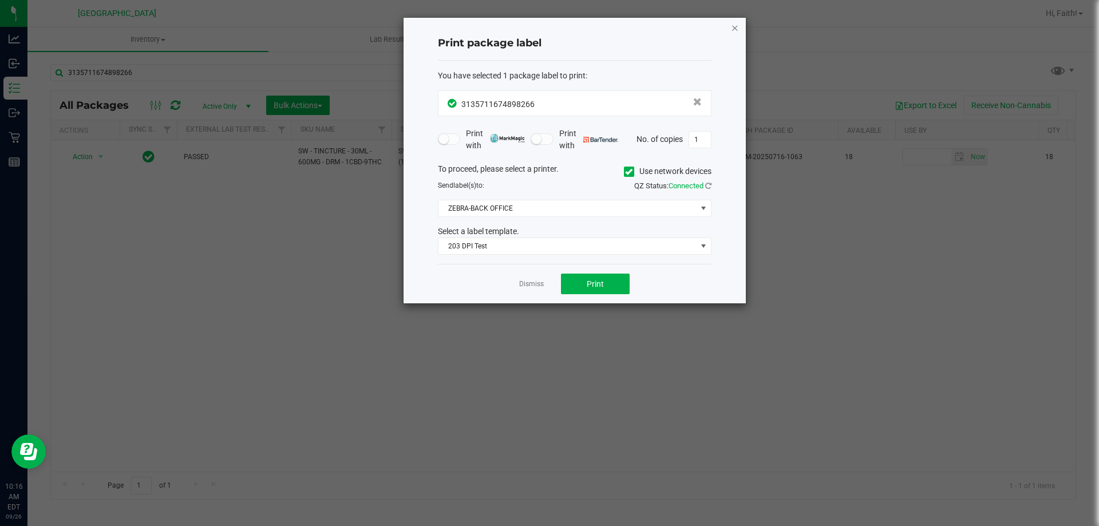
click at [735, 27] on icon "button" at bounding box center [735, 28] width 8 height 14
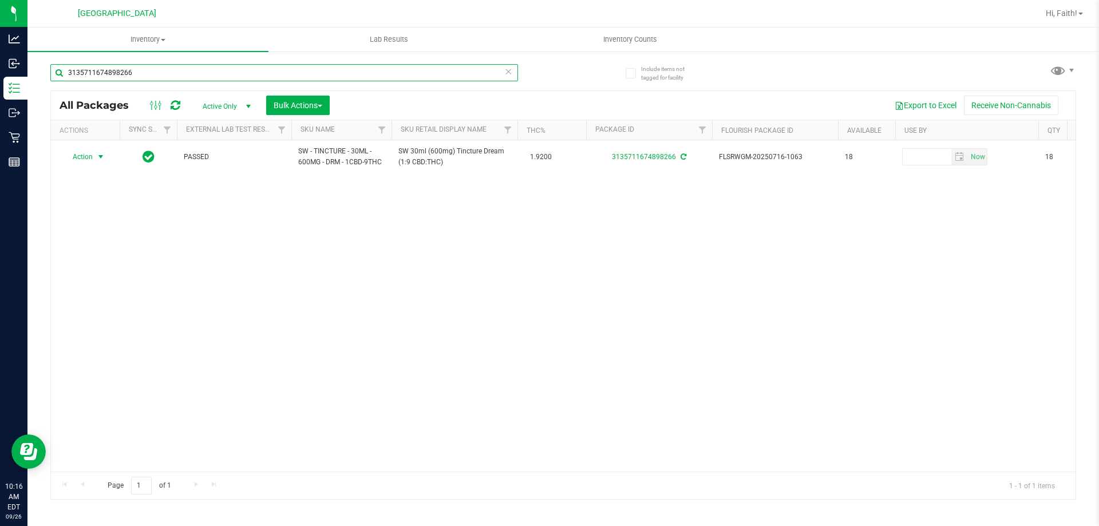
click at [504, 70] on input "3135711674898266" at bounding box center [284, 72] width 468 height 17
click at [468, 72] on input "3135711674898266" at bounding box center [284, 72] width 468 height 17
click at [508, 70] on icon at bounding box center [508, 71] width 8 height 14
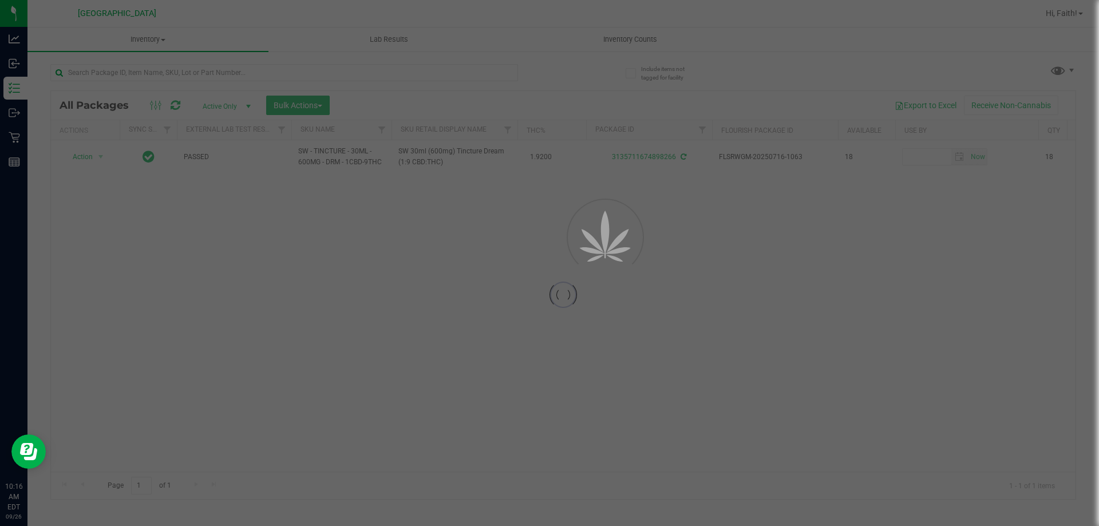
click at [484, 80] on div at bounding box center [549, 263] width 1099 height 526
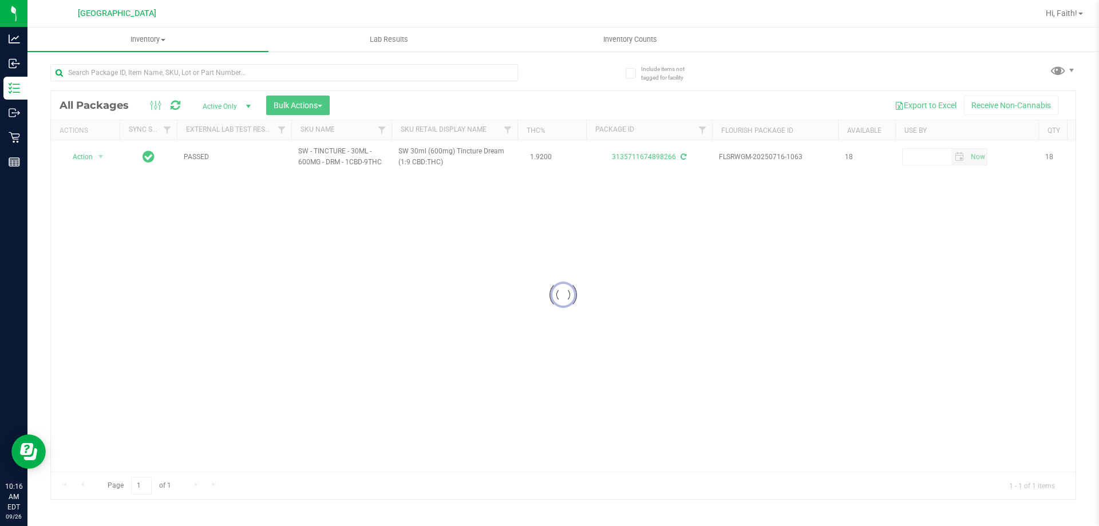
click at [440, 92] on div "All Packages Active Only Active Only Lab Samples Locked All External Internal B…" at bounding box center [563, 105] width 1025 height 29
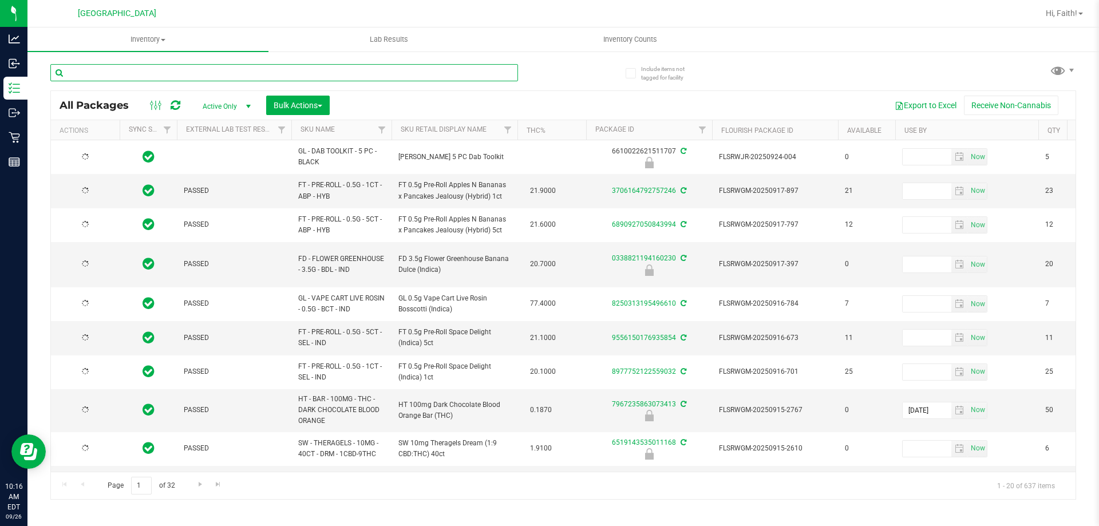
click at [205, 72] on input "text" at bounding box center [284, 72] width 468 height 17
type input "1833345767193568"
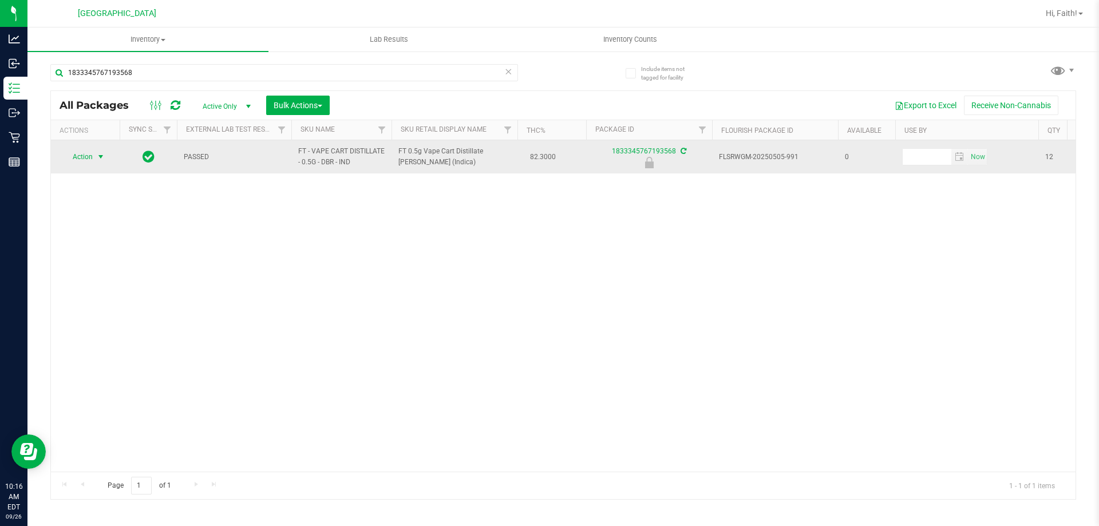
click at [81, 153] on span "Action" at bounding box center [77, 157] width 31 height 16
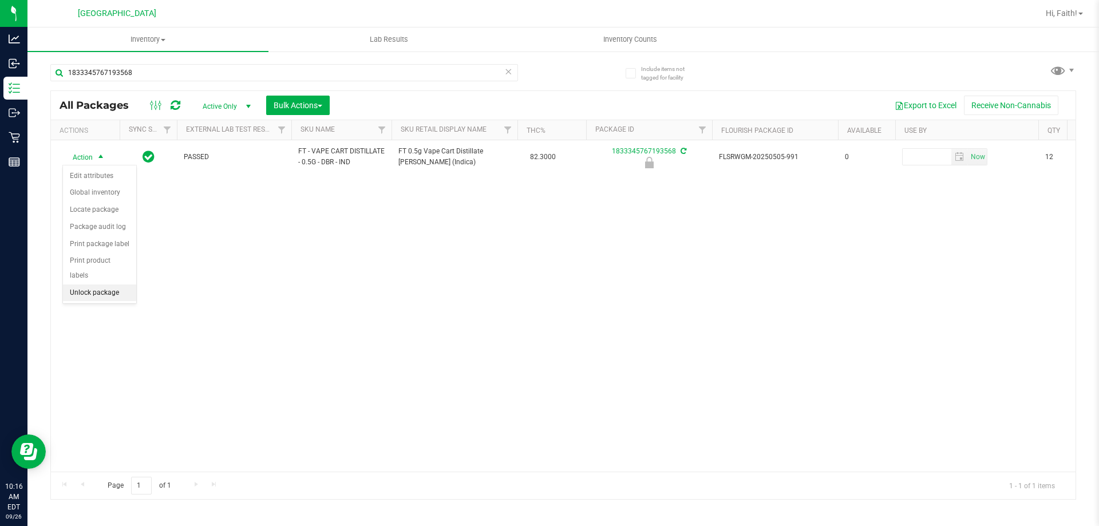
click at [109, 284] on li "Unlock package" at bounding box center [99, 292] width 73 height 17
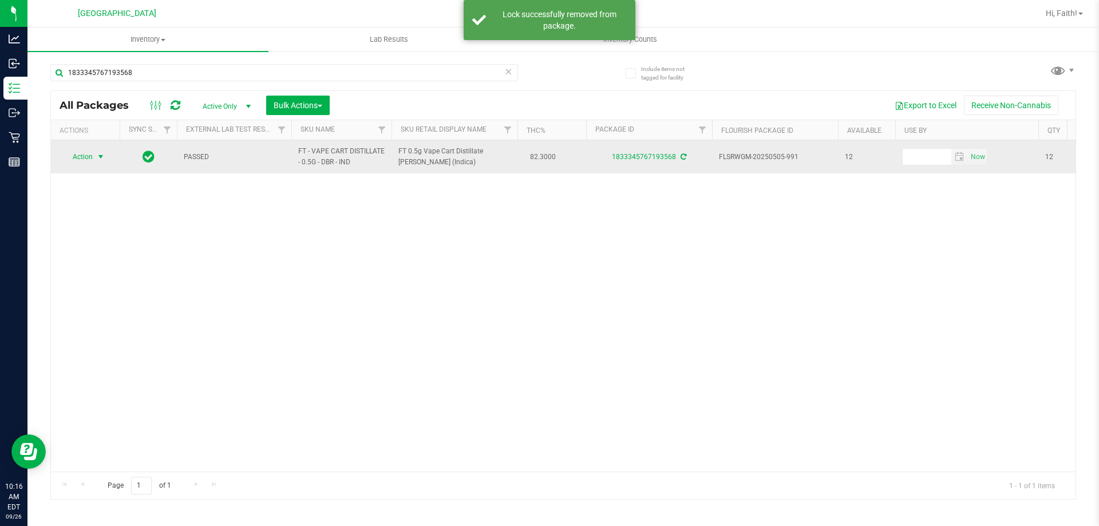
click at [94, 156] on span "select" at bounding box center [101, 157] width 14 height 16
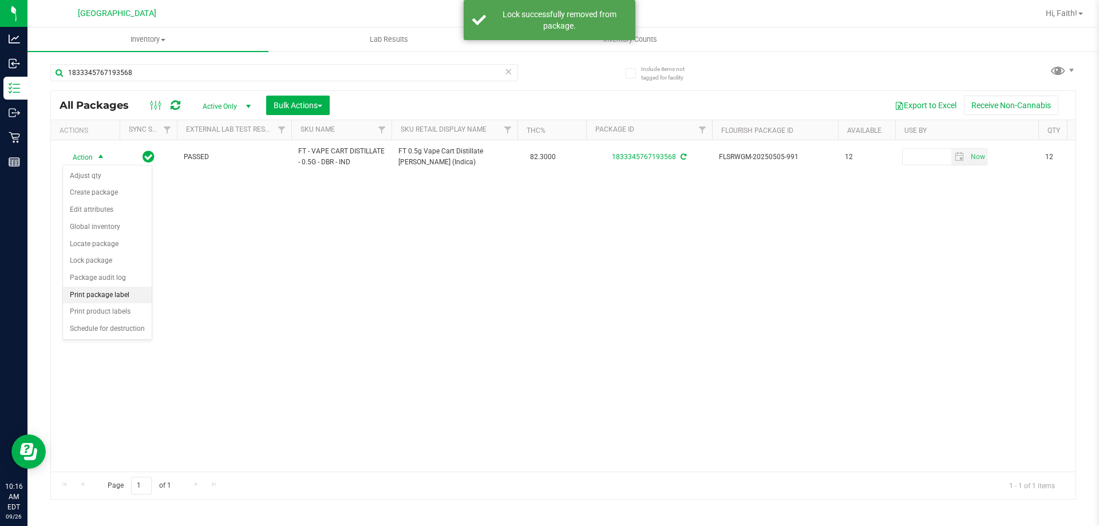
click at [110, 295] on li "Print package label" at bounding box center [107, 295] width 89 height 17
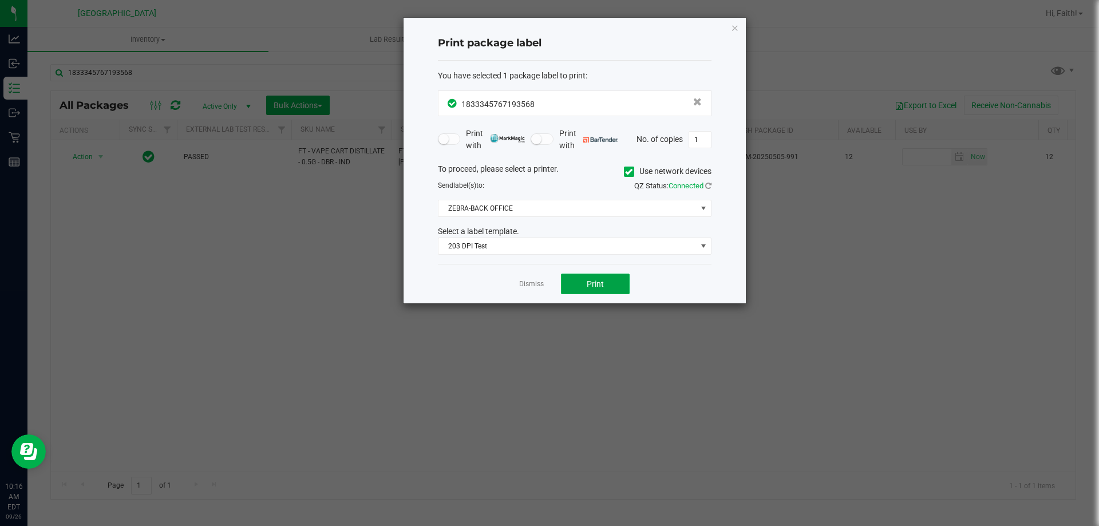
click at [586, 282] on button "Print" at bounding box center [595, 284] width 69 height 21
